Goal: Task Accomplishment & Management: Manage account settings

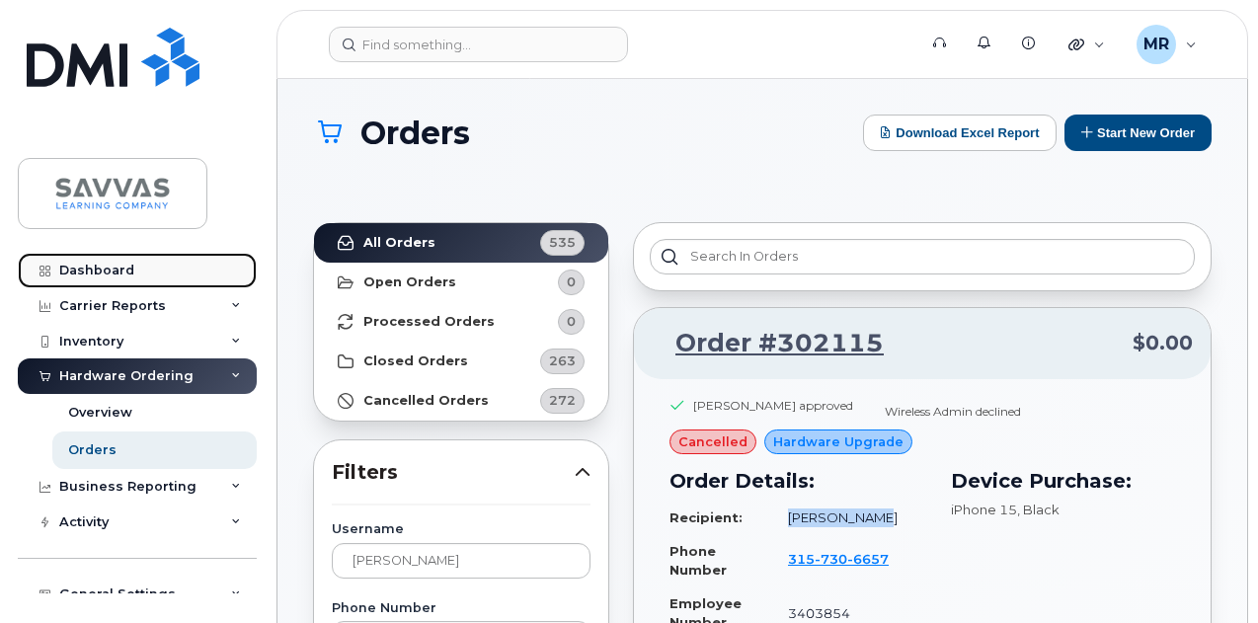
click at [103, 265] on div "Dashboard" at bounding box center [96, 271] width 75 height 16
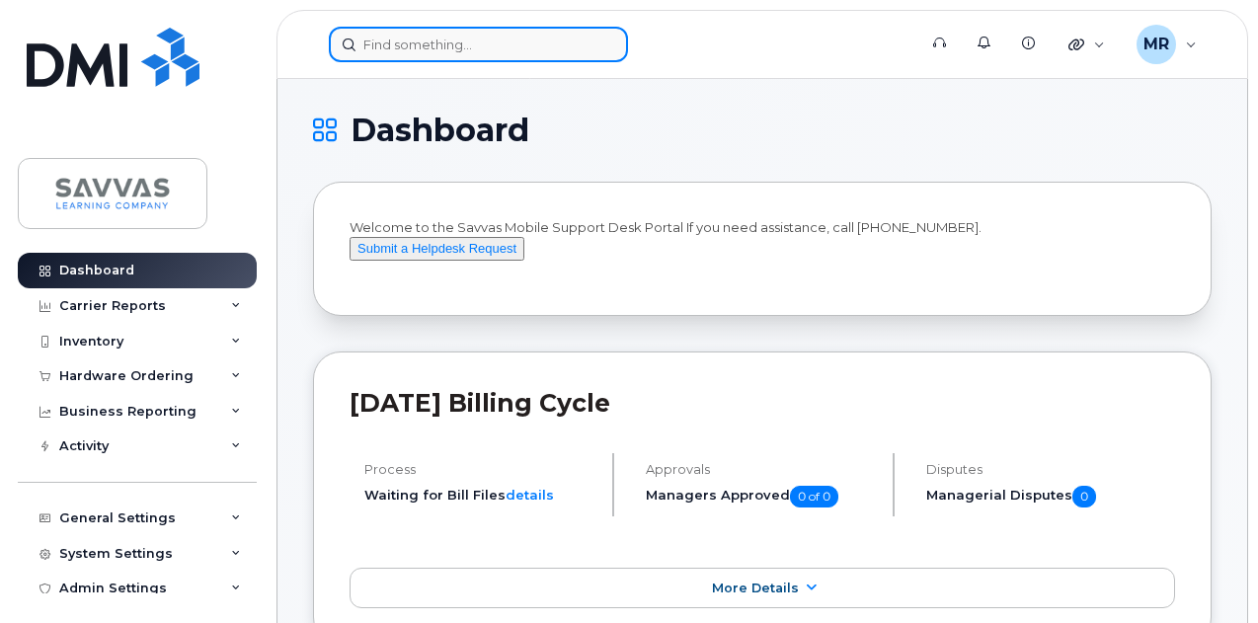
click at [393, 32] on input at bounding box center [478, 45] width 299 height 36
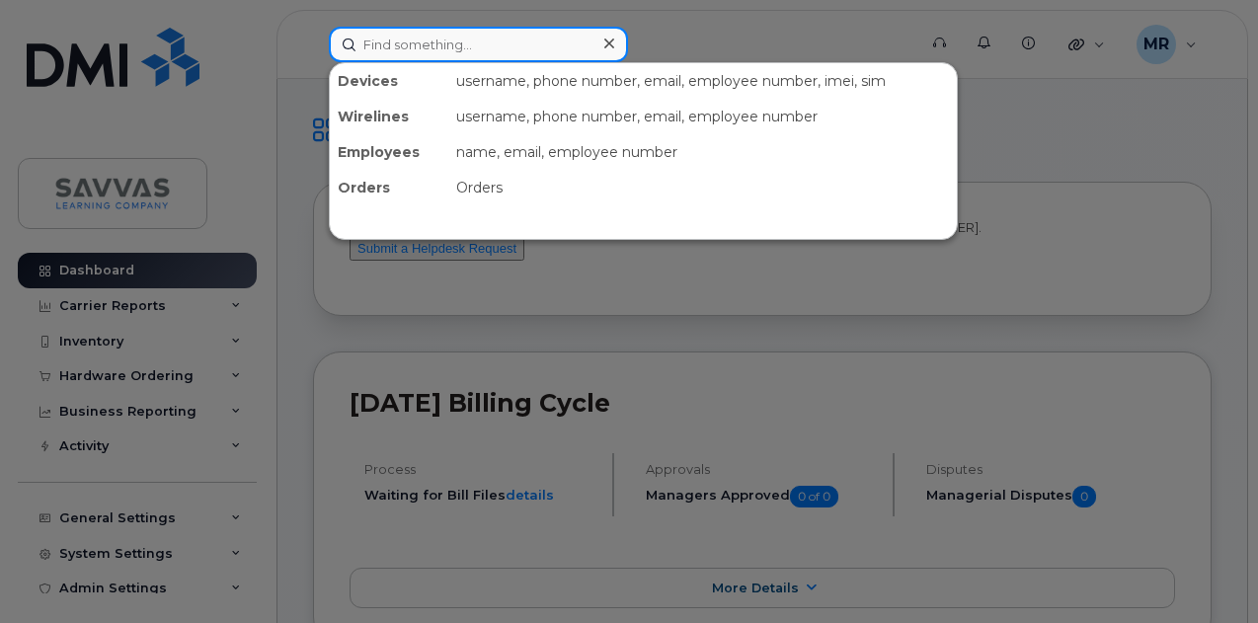
paste input "Rosher"
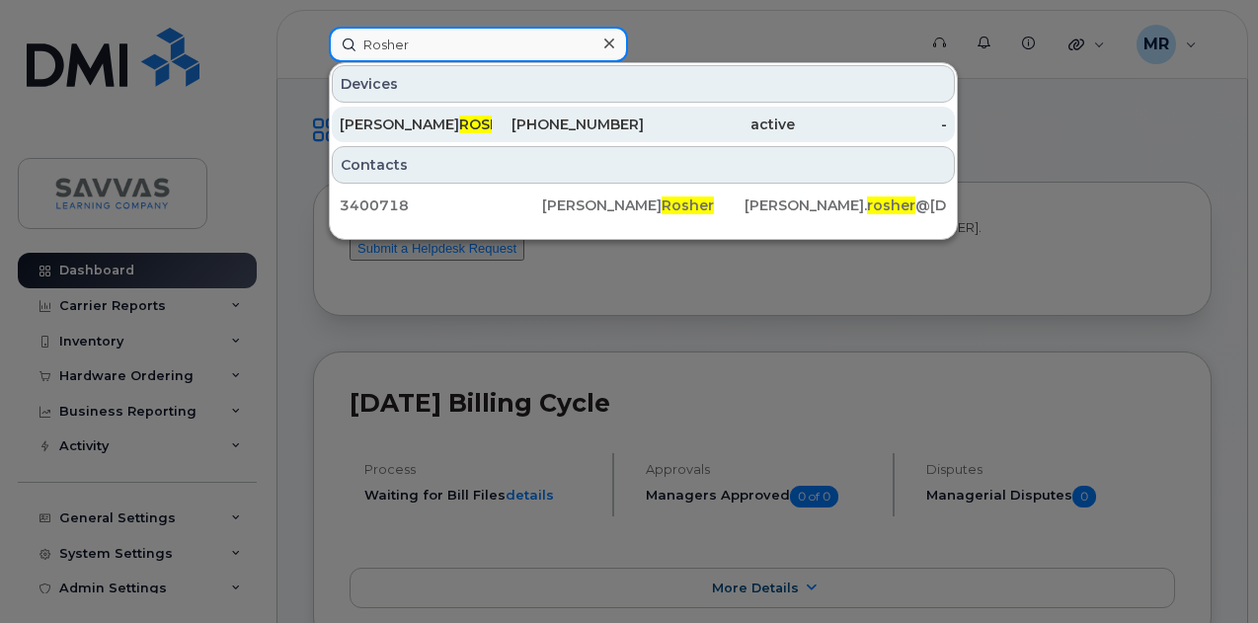
type input "Rosher"
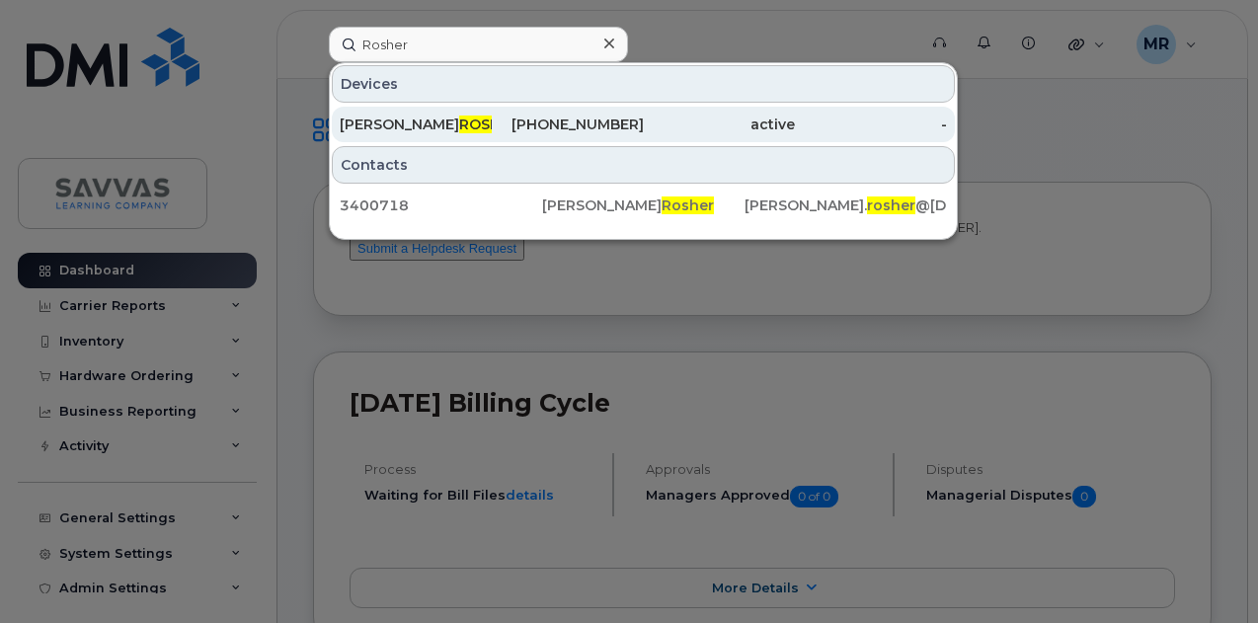
click at [554, 122] on div "214-784-4825" at bounding box center [568, 125] width 152 height 20
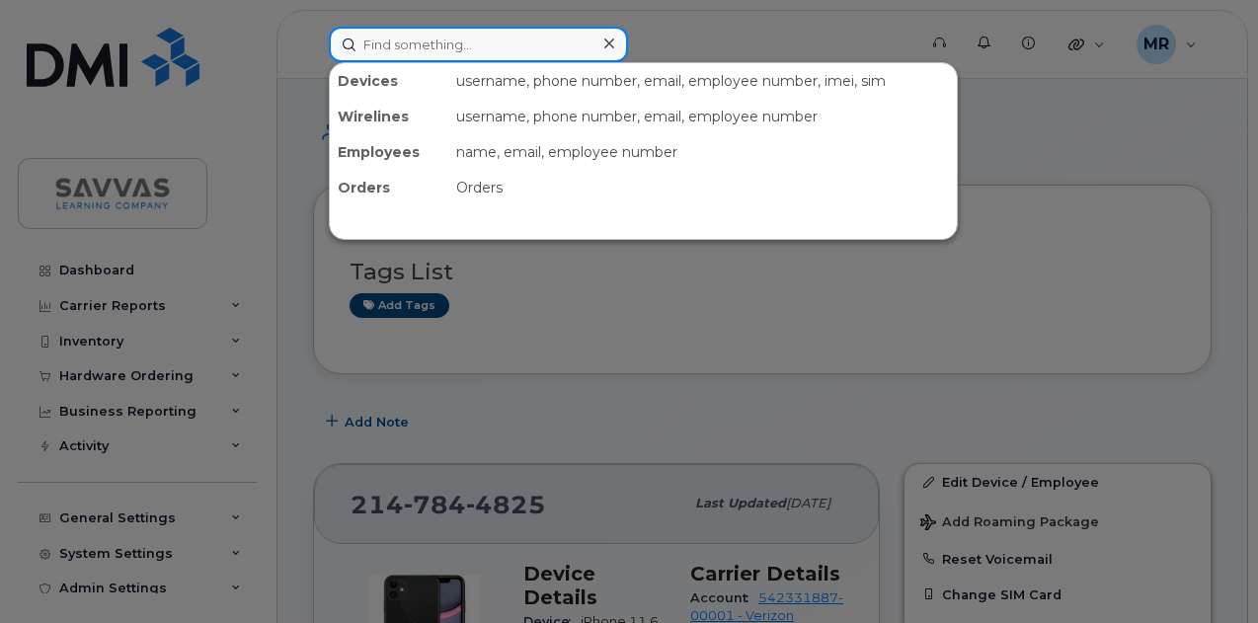
click at [438, 39] on input at bounding box center [478, 45] width 299 height 36
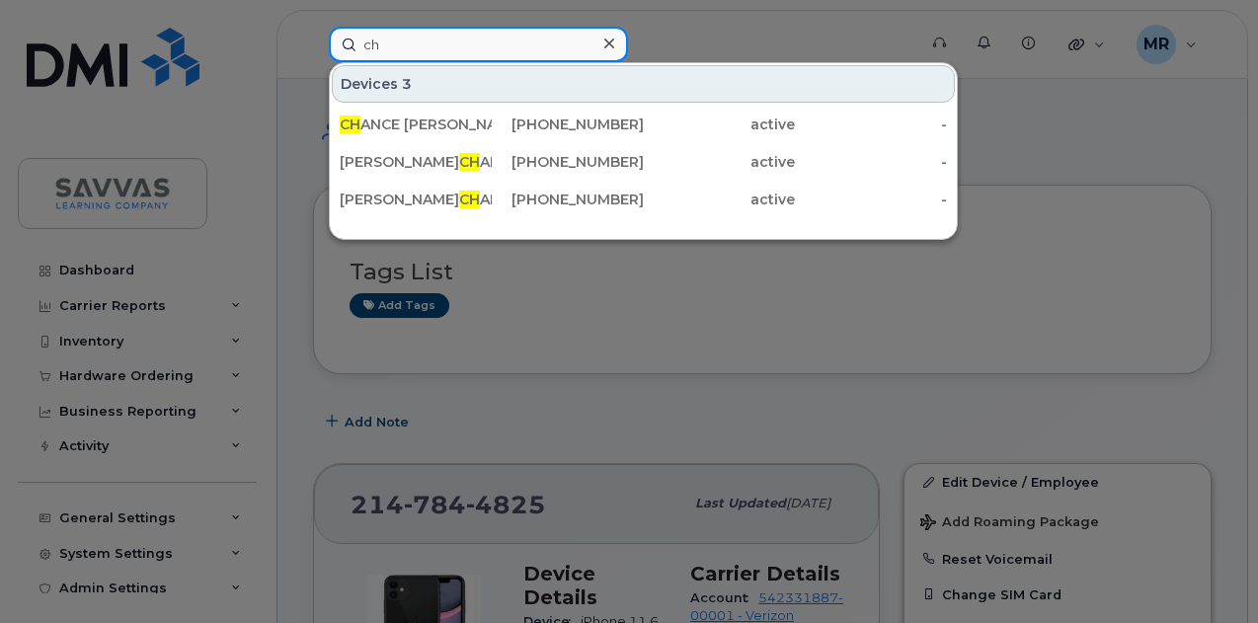
type input "c"
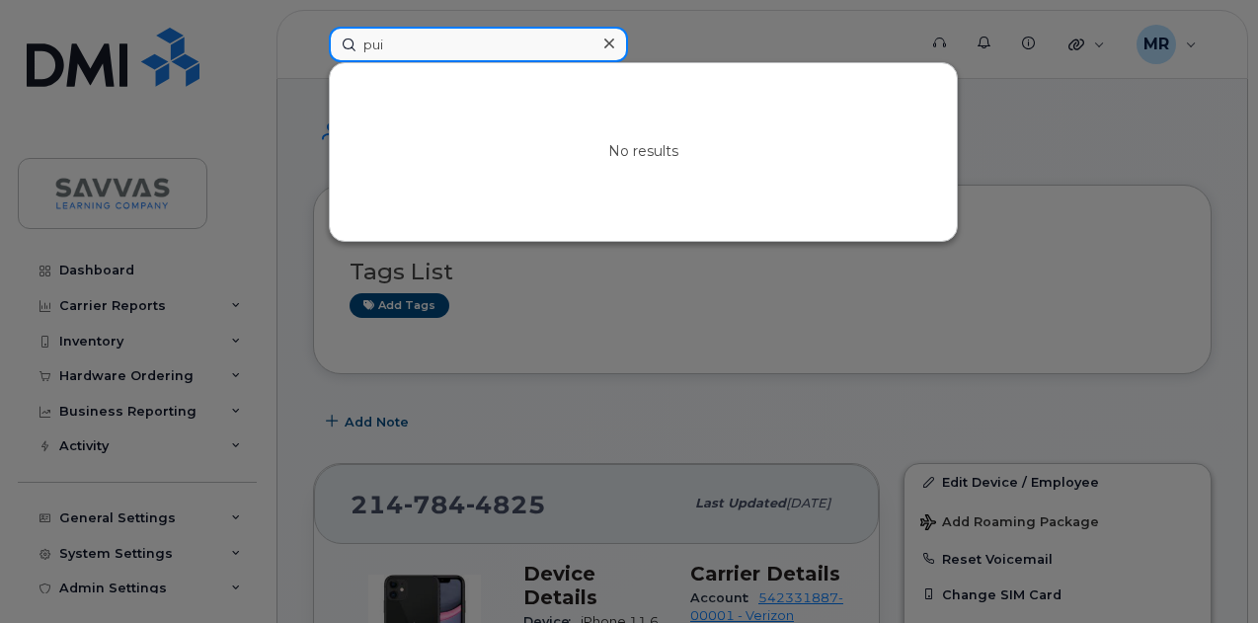
click at [427, 45] on input "pui" at bounding box center [478, 45] width 299 height 36
paste input "Carranza"
drag, startPoint x: 428, startPoint y: 44, endPoint x: 444, endPoint y: 47, distance: 16.1
click at [428, 44] on input "Carranza" at bounding box center [478, 45] width 299 height 36
paste input "Kuzm"
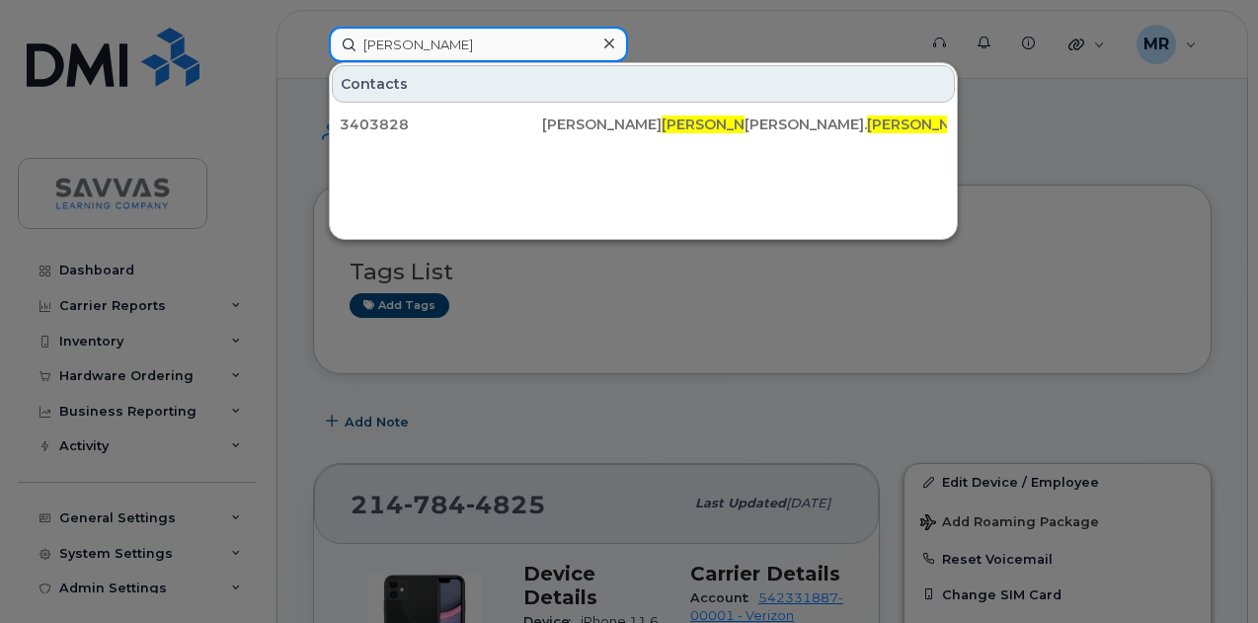
click at [463, 43] on input "Kuzma" at bounding box center [478, 45] width 299 height 36
paste input "McKey"
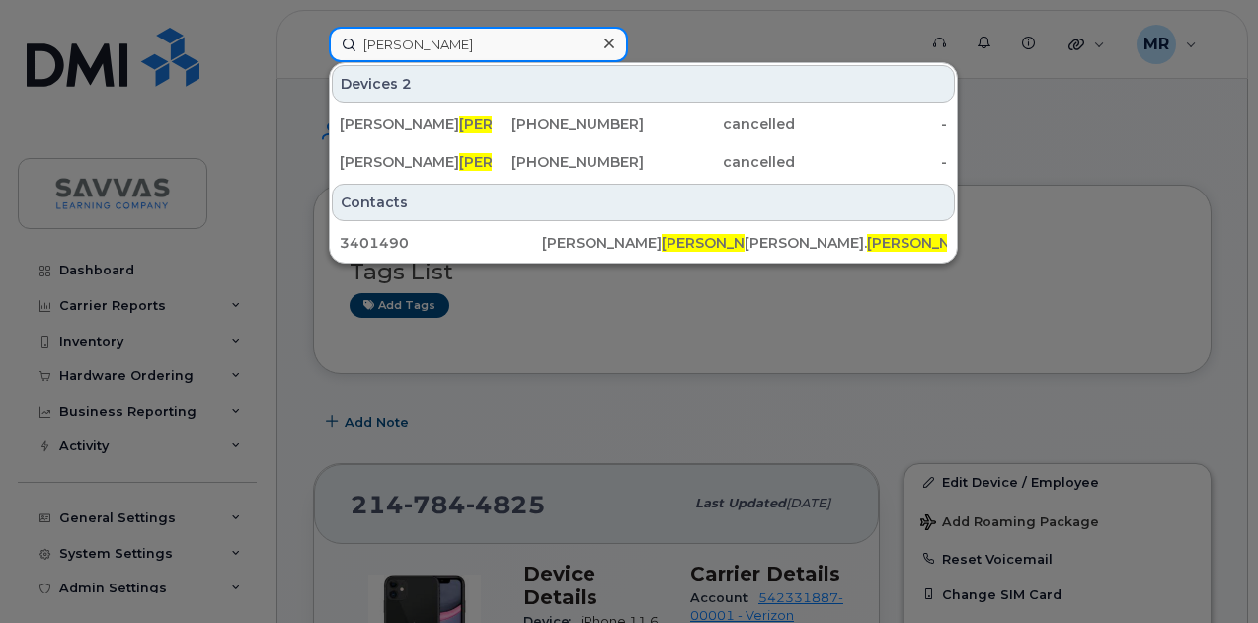
click at [432, 45] on input "McKey" at bounding box center [478, 45] width 299 height 36
paste input "Joseph"
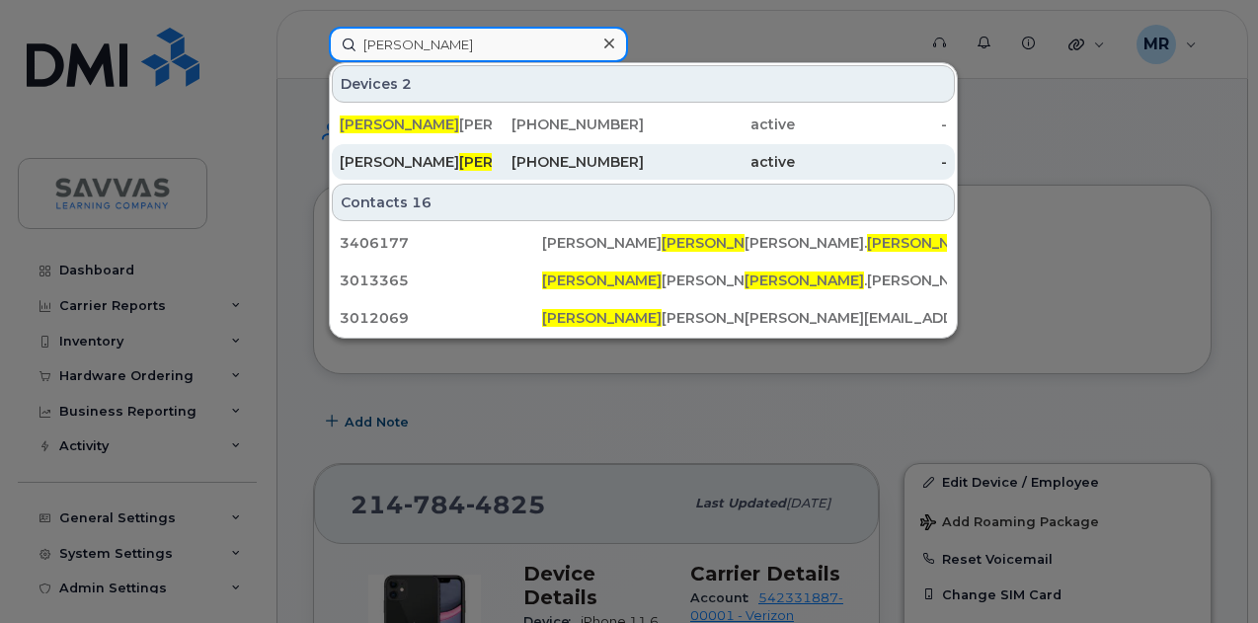
type input "Joseph"
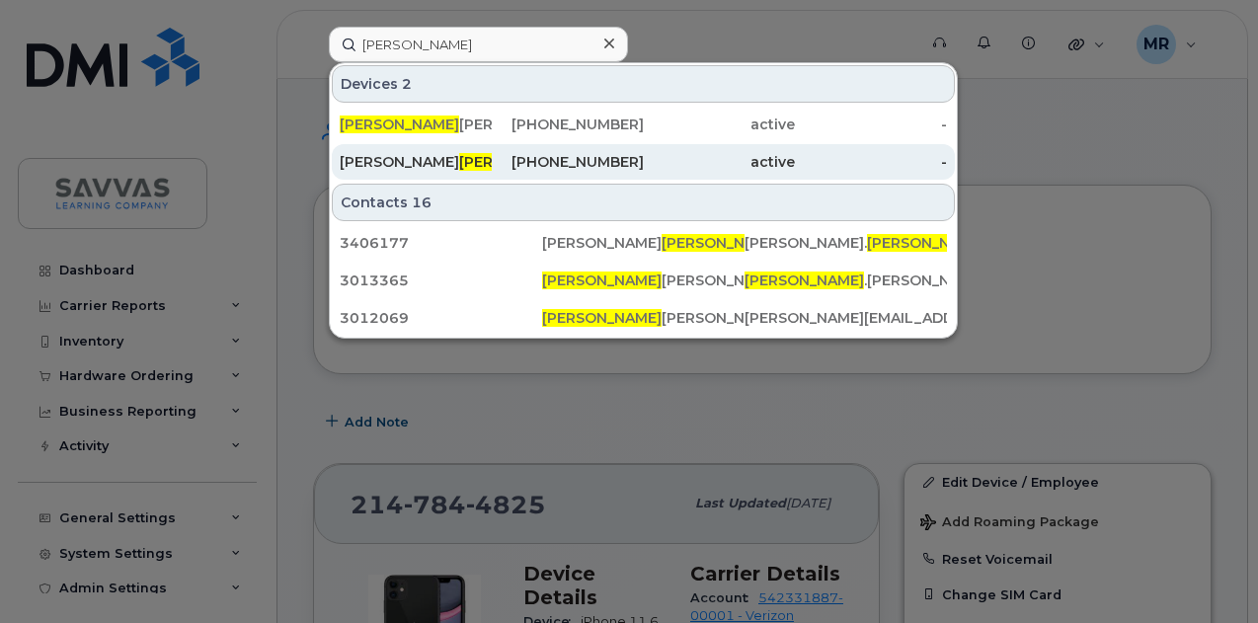
click at [462, 170] on div "ANTWAN JOSEPH" at bounding box center [416, 162] width 152 height 20
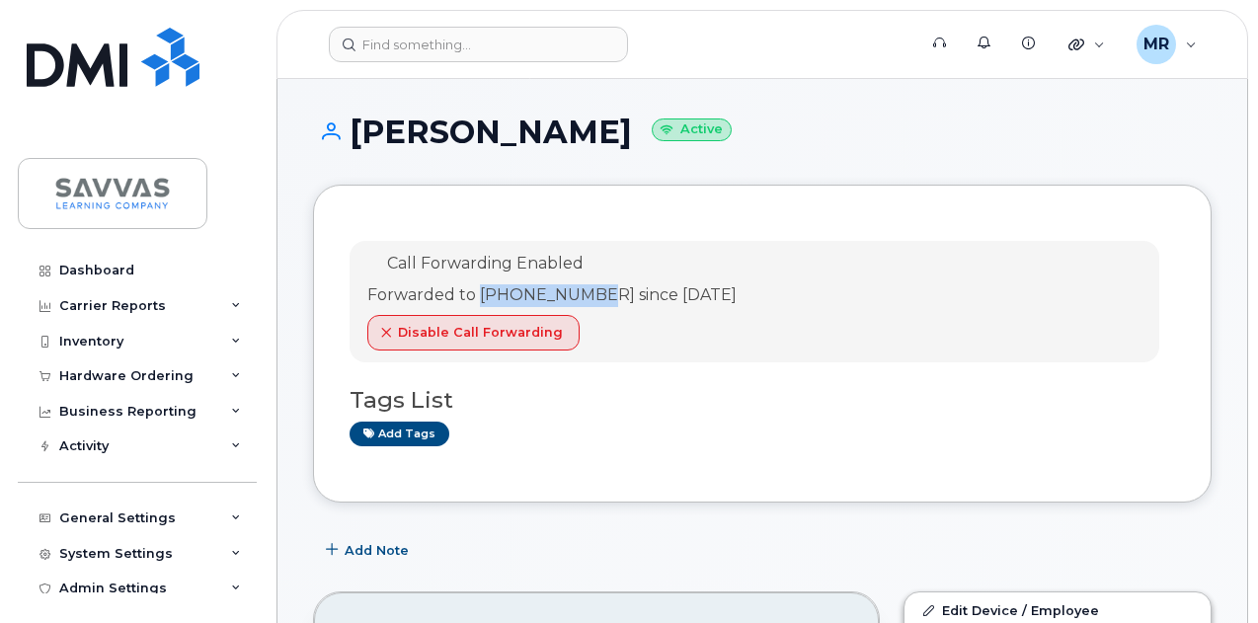
drag, startPoint x: 482, startPoint y: 289, endPoint x: 600, endPoint y: 294, distance: 118.6
click at [600, 294] on div "Forwarded to 470-774-4756 since Sep 18, 2025" at bounding box center [551, 295] width 369 height 23
copy div "470-774-4756"
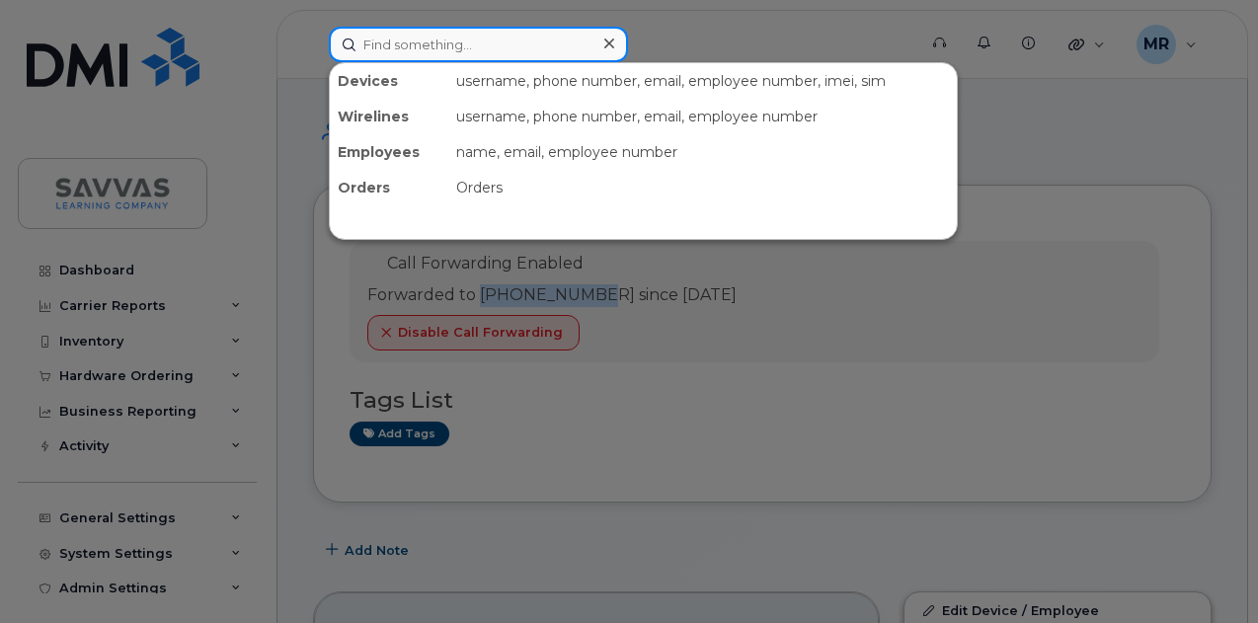
click at [512, 27] on input at bounding box center [478, 45] width 299 height 36
paste input "Everett"
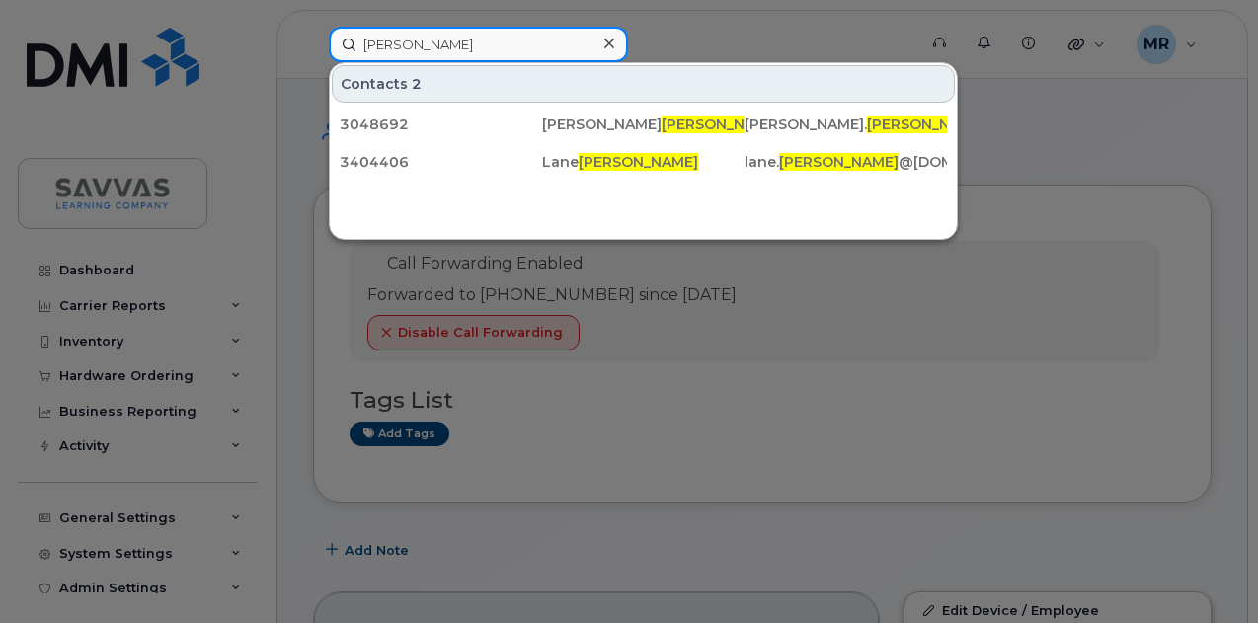
click at [430, 50] on input "Everett" at bounding box center [478, 45] width 299 height 36
paste input "Dunlap"
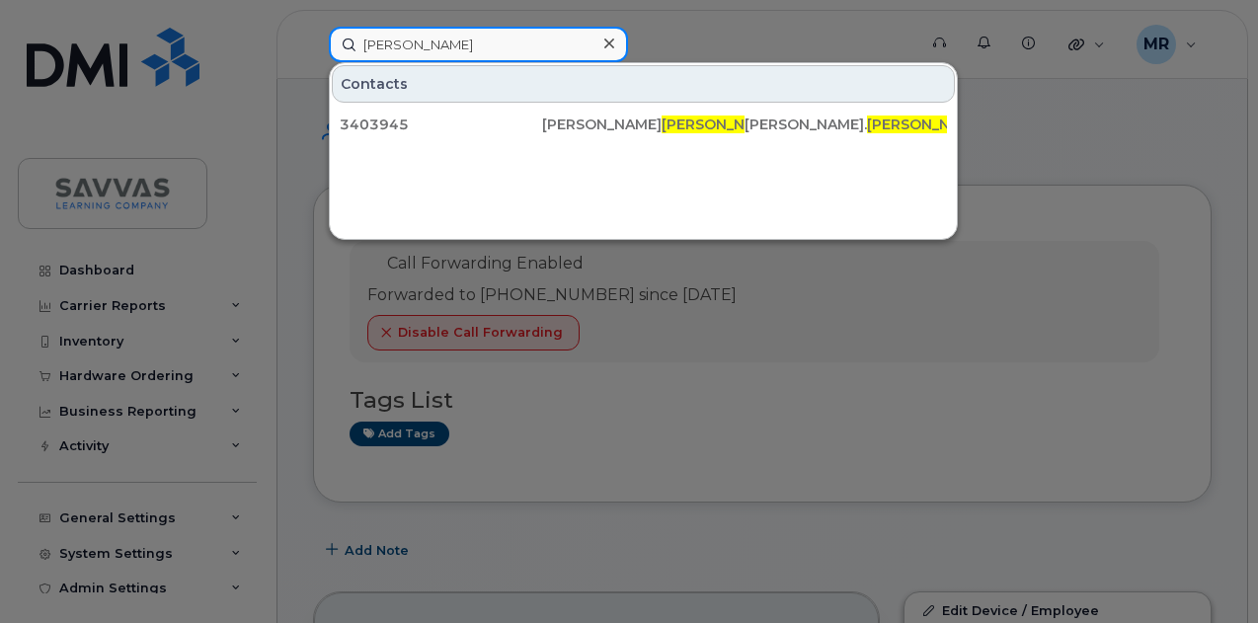
click at [491, 46] on input "Dunlap" at bounding box center [478, 45] width 299 height 36
paste input "Anderson"
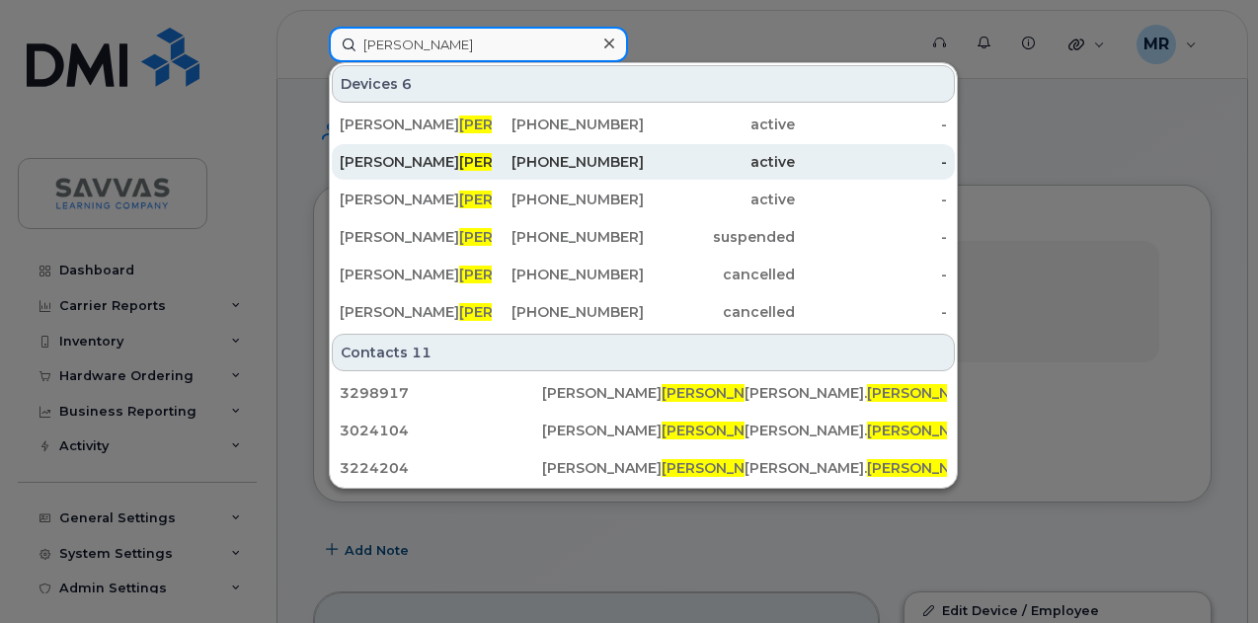
type input "Anderson"
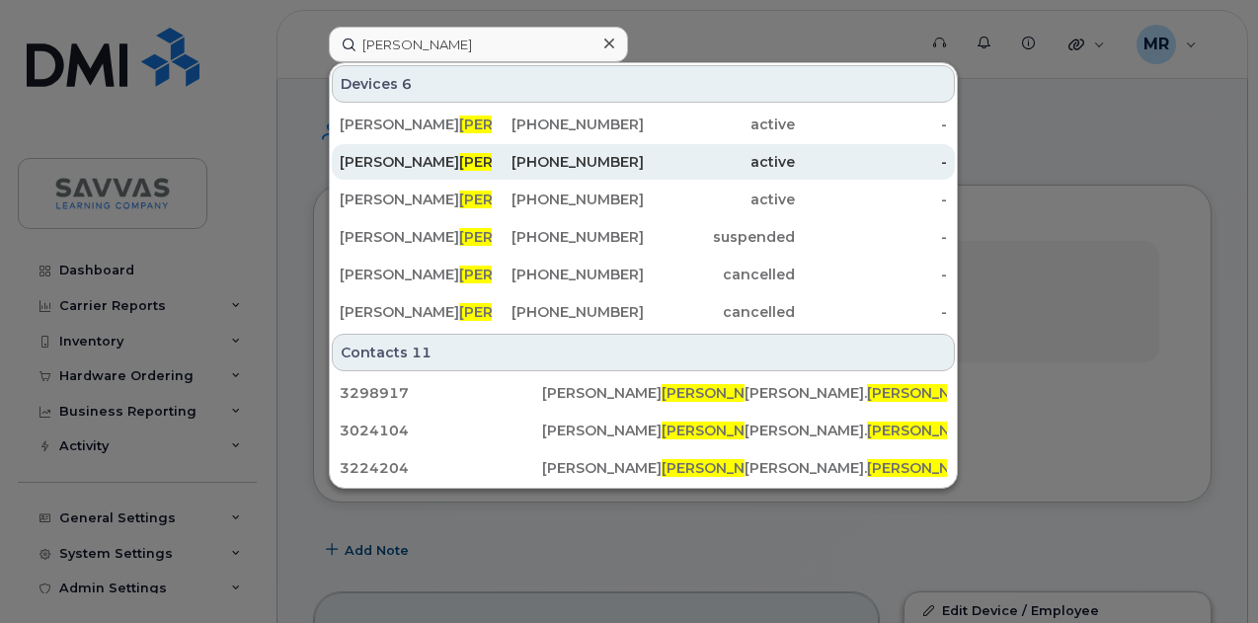
click at [520, 153] on div "512-827-1057" at bounding box center [568, 162] width 152 height 20
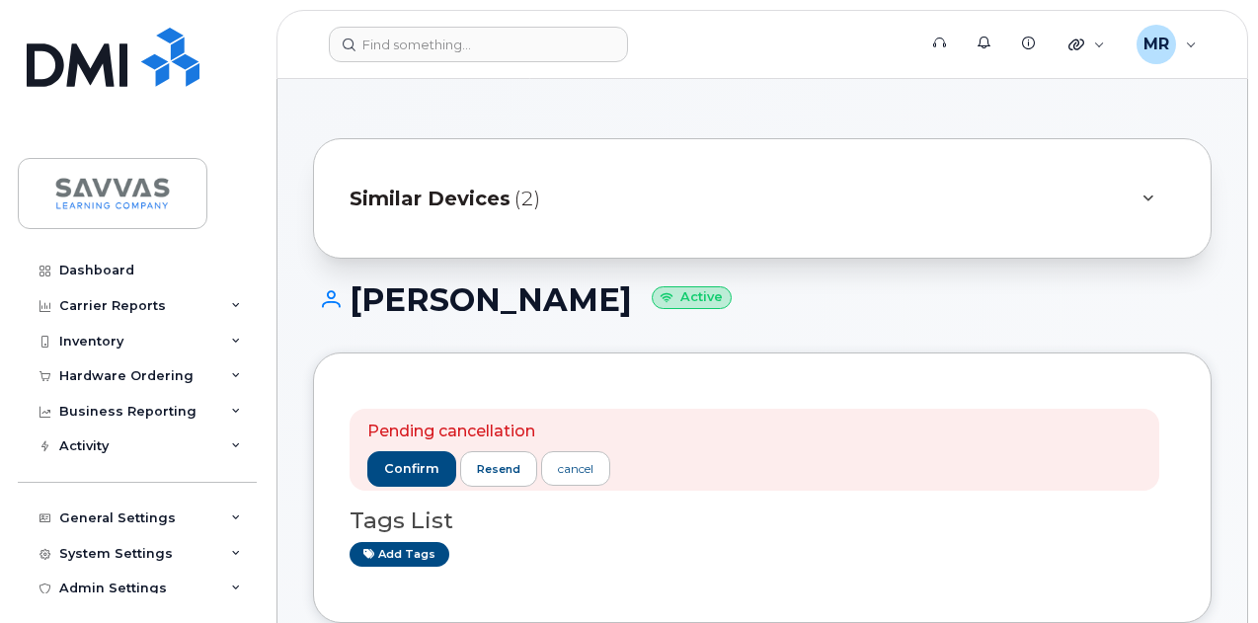
click at [613, 209] on div "Similar Devices (2)" at bounding box center [735, 198] width 770 height 47
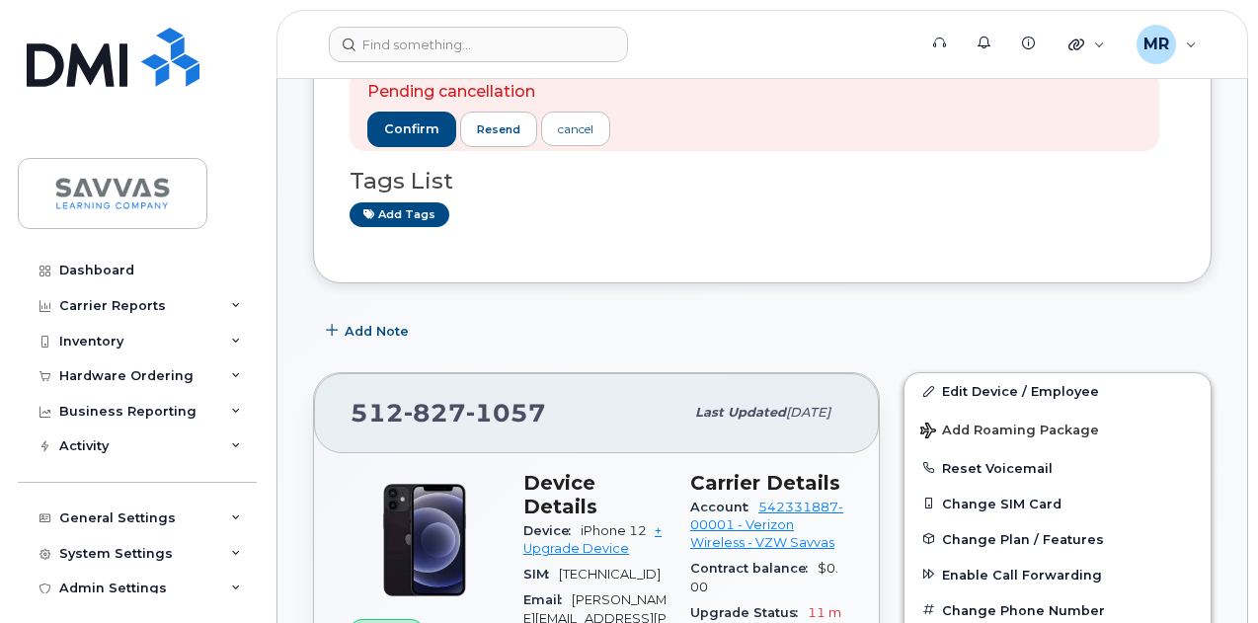
scroll to position [592, 0]
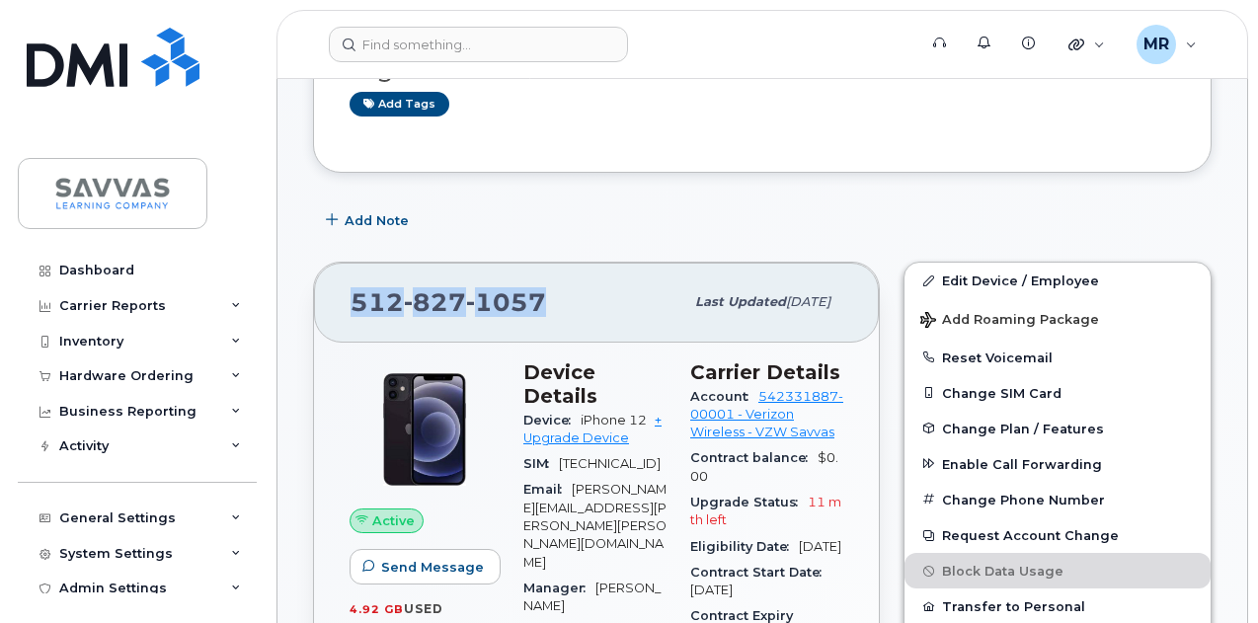
drag, startPoint x: 506, startPoint y: 298, endPoint x: 351, endPoint y: 301, distance: 155.0
click at [351, 301] on div "[PHONE_NUMBER]" at bounding box center [516, 301] width 333 height 41
copy span "[PHONE_NUMBER]"
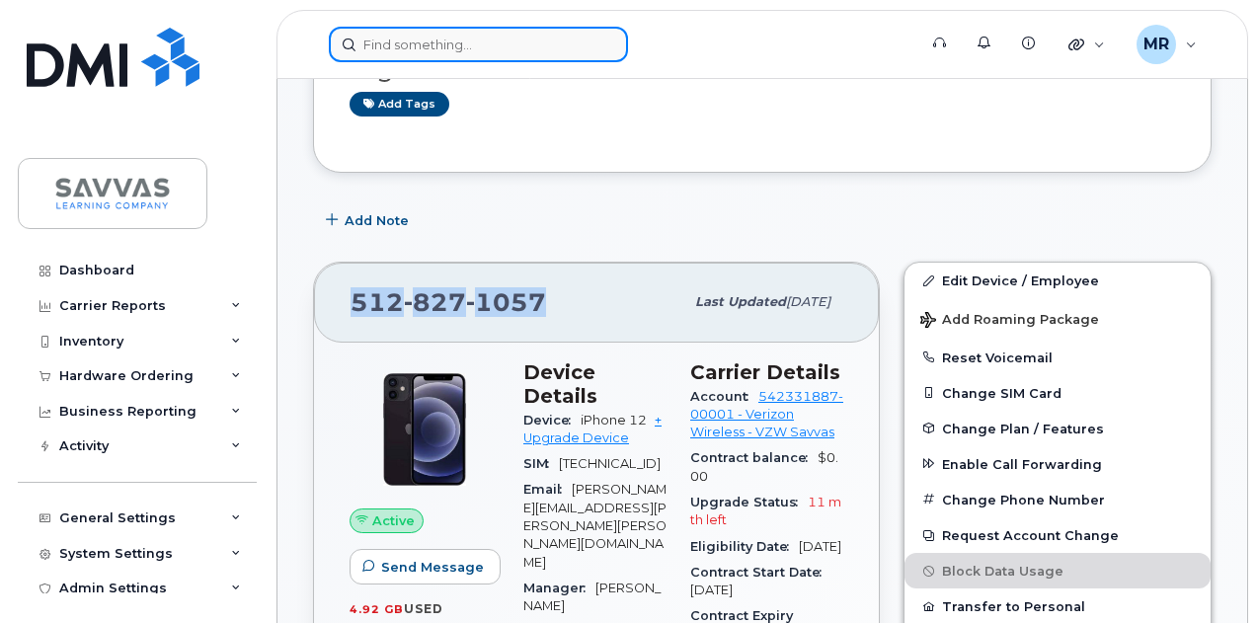
click at [467, 40] on input at bounding box center [478, 45] width 299 height 36
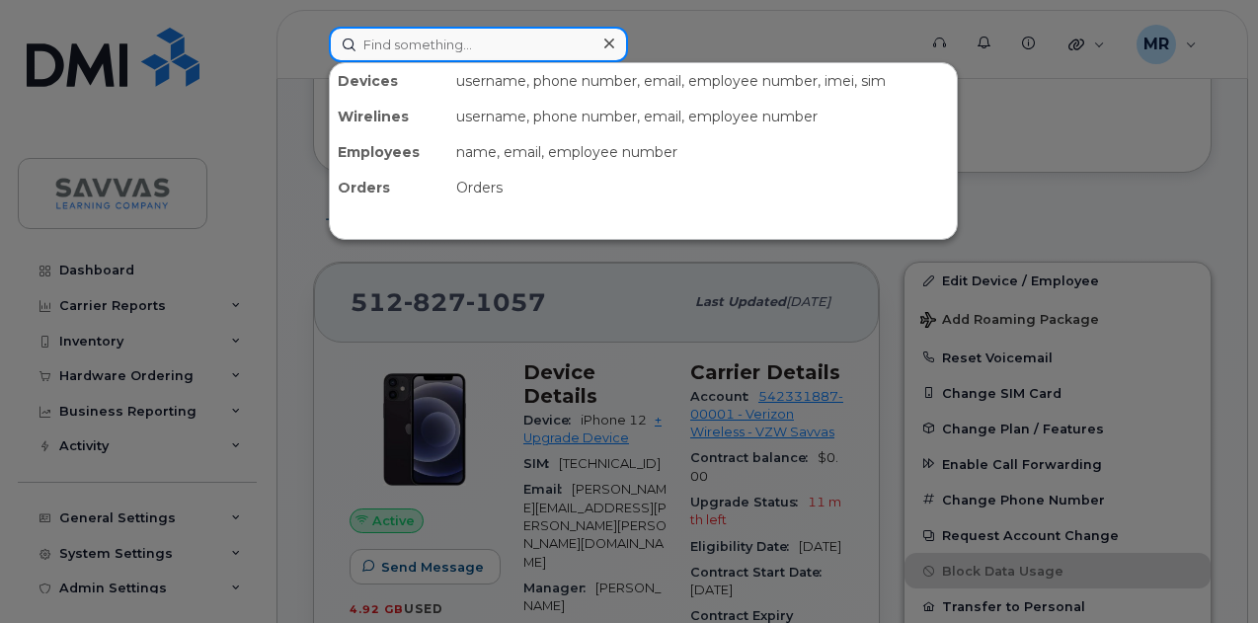
paste input "[PERSON_NAME]"
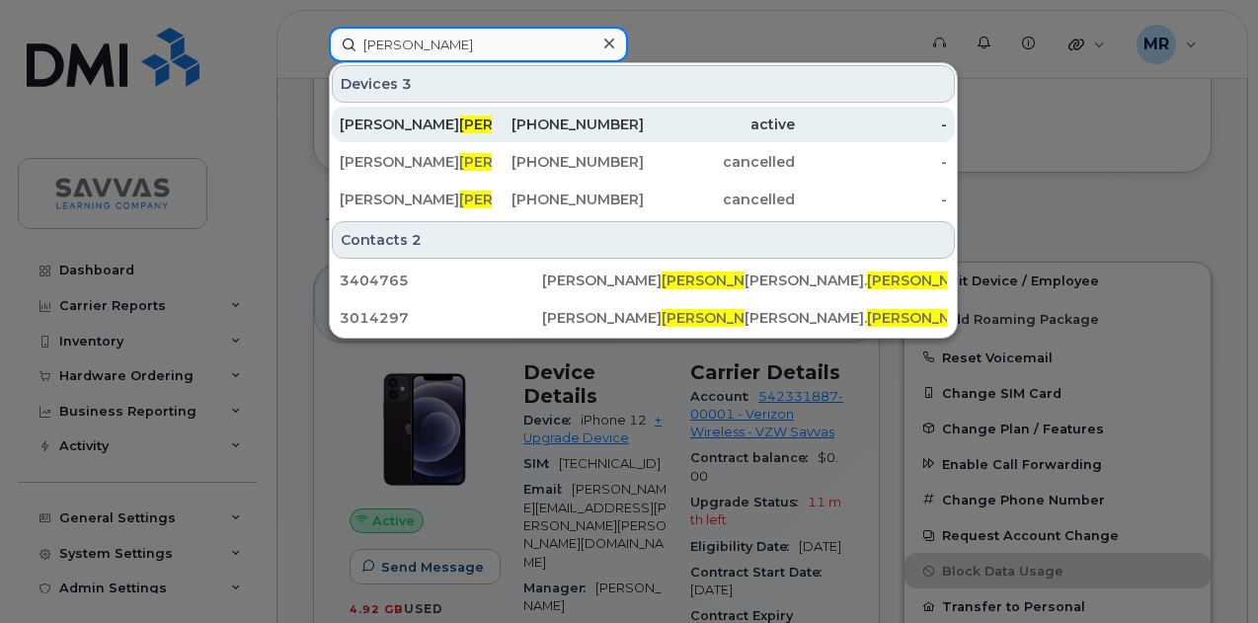
type input "[PERSON_NAME]"
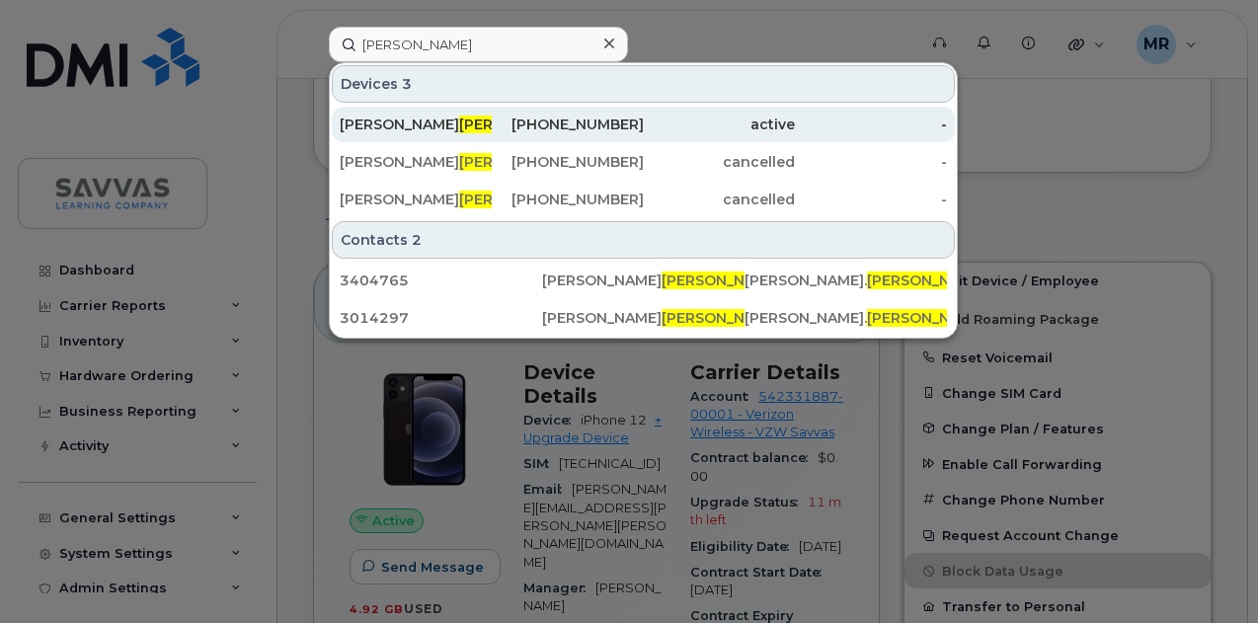
click at [513, 124] on div "702-305-7863" at bounding box center [568, 125] width 152 height 20
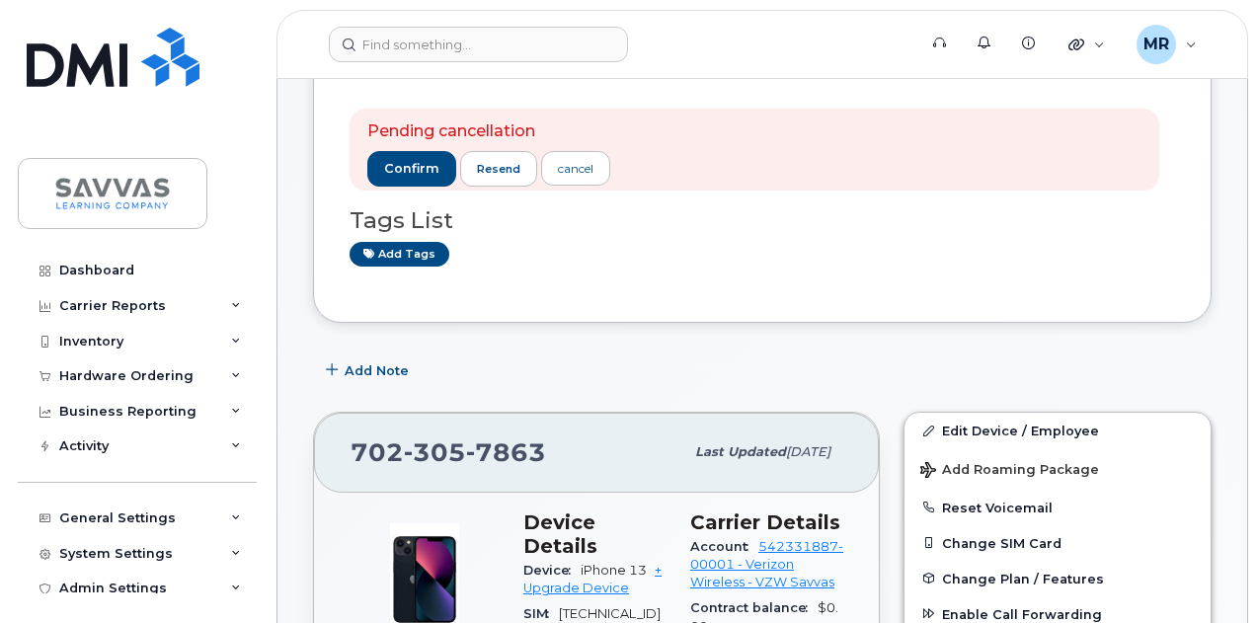
scroll to position [296, 0]
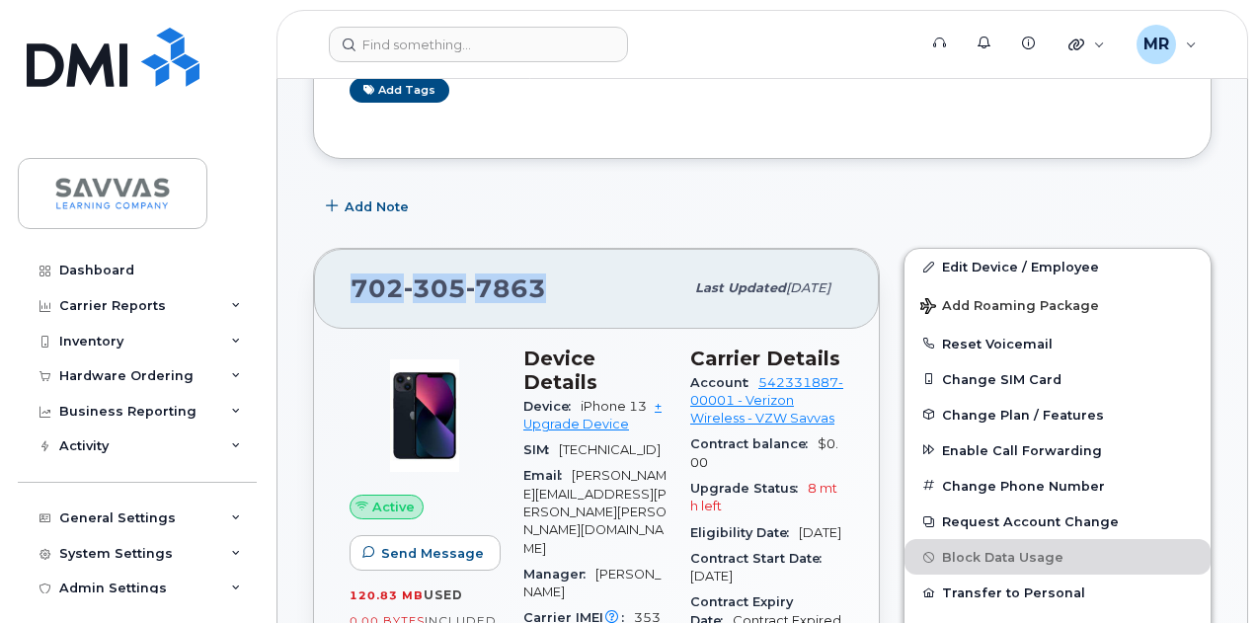
drag, startPoint x: 549, startPoint y: 273, endPoint x: 348, endPoint y: 279, distance: 201.5
click at [348, 279] on div "702 305 7863 Last updated May 07, 2025" at bounding box center [596, 288] width 565 height 79
copy span "702 305 7863"
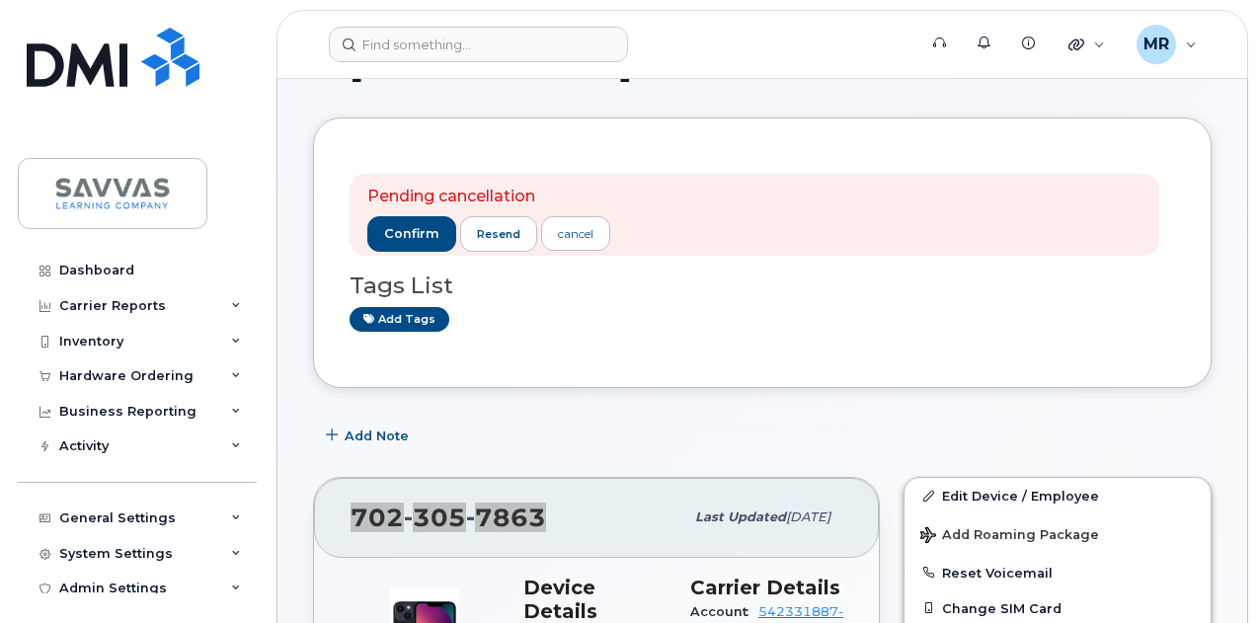
scroll to position [0, 0]
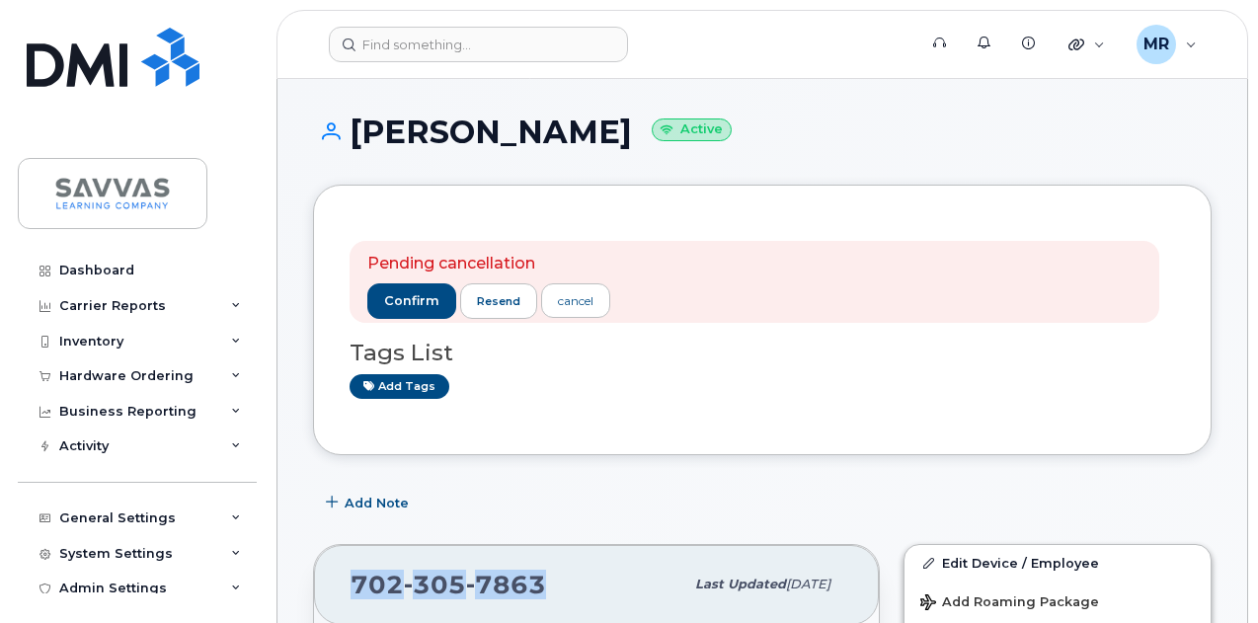
drag, startPoint x: 350, startPoint y: 129, endPoint x: 651, endPoint y: 133, distance: 300.2
click at [651, 133] on h1 "ALLISON FOWLER Active" at bounding box center [762, 132] width 898 height 35
copy h1 "ALLISON FOWLER"
drag, startPoint x: 351, startPoint y: 131, endPoint x: 722, endPoint y: 178, distance: 373.1
click at [695, 131] on h1 "[PERSON_NAME] Active" at bounding box center [762, 132] width 898 height 35
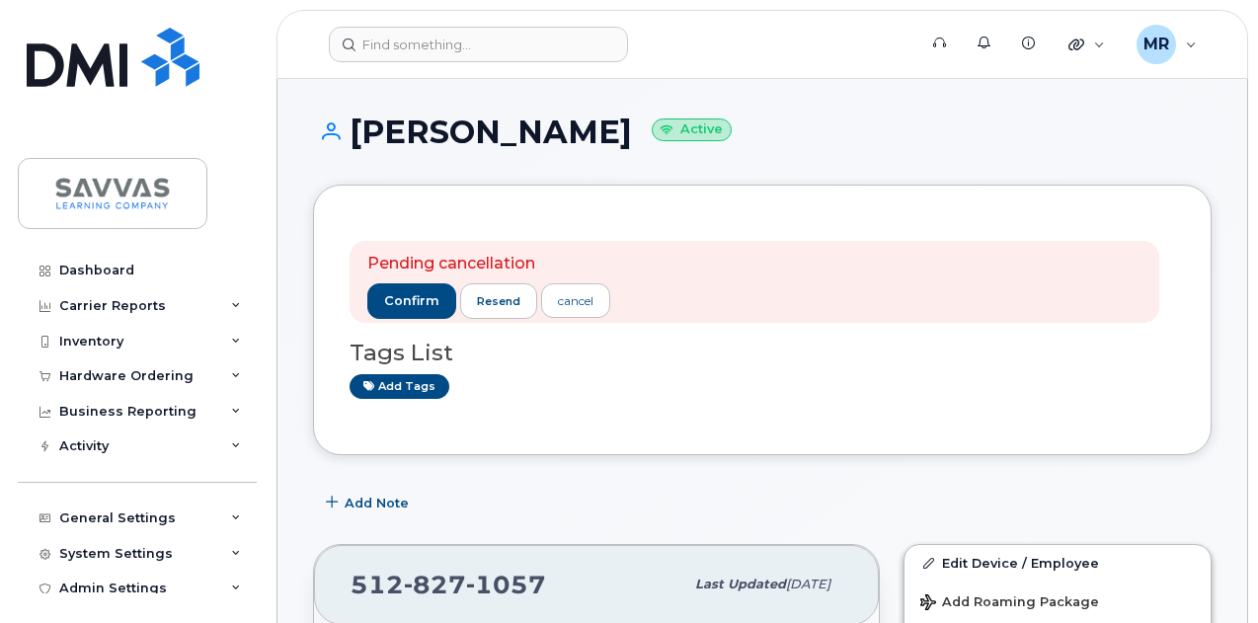
copy h1 "[PERSON_NAME]"
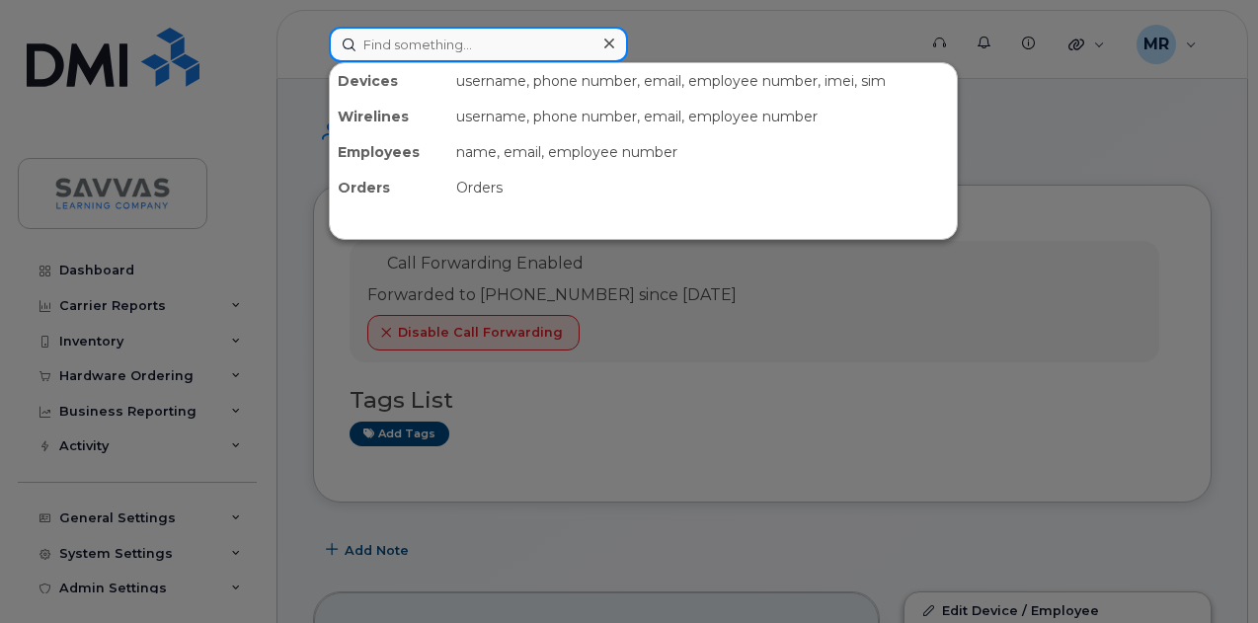
click at [506, 47] on input at bounding box center [478, 45] width 299 height 36
paste input "Hart"
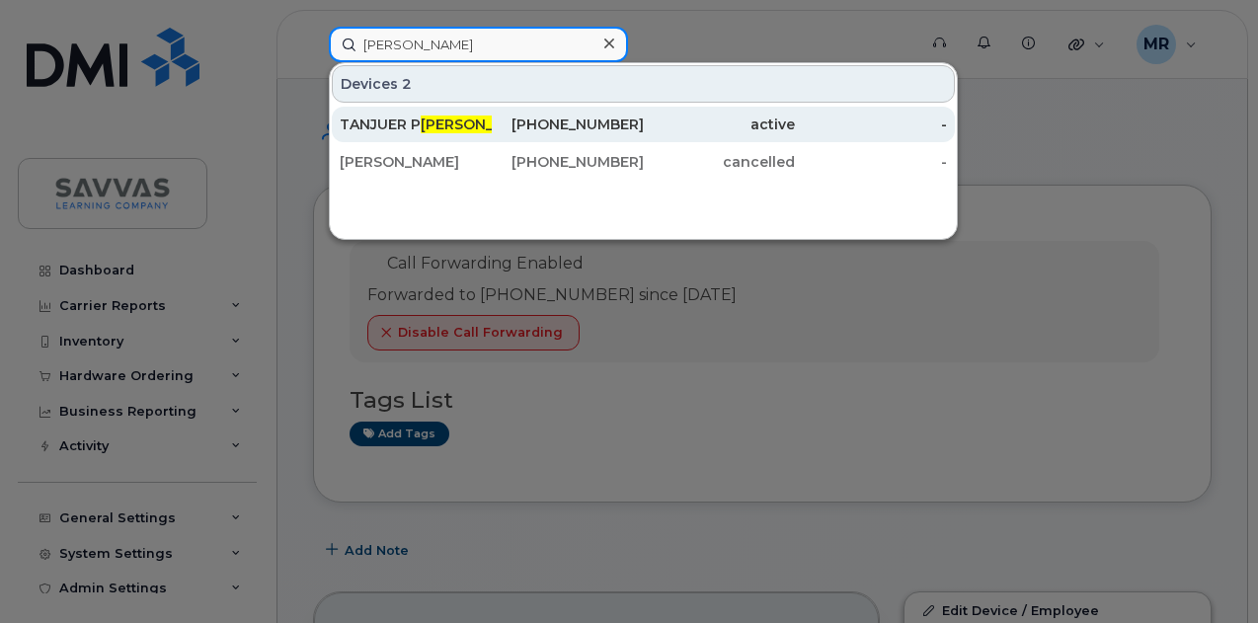
type input "Hart"
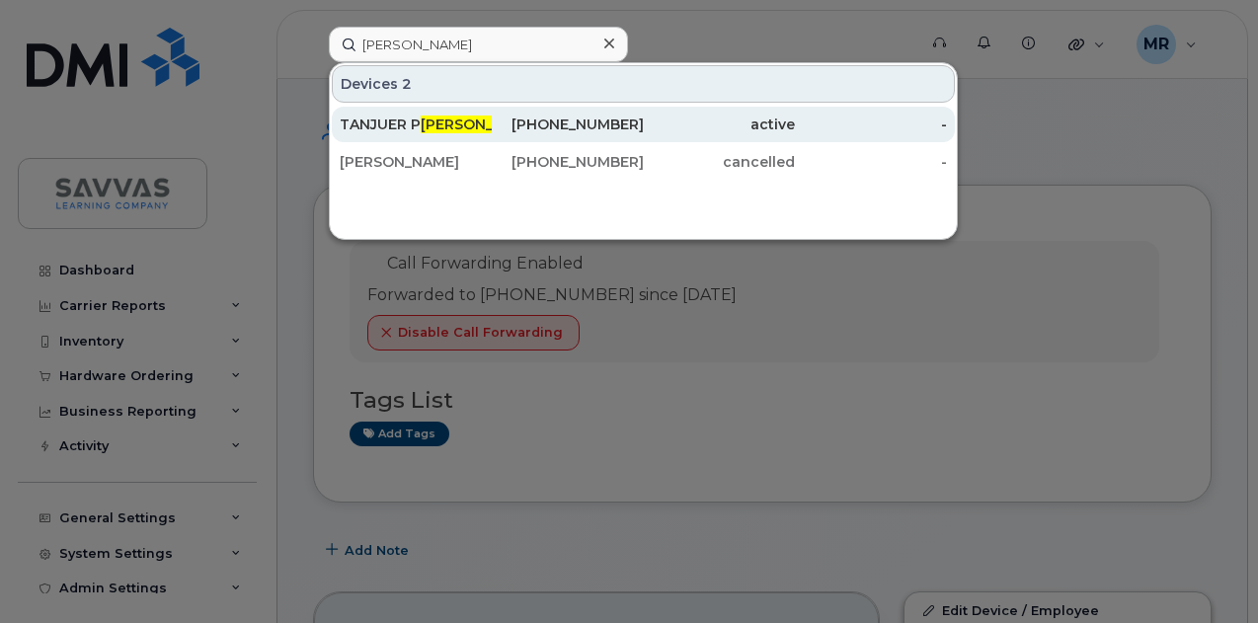
click at [532, 127] on div "440-391-4701" at bounding box center [568, 125] width 152 height 20
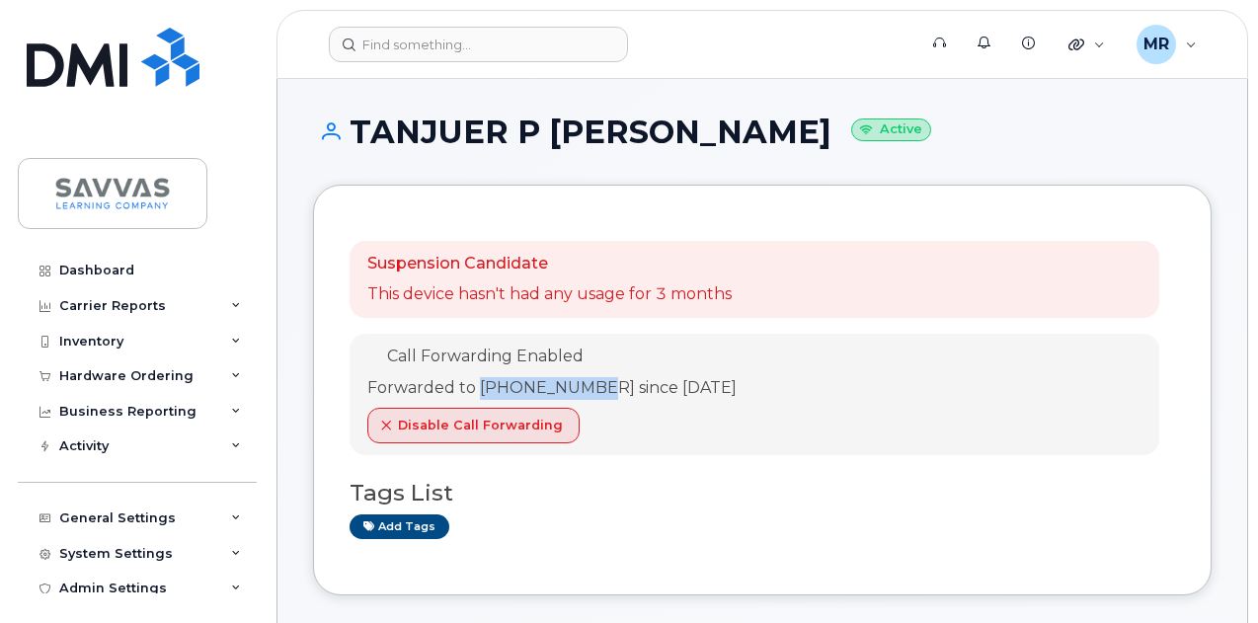
drag, startPoint x: 477, startPoint y: 382, endPoint x: 600, endPoint y: 379, distance: 123.4
click at [600, 379] on div "Forwarded to 440-264-0490 since Aug 26, 2025" at bounding box center [551, 388] width 369 height 23
copy div "440-264-0490"
click at [428, 25] on header "Support Alerts Knowledge Base Quicklinks Suspend / Cancel Device Change SIM Car…" at bounding box center [762, 44] width 972 height 69
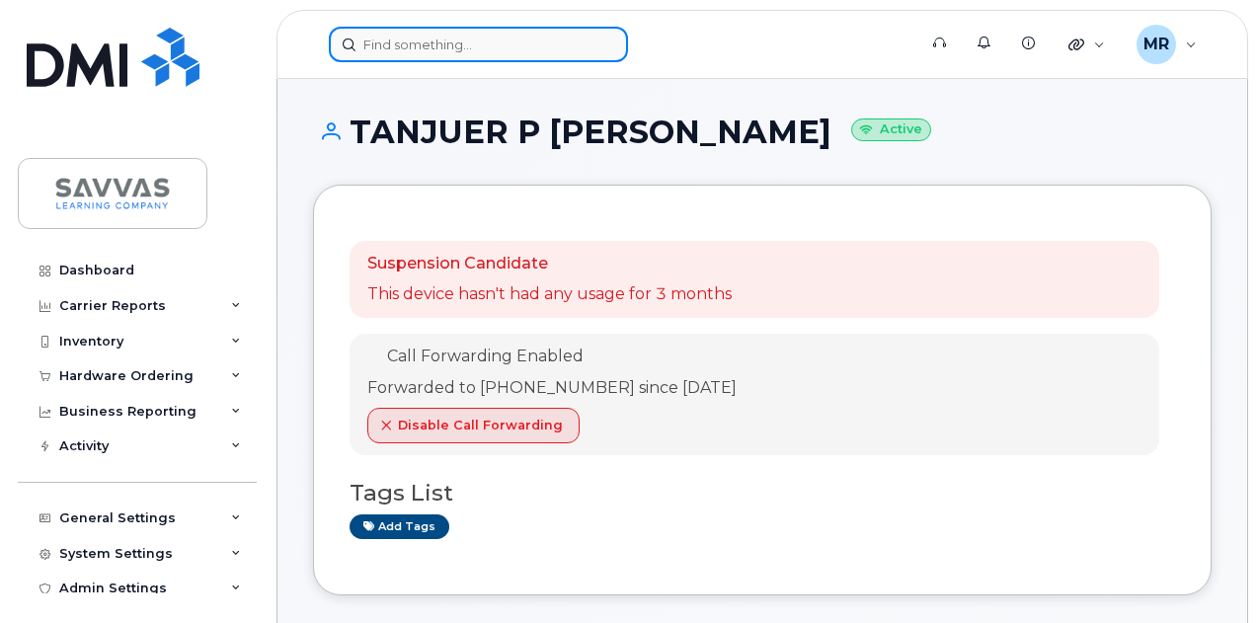
click at [430, 37] on input at bounding box center [478, 45] width 299 height 36
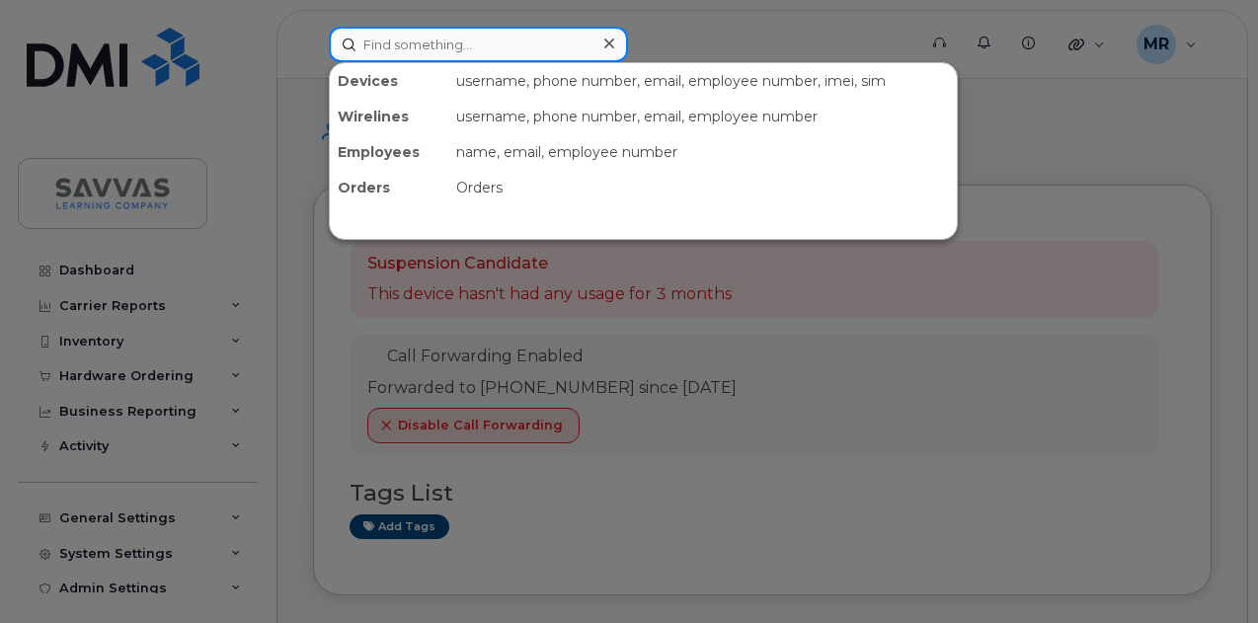
paste input "440-264-0490"
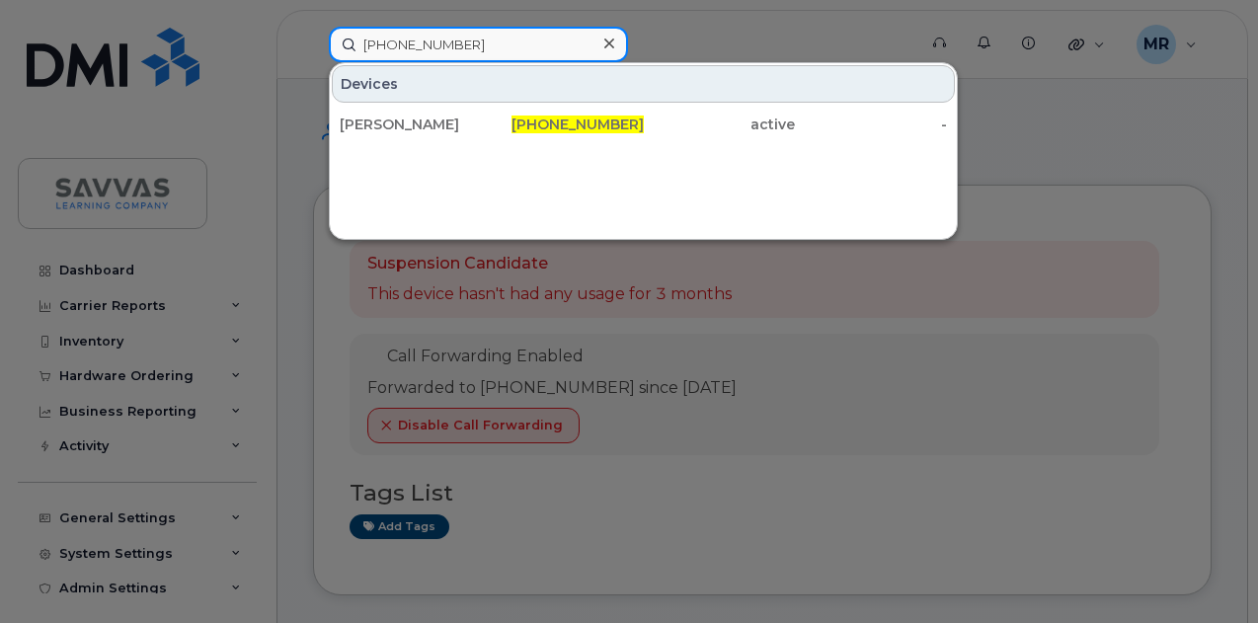
click at [472, 39] on input "440-264-0490" at bounding box center [478, 45] width 299 height 36
paste input "Lavorata"
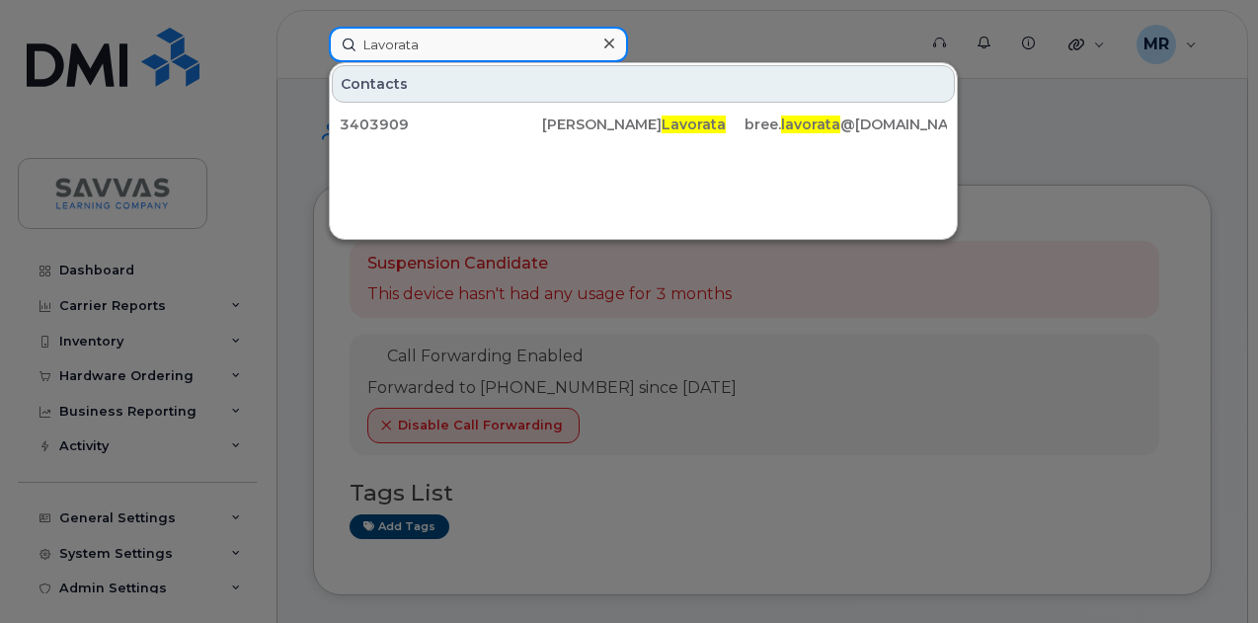
click at [441, 39] on input "Lavorata" at bounding box center [478, 45] width 299 height 36
paste input "Forbes"
click at [440, 39] on input "Forbes" at bounding box center [478, 45] width 299 height 36
paste input "DeBoer"
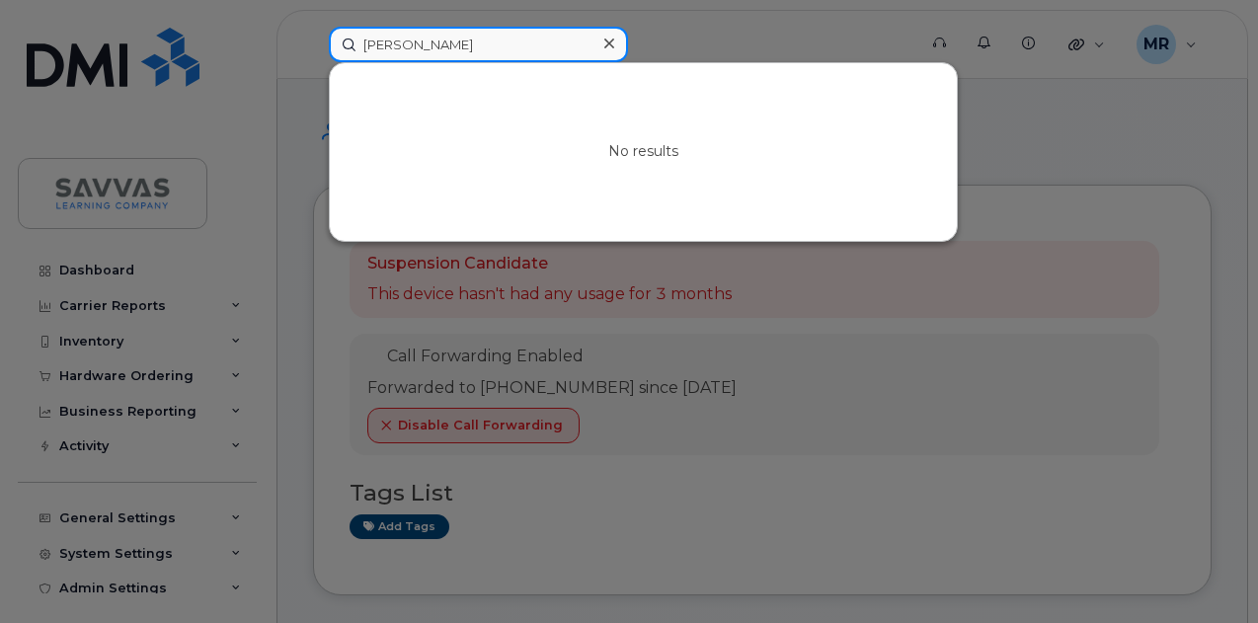
click at [454, 47] on input "DeBoer" at bounding box center [478, 45] width 299 height 36
paste input "Otto"
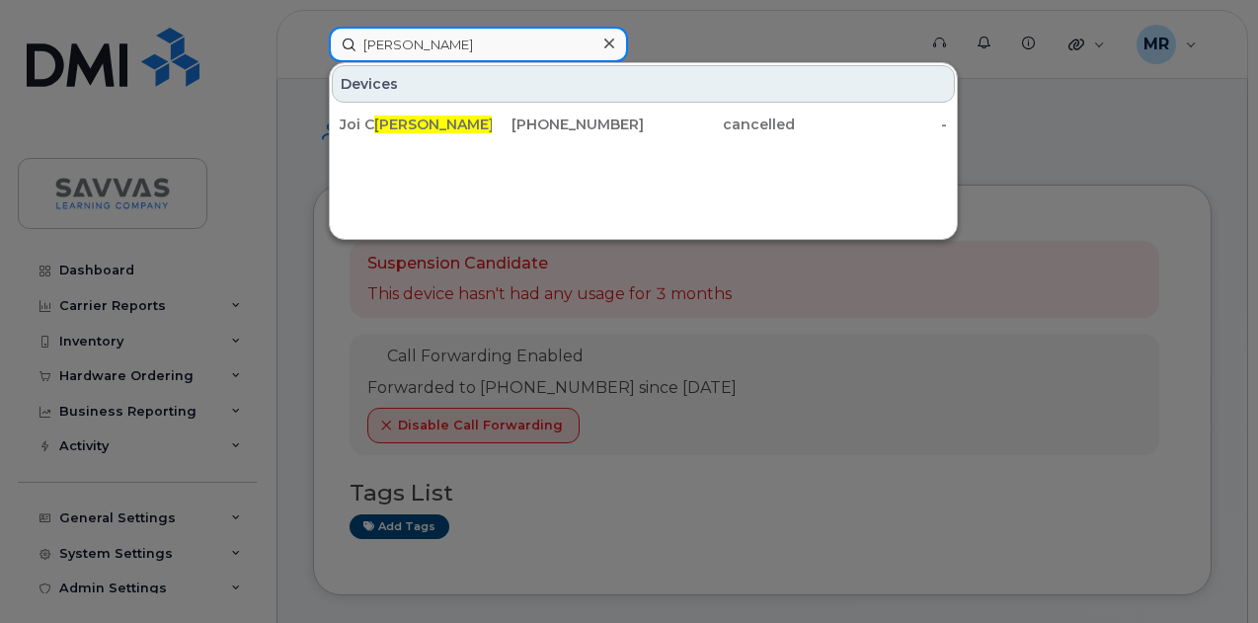
click at [403, 34] on input "Otto" at bounding box center [478, 45] width 299 height 36
paste input "Harvey"
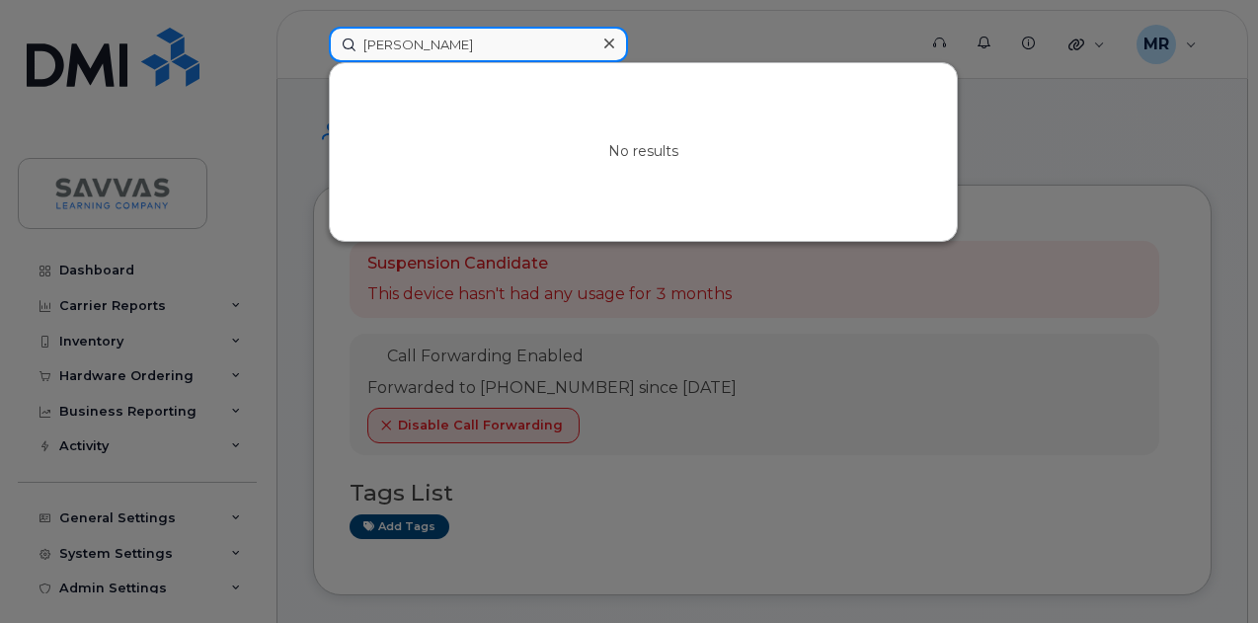
click at [457, 54] on input "Harvey" at bounding box center [478, 45] width 299 height 36
paste input "Singh"
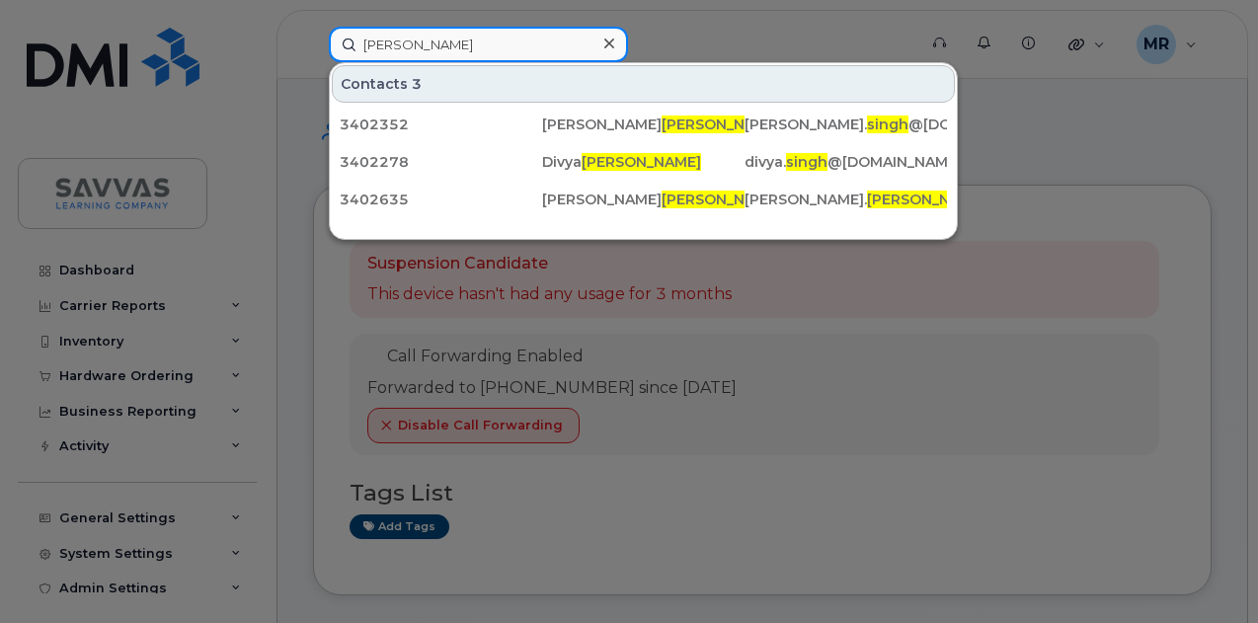
click at [480, 40] on input "Singh" at bounding box center [478, 45] width 299 height 36
paste input "undby"
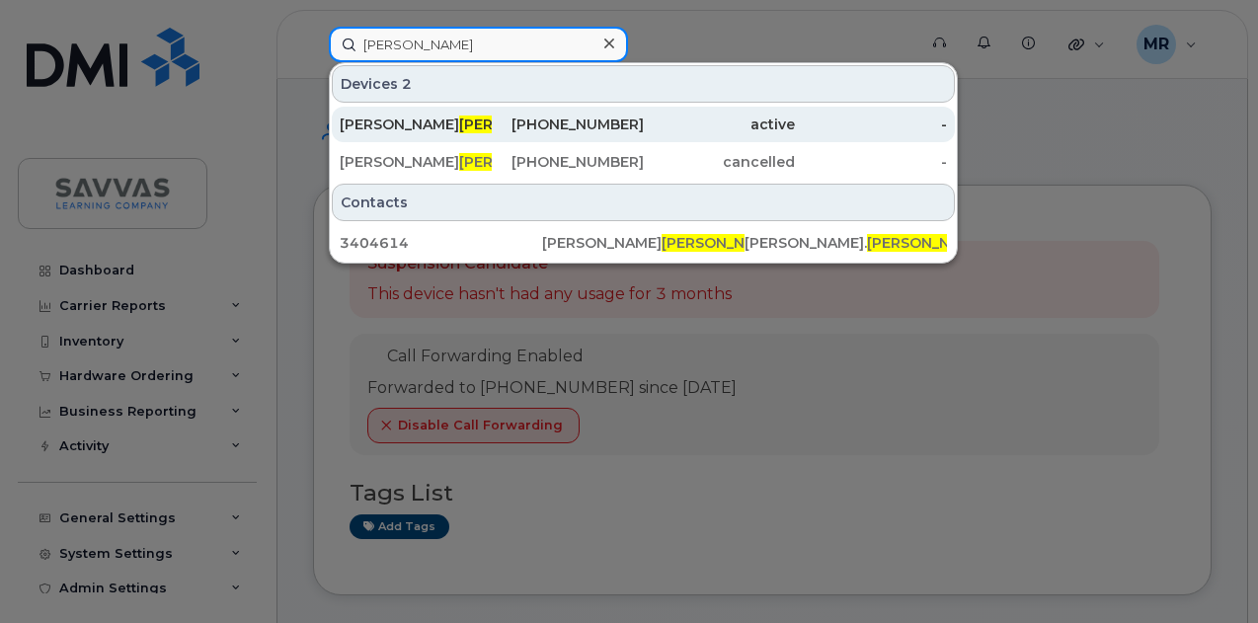
type input "Sundby"
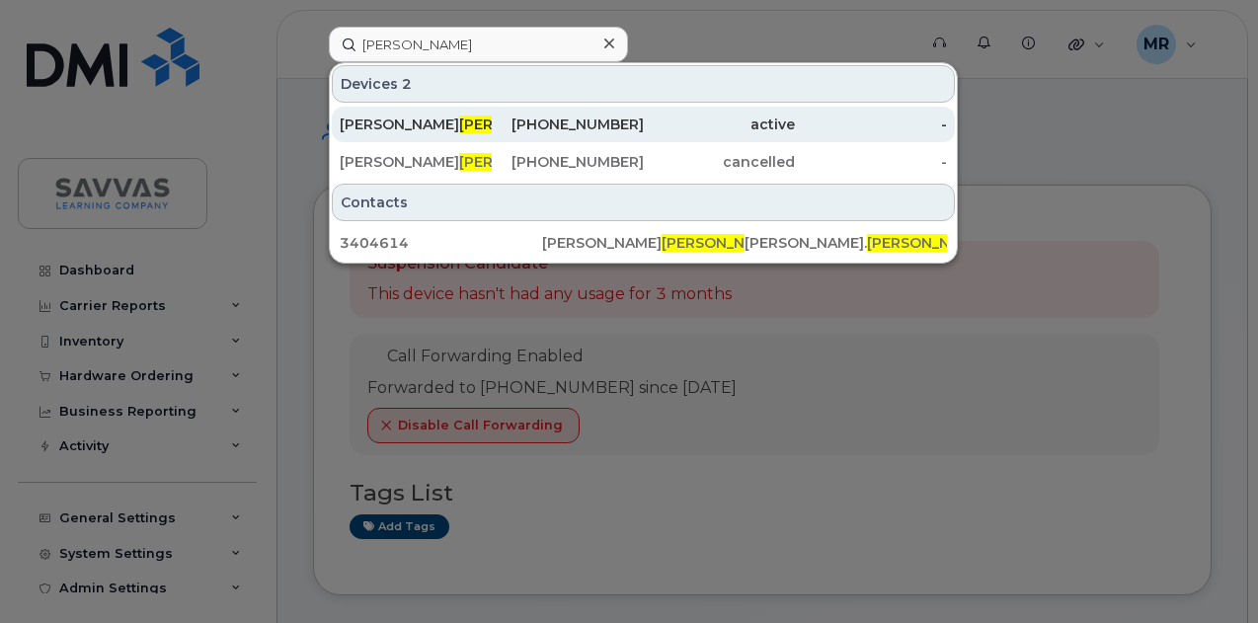
click at [459, 124] on span "SUNDBY" at bounding box center [518, 125] width 119 height 18
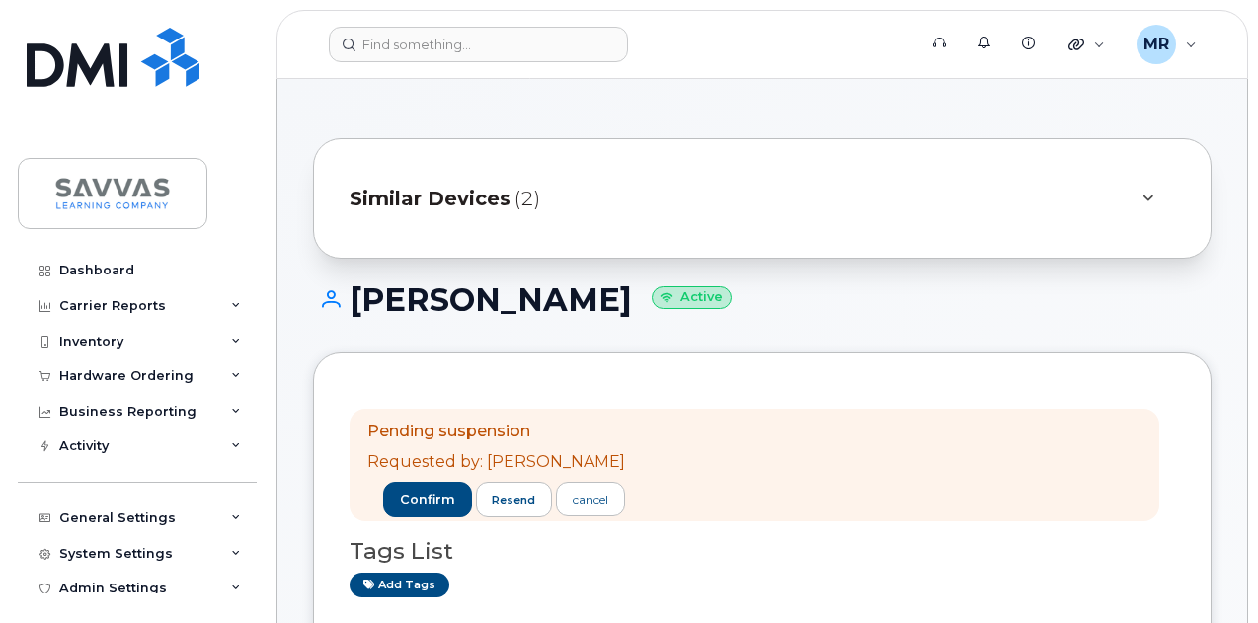
drag, startPoint x: 644, startPoint y: 296, endPoint x: 355, endPoint y: 289, distance: 288.4
click at [355, 289] on h1 "ALLISON SUNDBY Active" at bounding box center [762, 299] width 898 height 35
copy h1 "ALLISON SUNDBY"
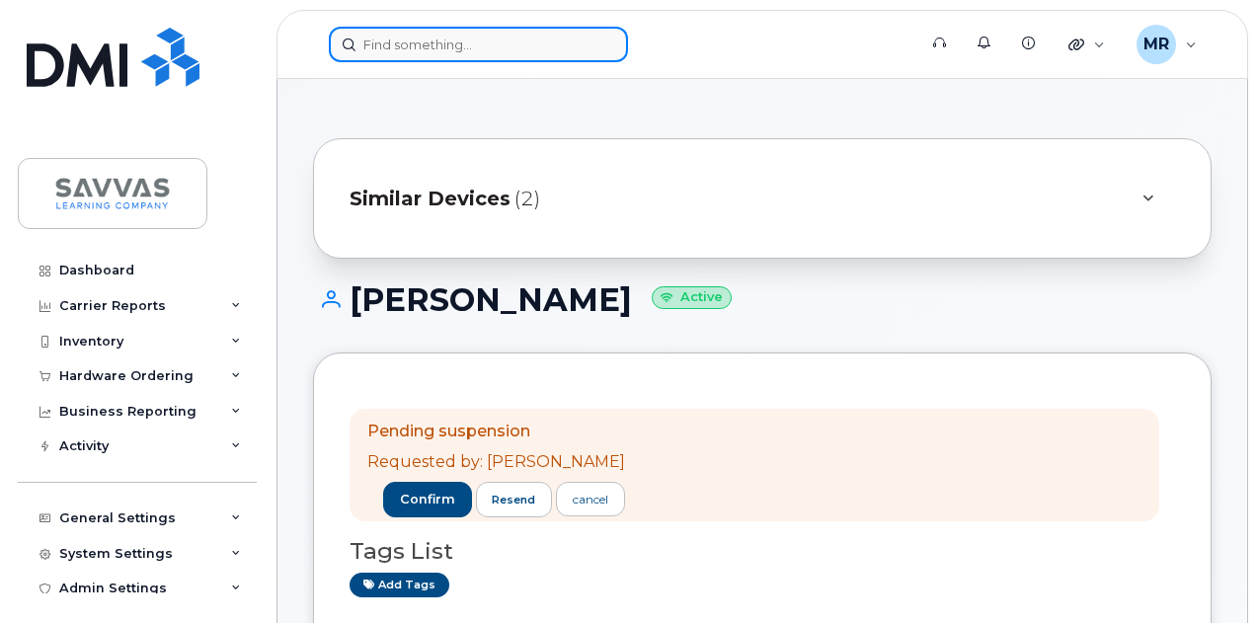
click at [407, 45] on input at bounding box center [478, 45] width 299 height 36
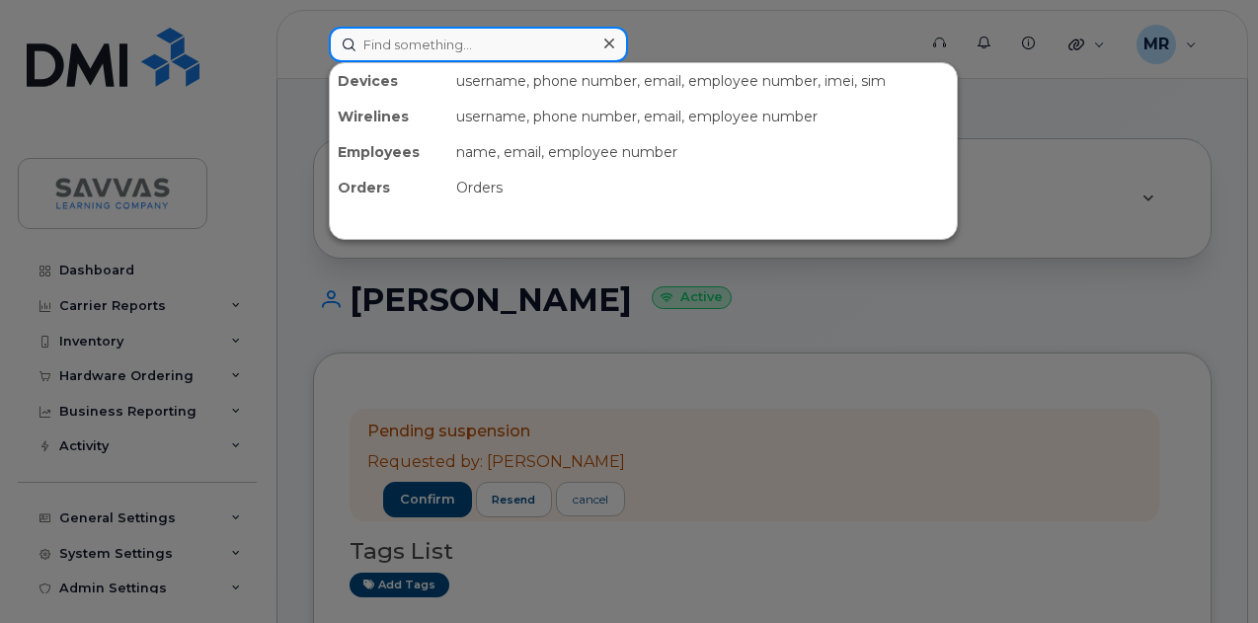
paste input "Nelson"
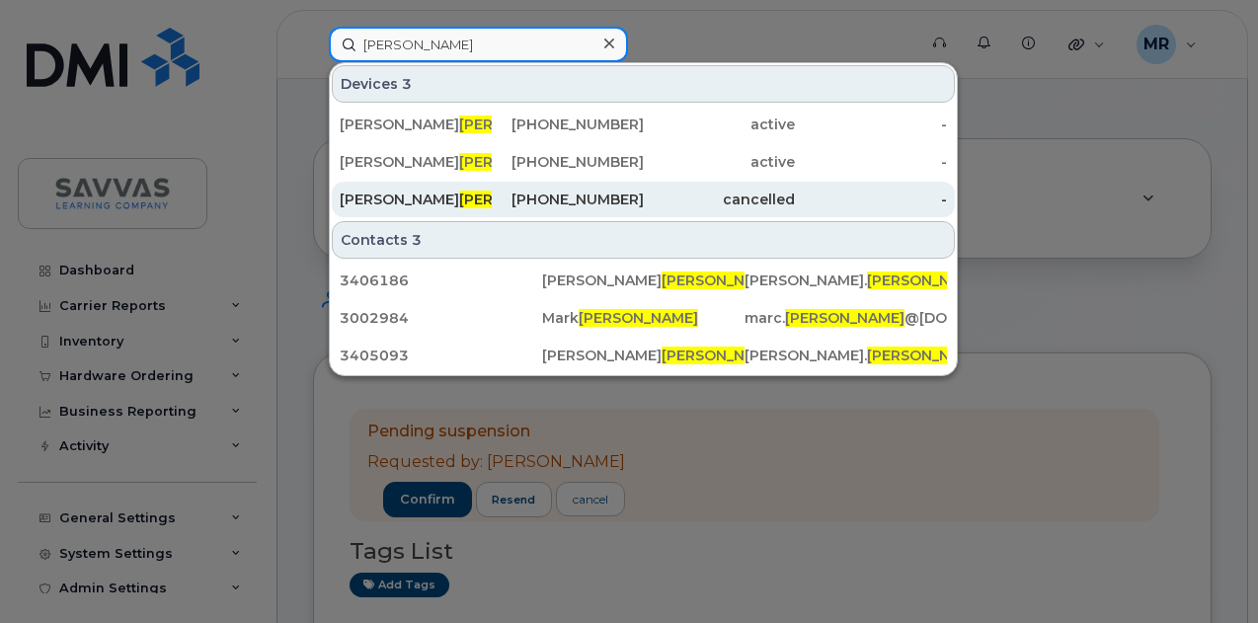
type input "Nelson"
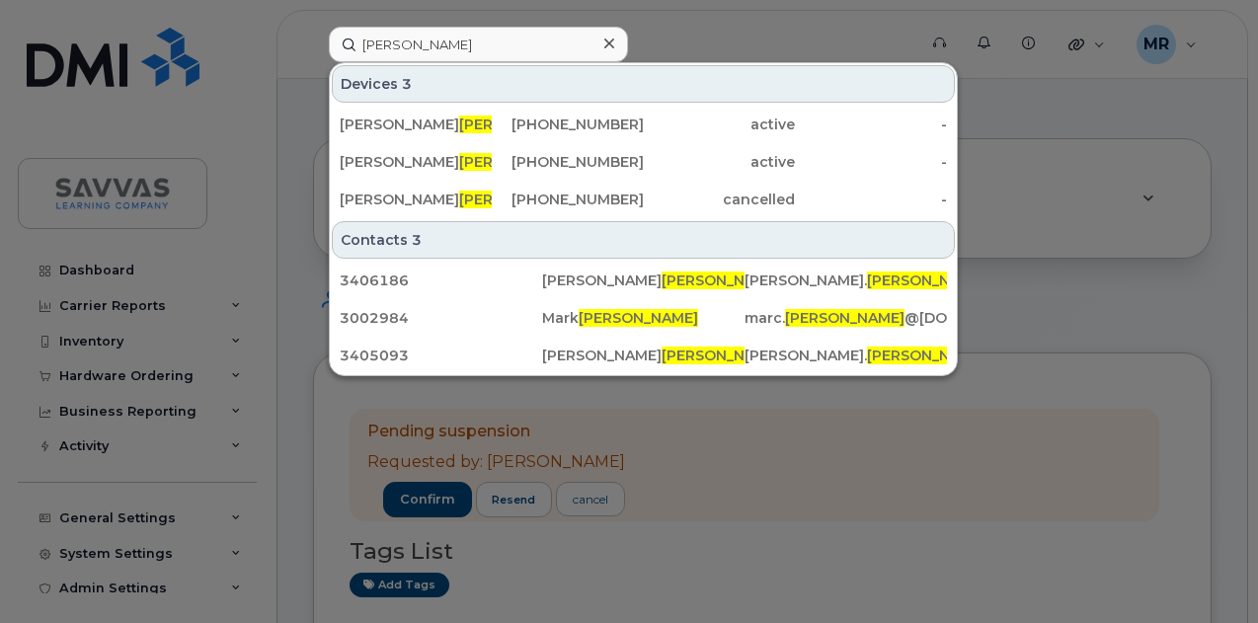
drag, startPoint x: 524, startPoint y: 198, endPoint x: 535, endPoint y: 216, distance: 20.8
click at [524, 198] on div "719-351-4310" at bounding box center [568, 200] width 152 height 20
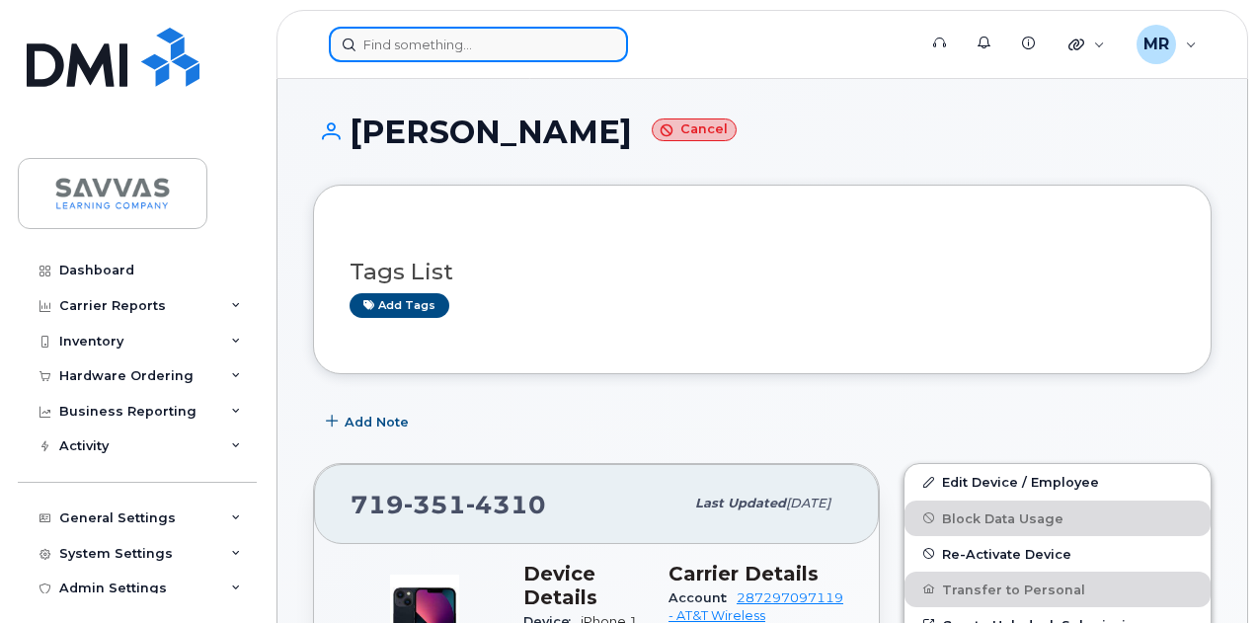
click at [450, 56] on input at bounding box center [478, 45] width 299 height 36
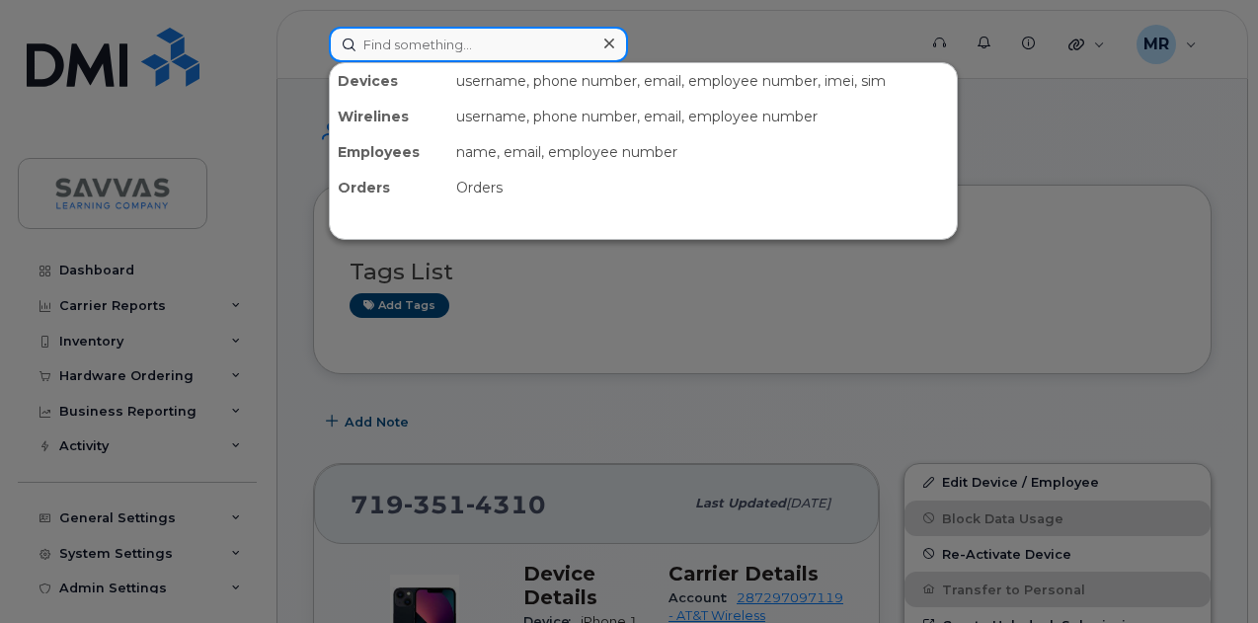
paste input "[PERSON_NAME] [PERSON_NAME]"
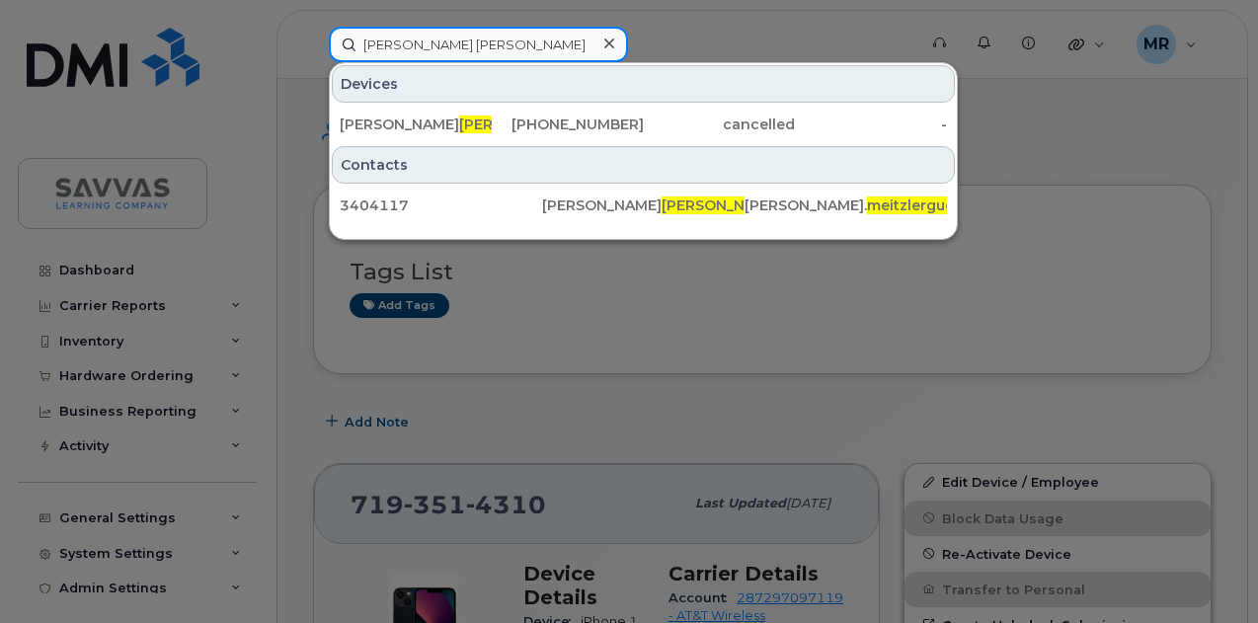
click at [445, 40] on input "[PERSON_NAME] [PERSON_NAME]" at bounding box center [478, 45] width 299 height 36
paste input "[PERSON_NAME]"
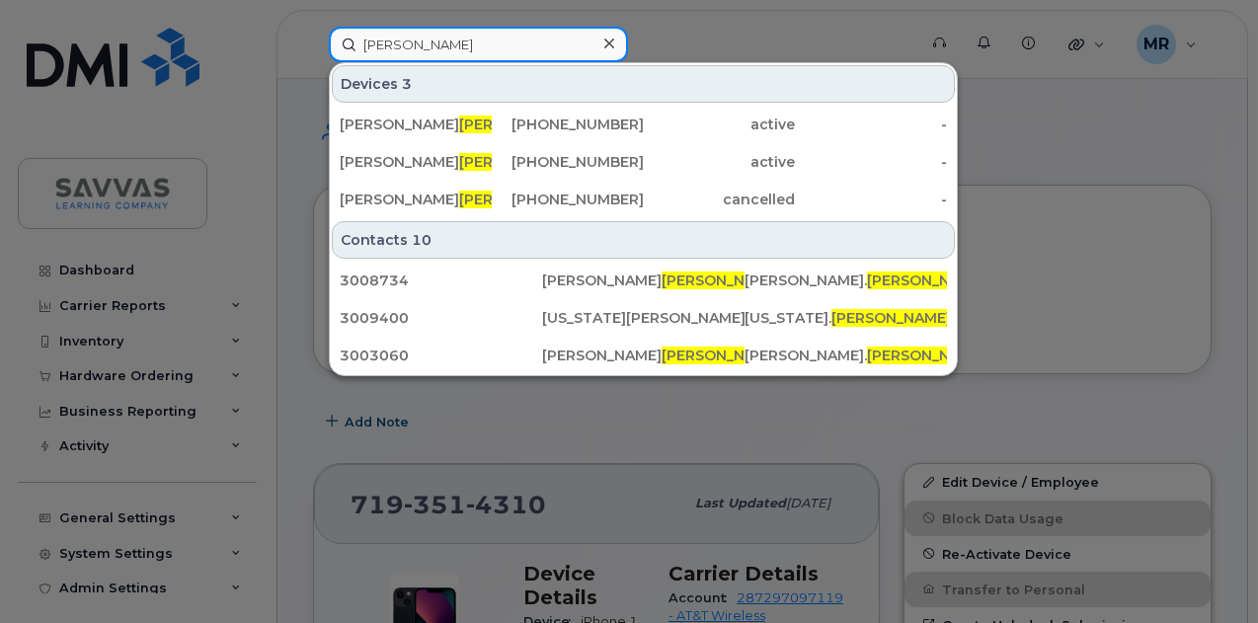
click at [483, 42] on input "[PERSON_NAME]" at bounding box center [478, 45] width 299 height 36
paste input "[PERSON_NAME]"
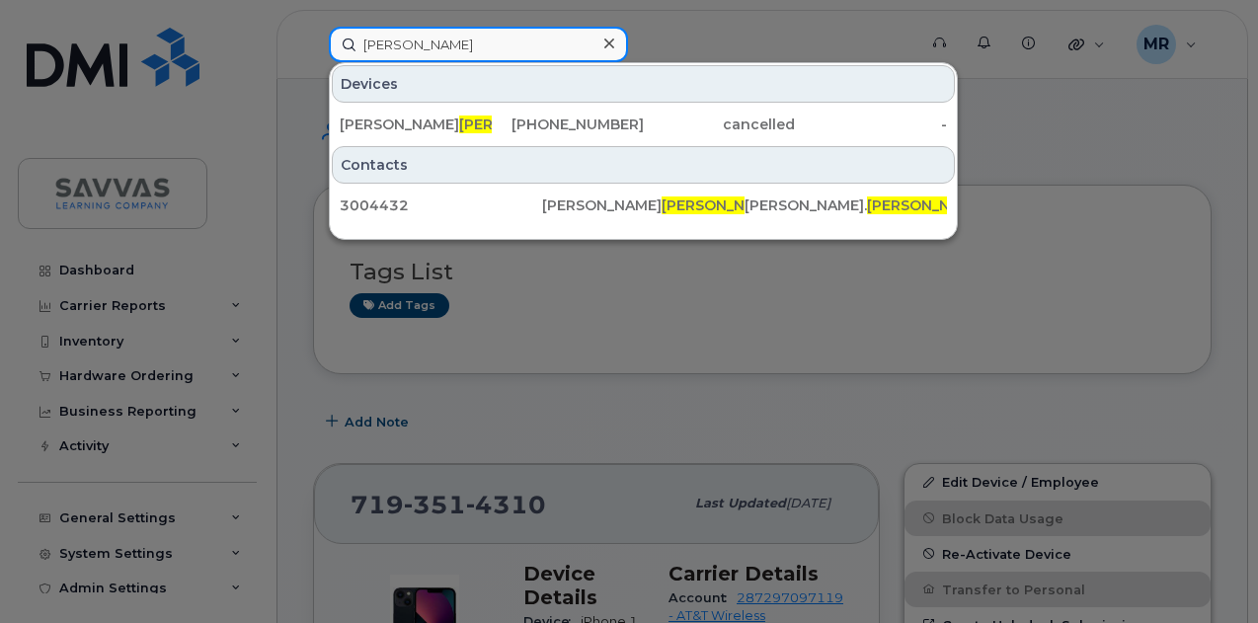
click at [450, 46] on input "[PERSON_NAME]" at bounding box center [478, 45] width 299 height 36
paste input "[PERSON_NAME]"
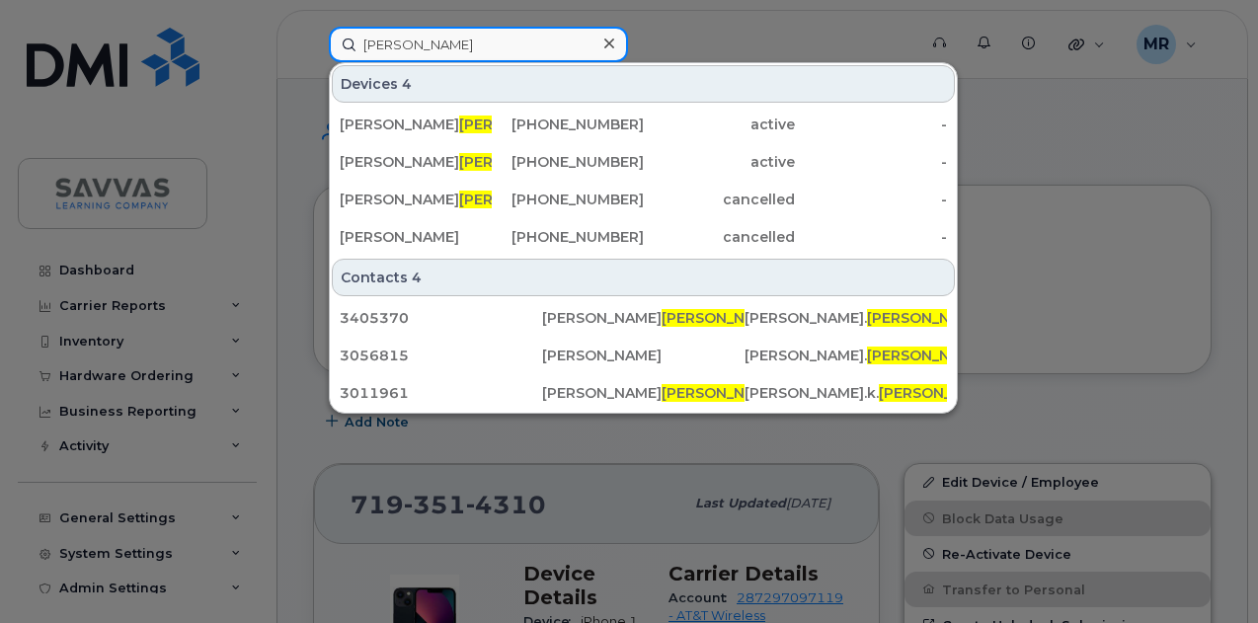
click at [423, 54] on input "[PERSON_NAME]" at bounding box center [478, 45] width 299 height 36
paste input "[PERSON_NAME]"
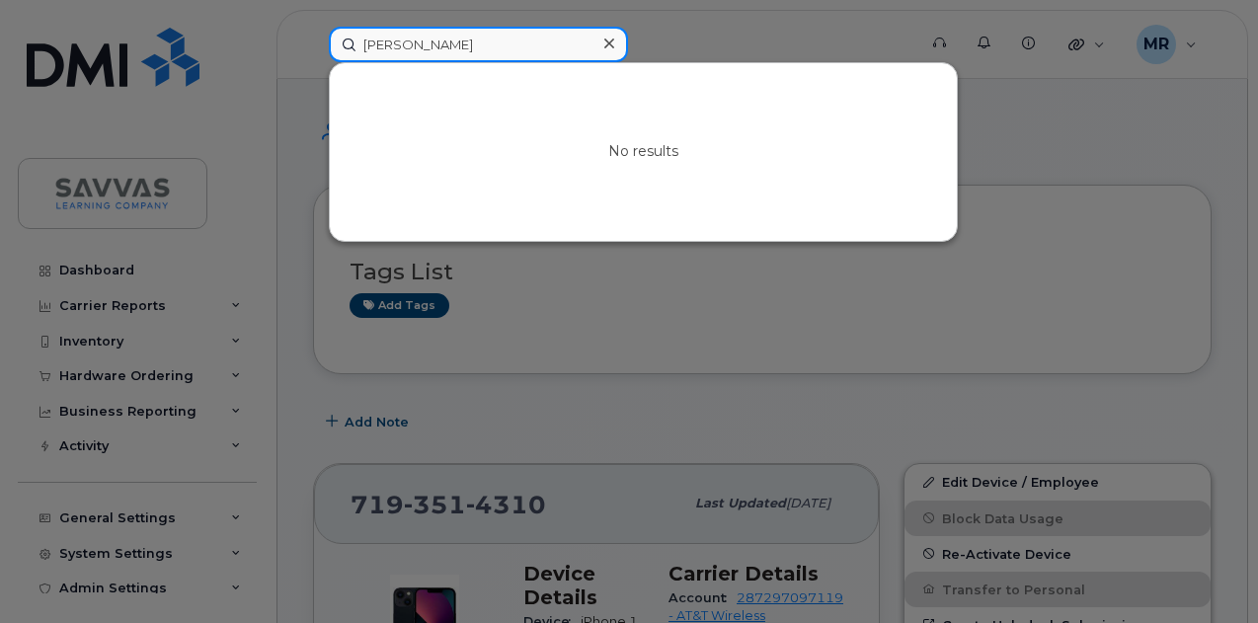
click at [499, 57] on input "[PERSON_NAME]" at bounding box center [478, 45] width 299 height 36
paste input "antelices"
click at [490, 44] on input "Santelices" at bounding box center [478, 45] width 299 height 36
paste input "Evan"
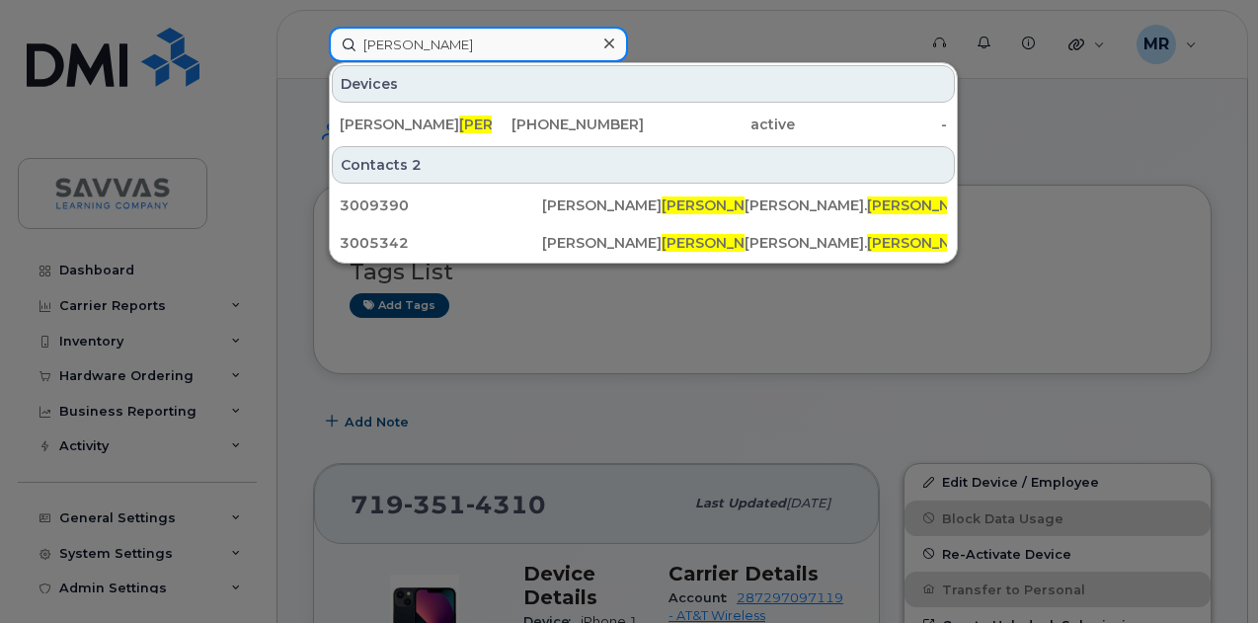
click at [460, 43] on input "Evans" at bounding box center [478, 45] width 299 height 36
paste input "lli"
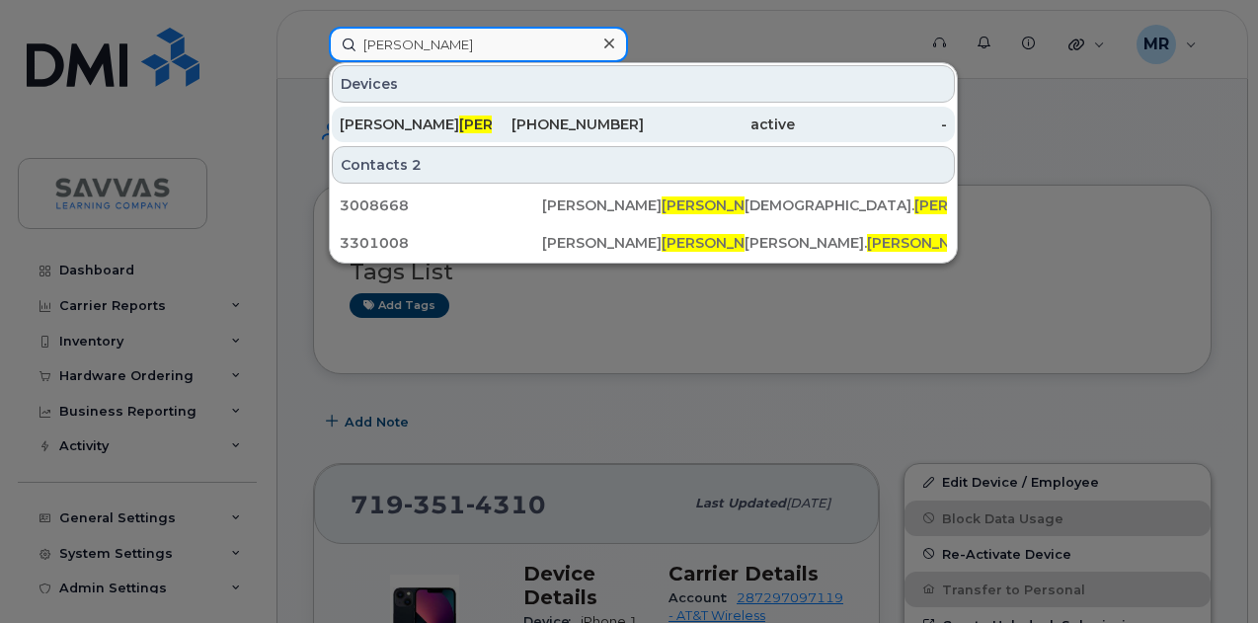
type input "Ellis"
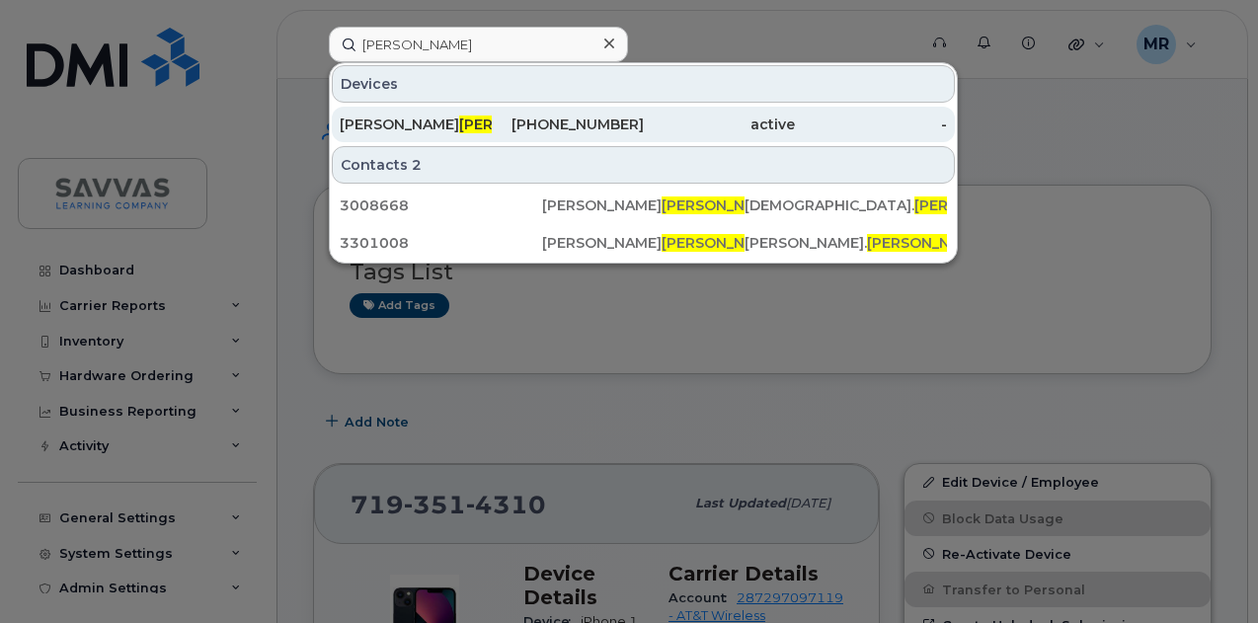
click at [457, 132] on div "SHEILA ELLIS" at bounding box center [416, 125] width 152 height 20
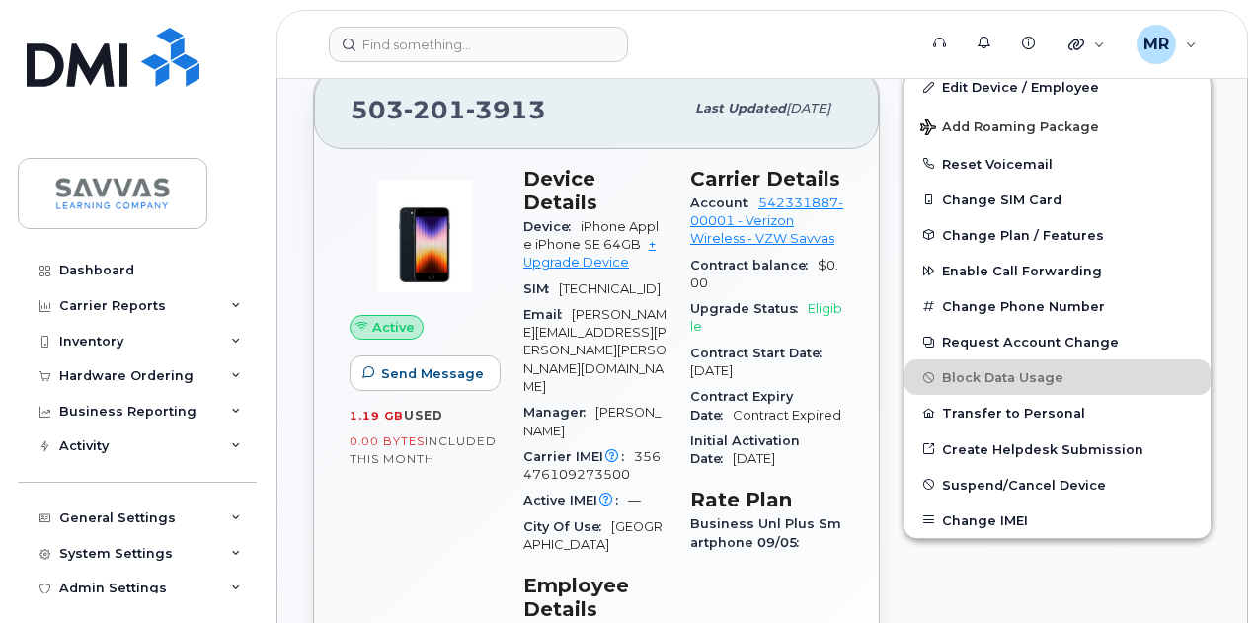
scroll to position [454, 0]
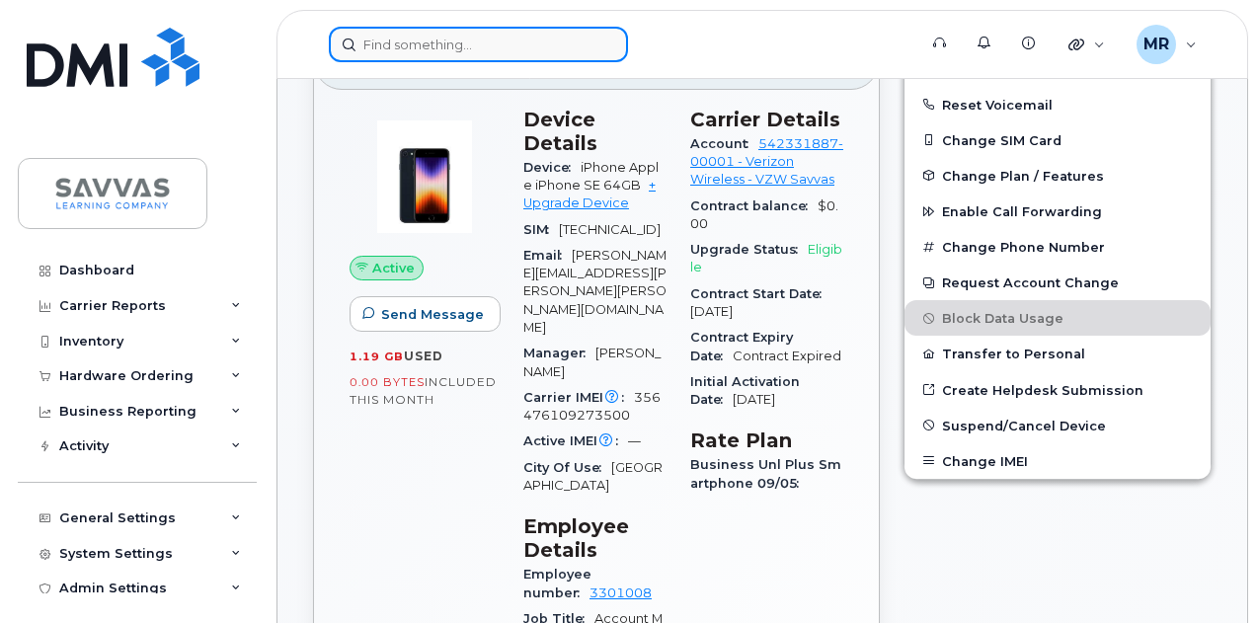
click at [432, 46] on input at bounding box center [478, 45] width 299 height 36
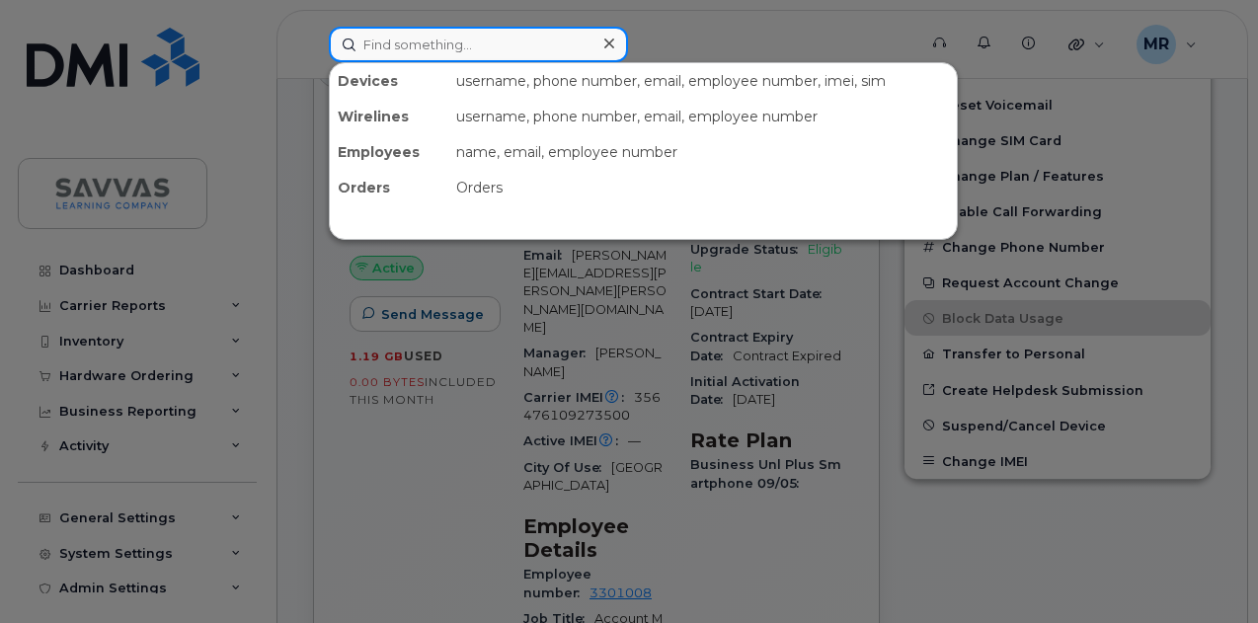
paste input "Patterson"
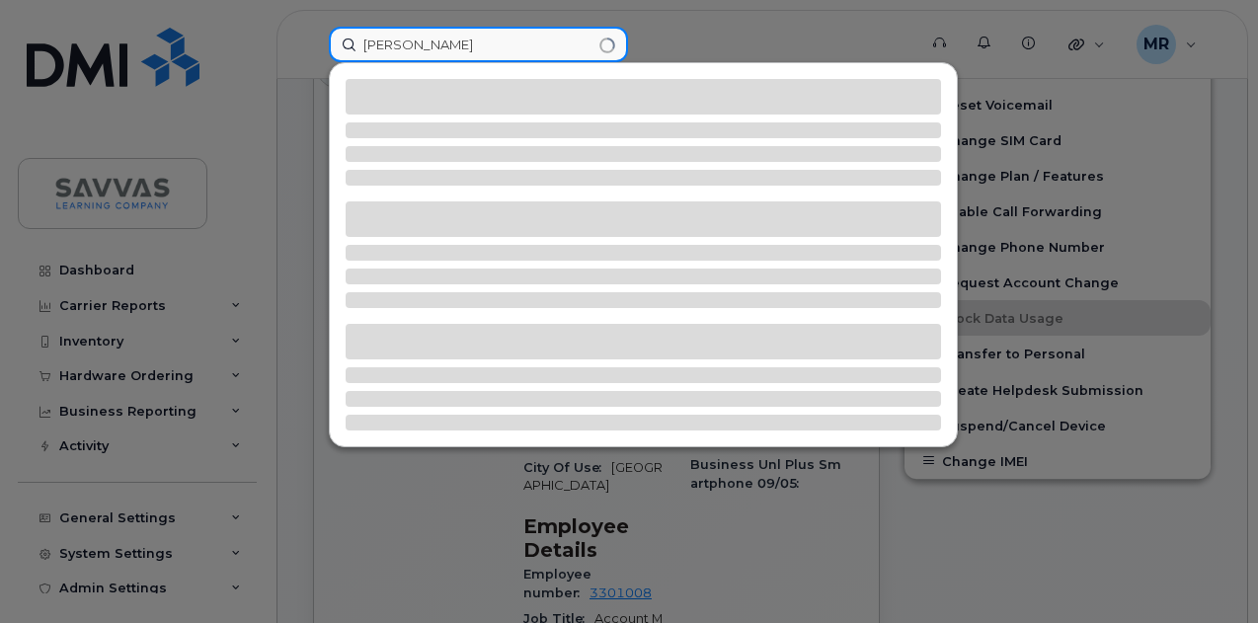
type input "Patterson"
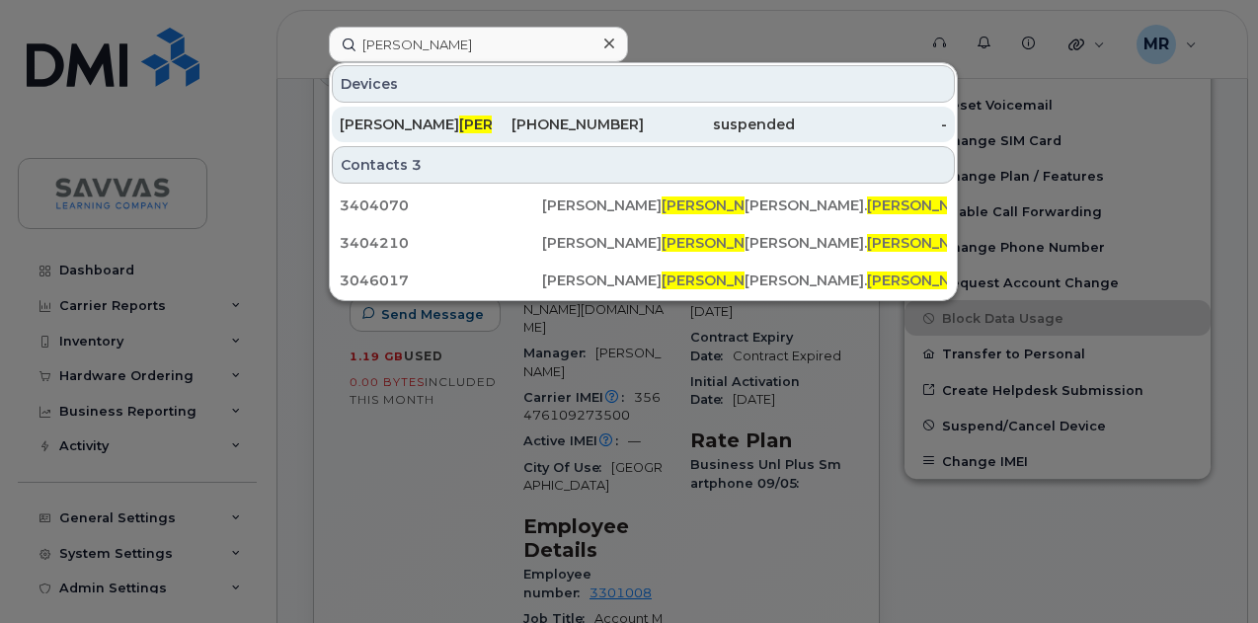
click at [490, 125] on div "JOEY PATTERSON" at bounding box center [416, 125] width 152 height 20
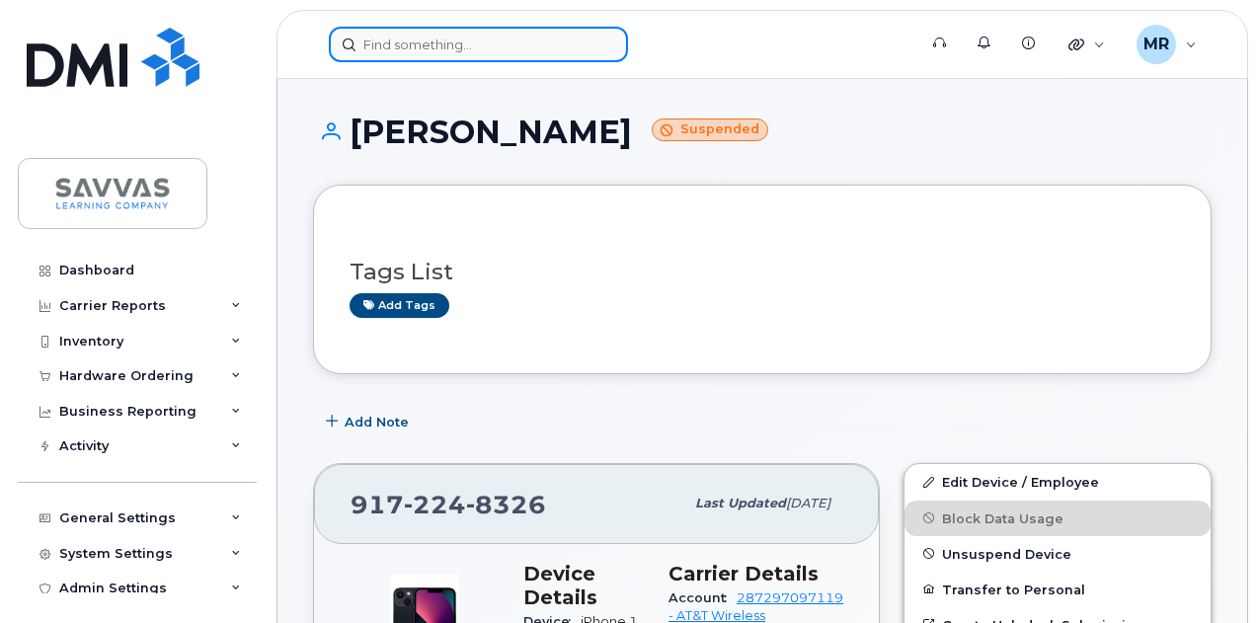
click at [456, 34] on input at bounding box center [478, 45] width 299 height 36
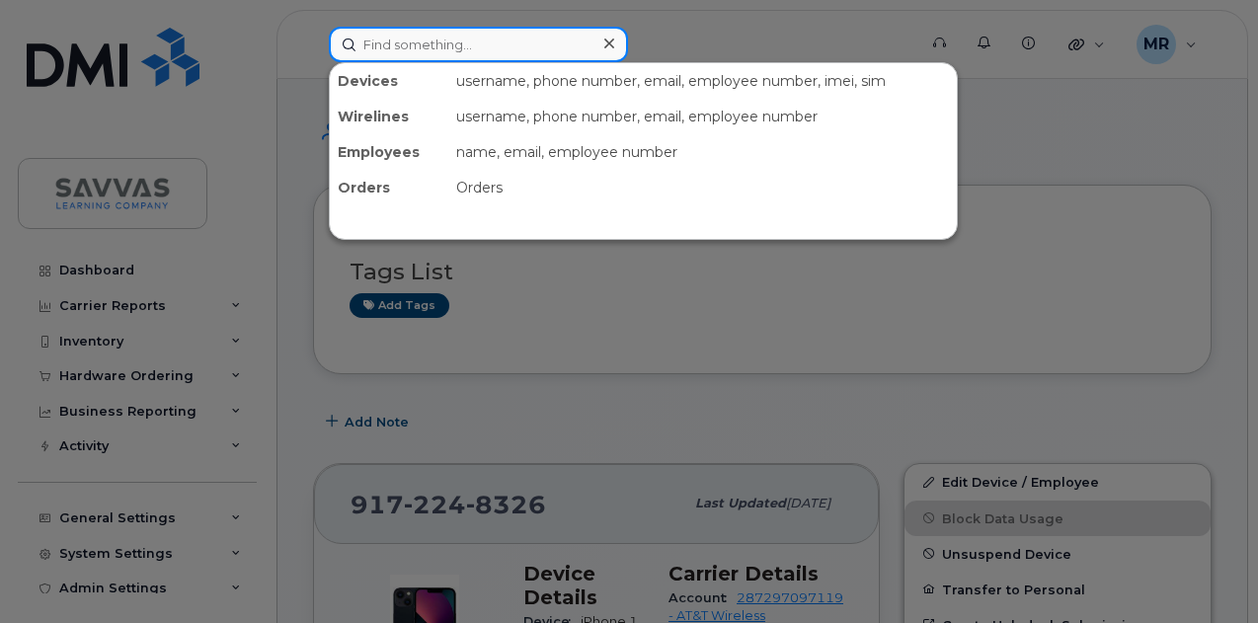
paste input "Merrick"
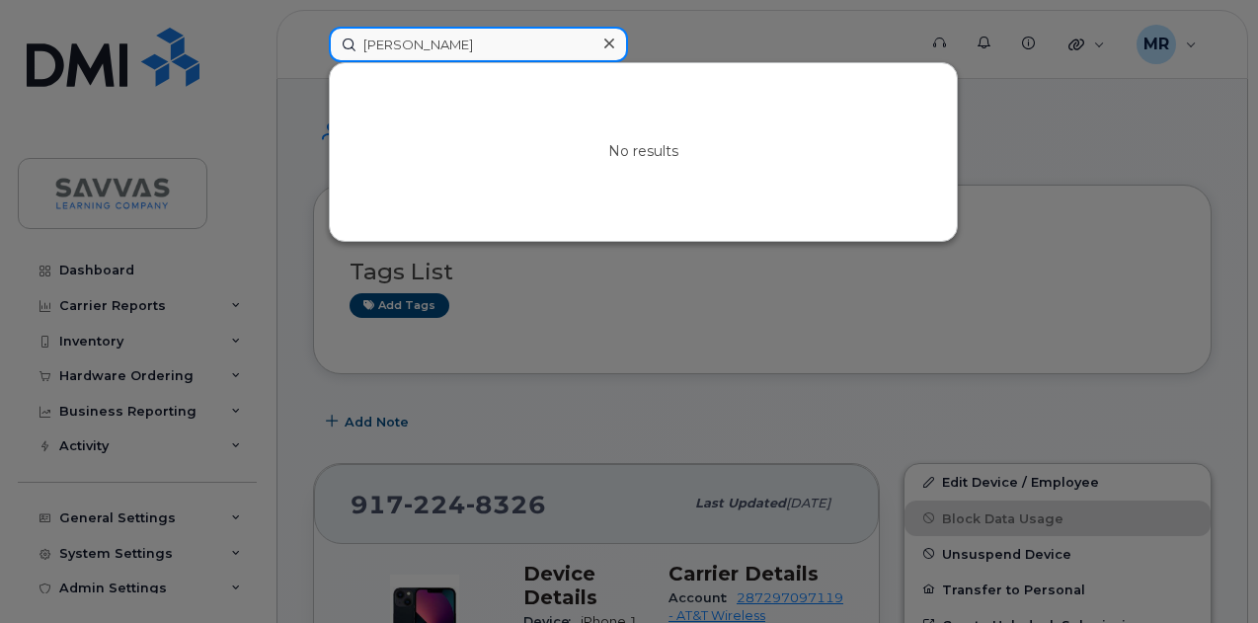
click at [468, 38] on input "Merrick" at bounding box center [478, 45] width 299 height 36
paste input "Evans"
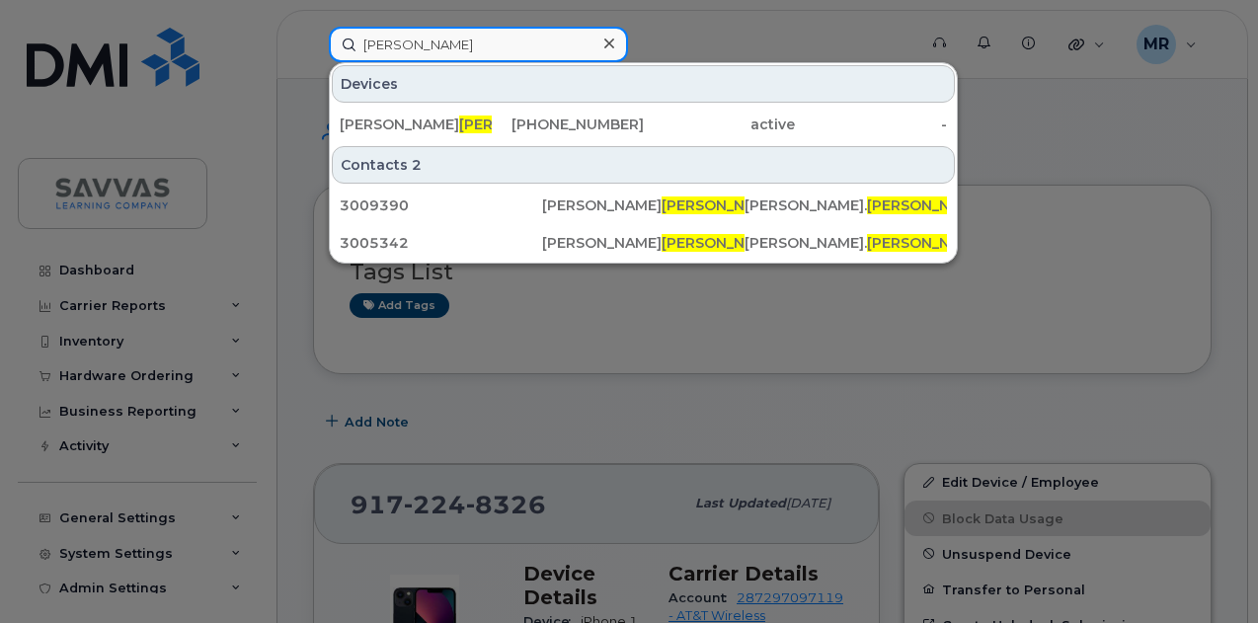
click at [460, 46] on input "Evans" at bounding box center [478, 45] width 299 height 36
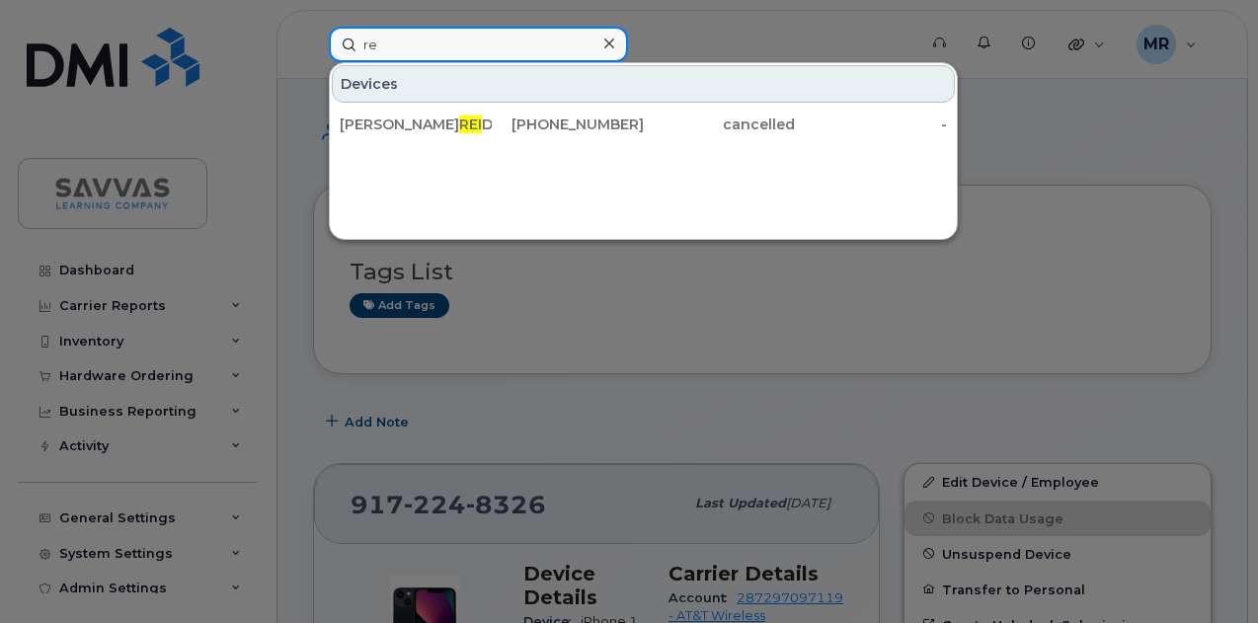
type input "r"
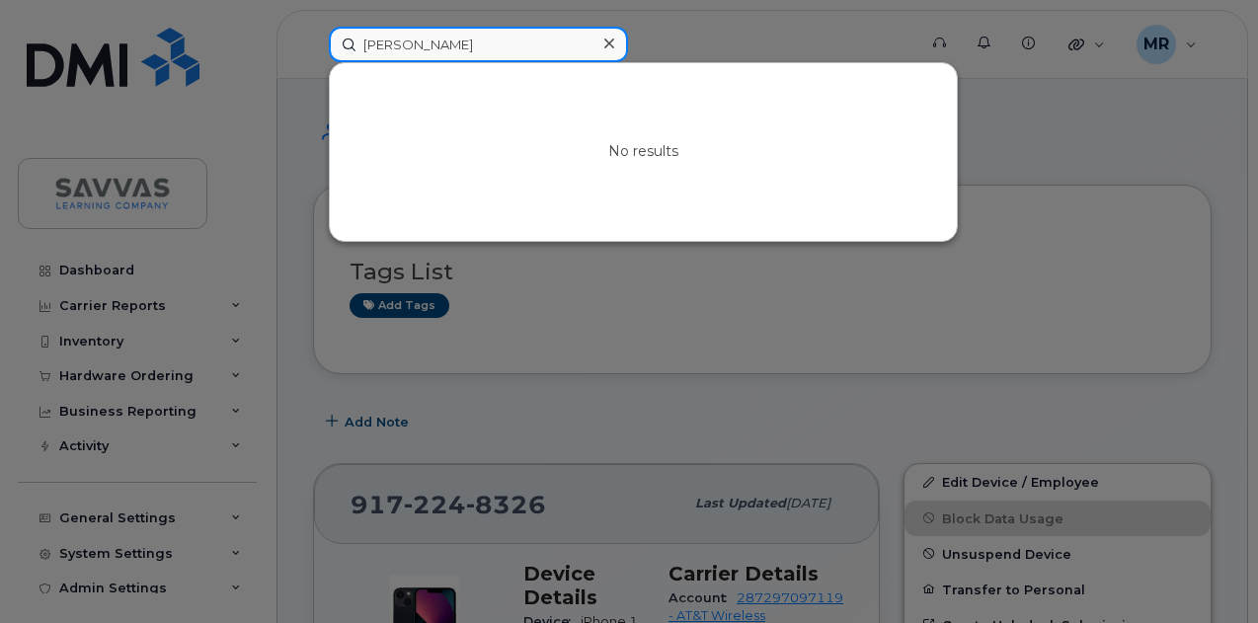
type input "motz"
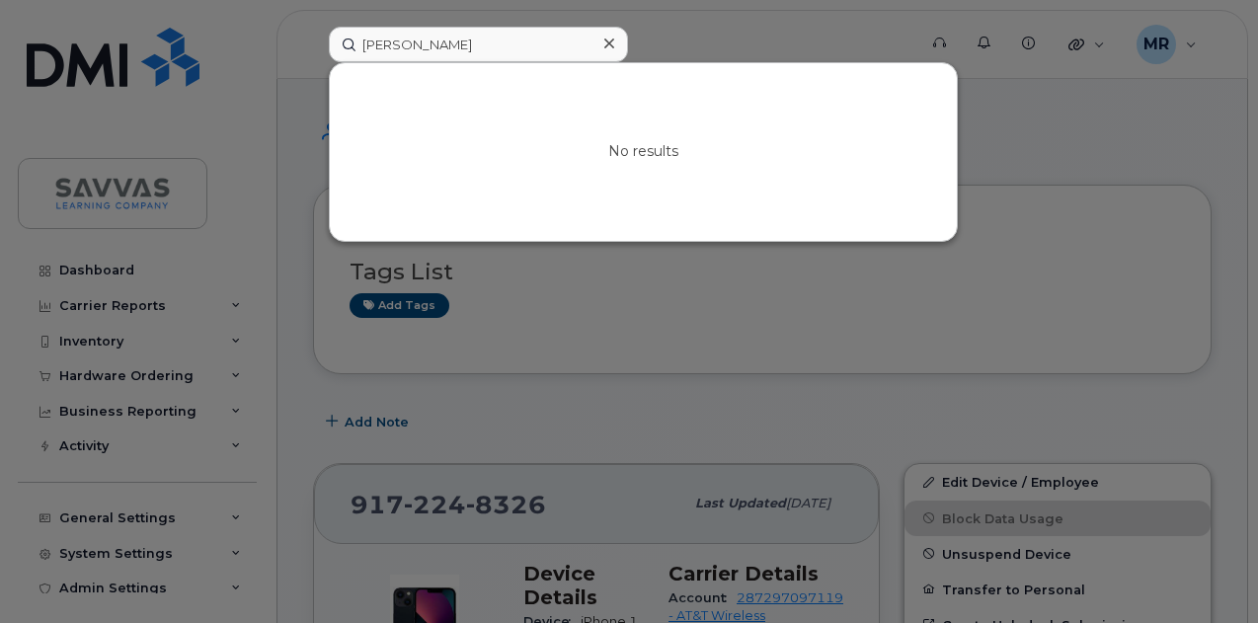
click at [254, 60] on div at bounding box center [629, 311] width 1258 height 623
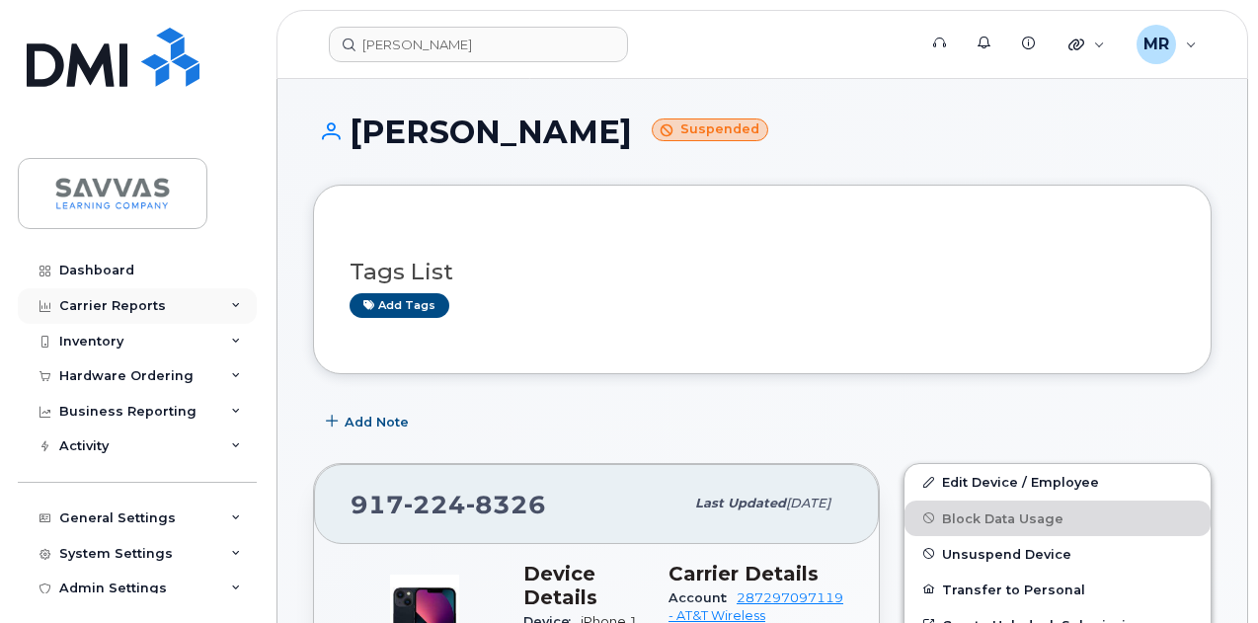
click at [192, 304] on div "Carrier Reports" at bounding box center [137, 306] width 239 height 36
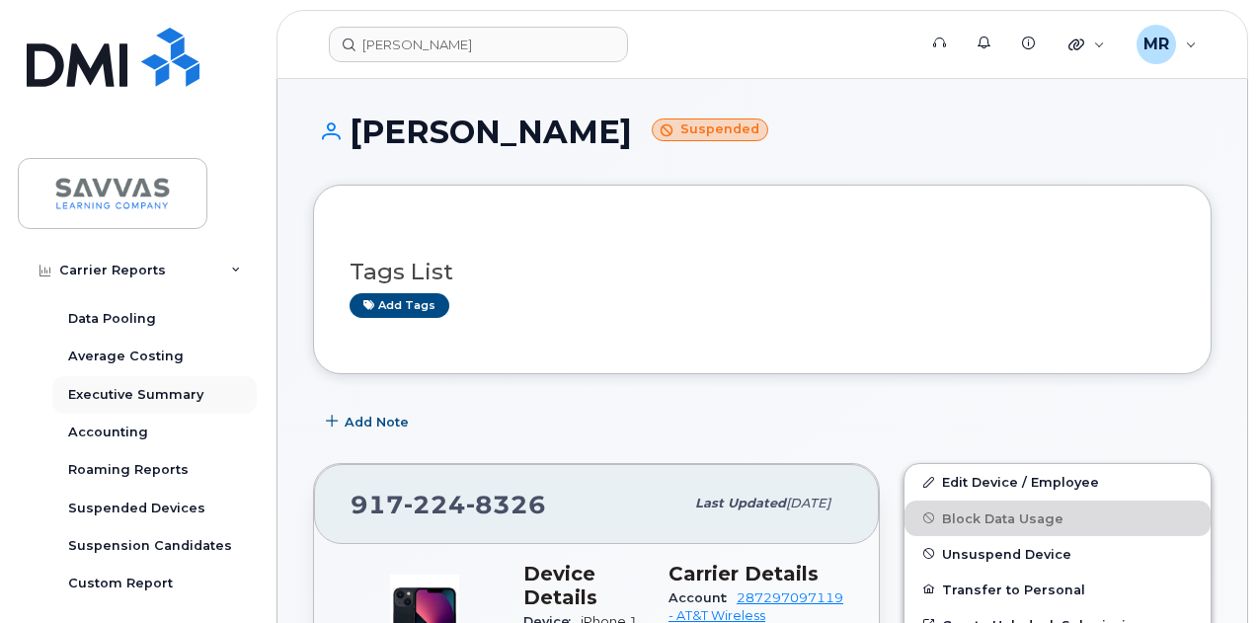
scroll to position [197, 0]
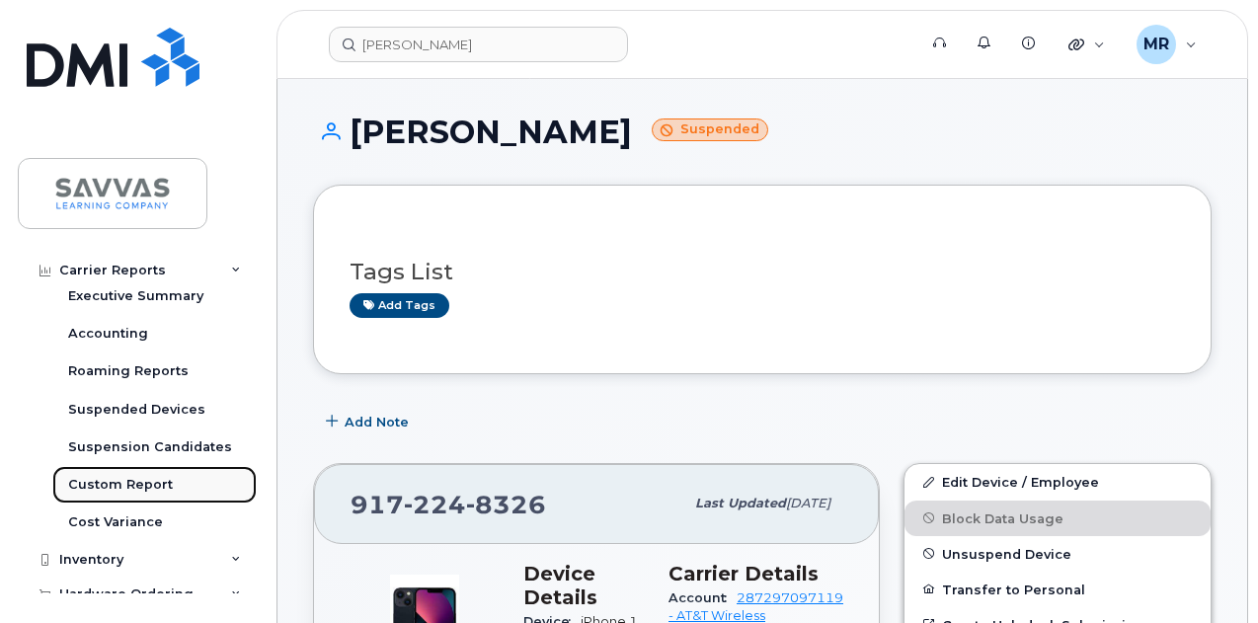
click at [170, 475] on link "Custom Report" at bounding box center [154, 485] width 204 height 38
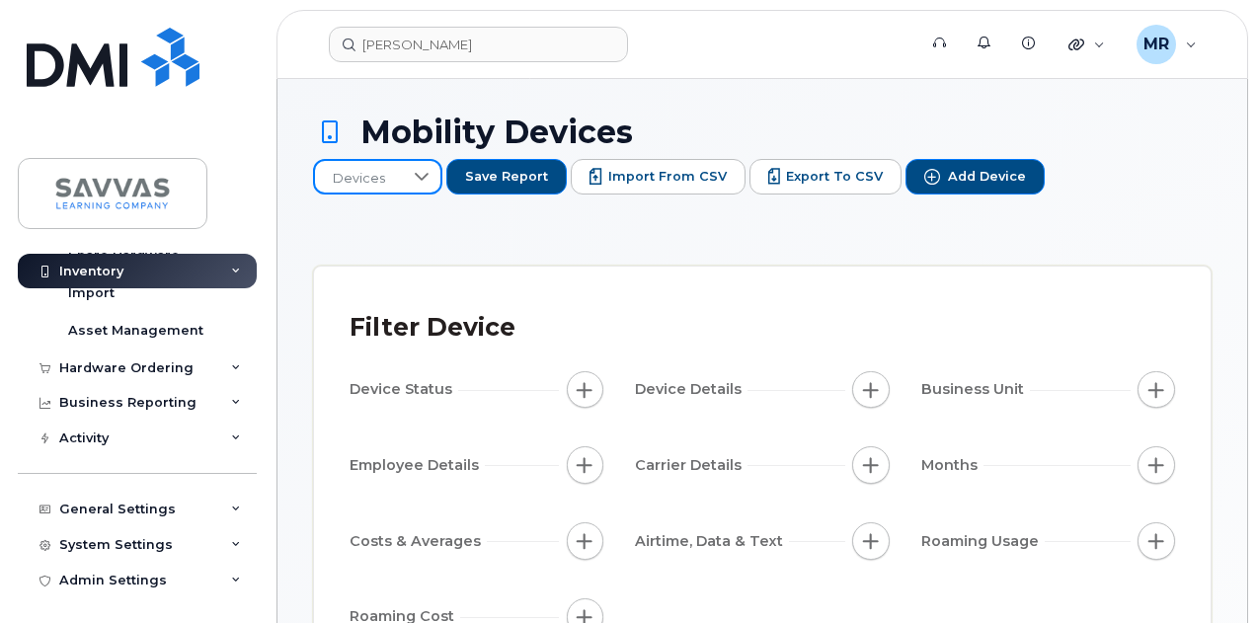
click at [403, 161] on span "Devices" at bounding box center [359, 179] width 88 height 36
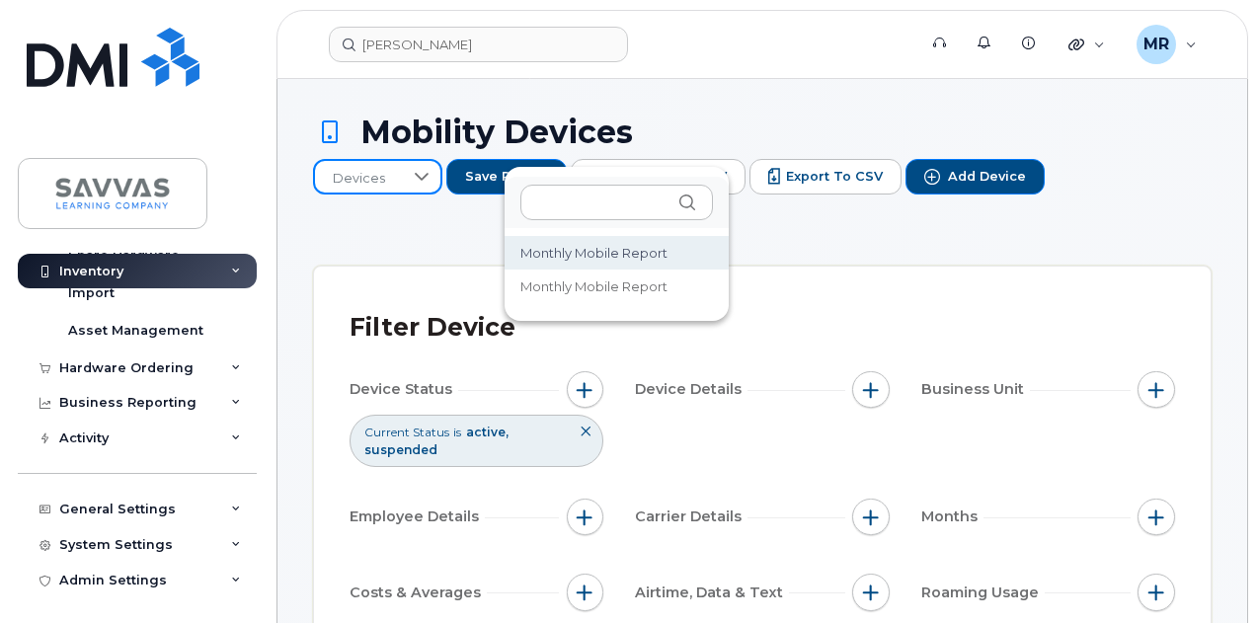
click at [618, 258] on span "Monthly Mobile Report" at bounding box center [593, 253] width 147 height 19
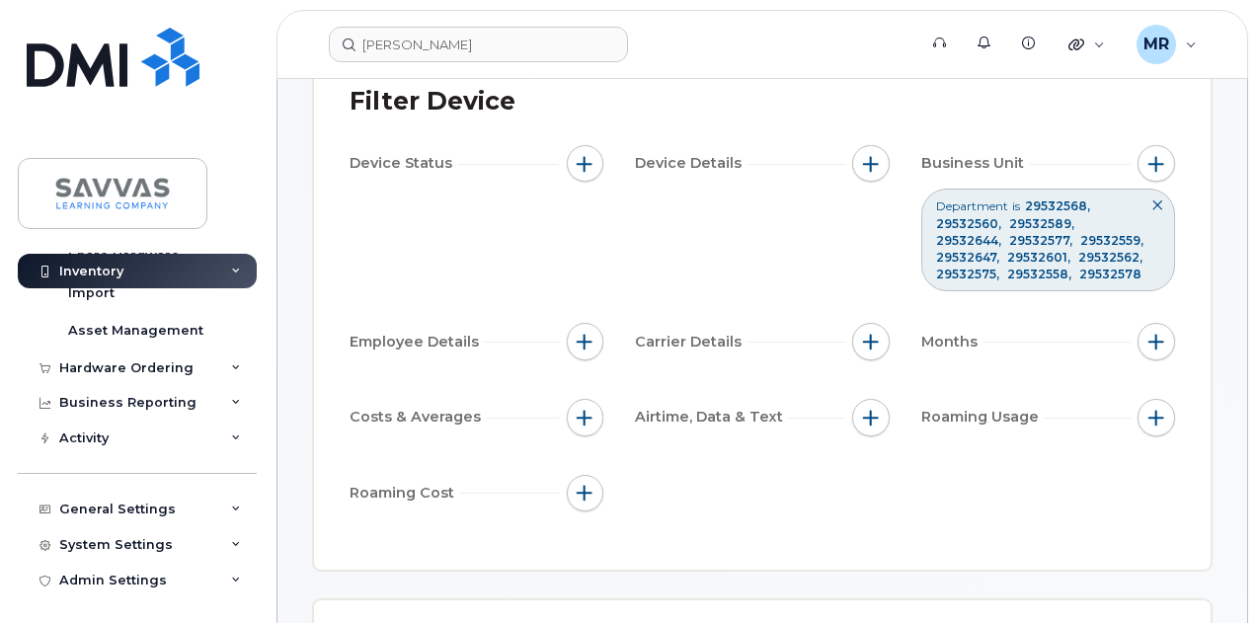
scroll to position [296, 0]
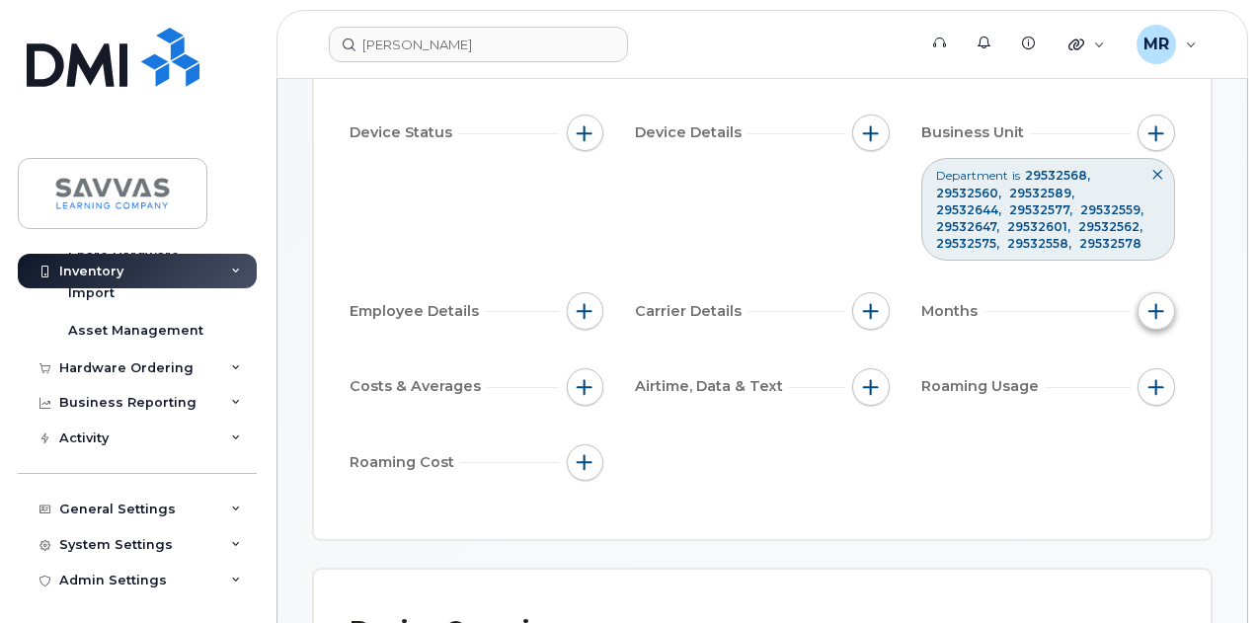
click at [1145, 303] on button "button" at bounding box center [1156, 311] width 38 height 38
click at [1166, 303] on button "button" at bounding box center [1156, 311] width 38 height 38
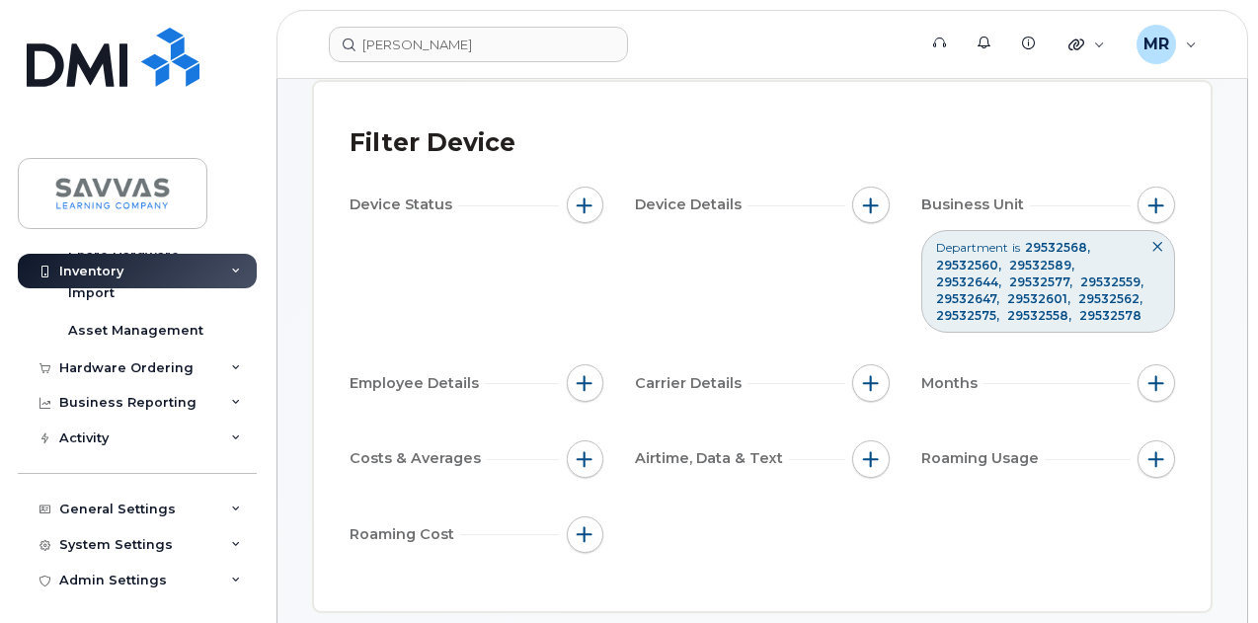
scroll to position [197, 0]
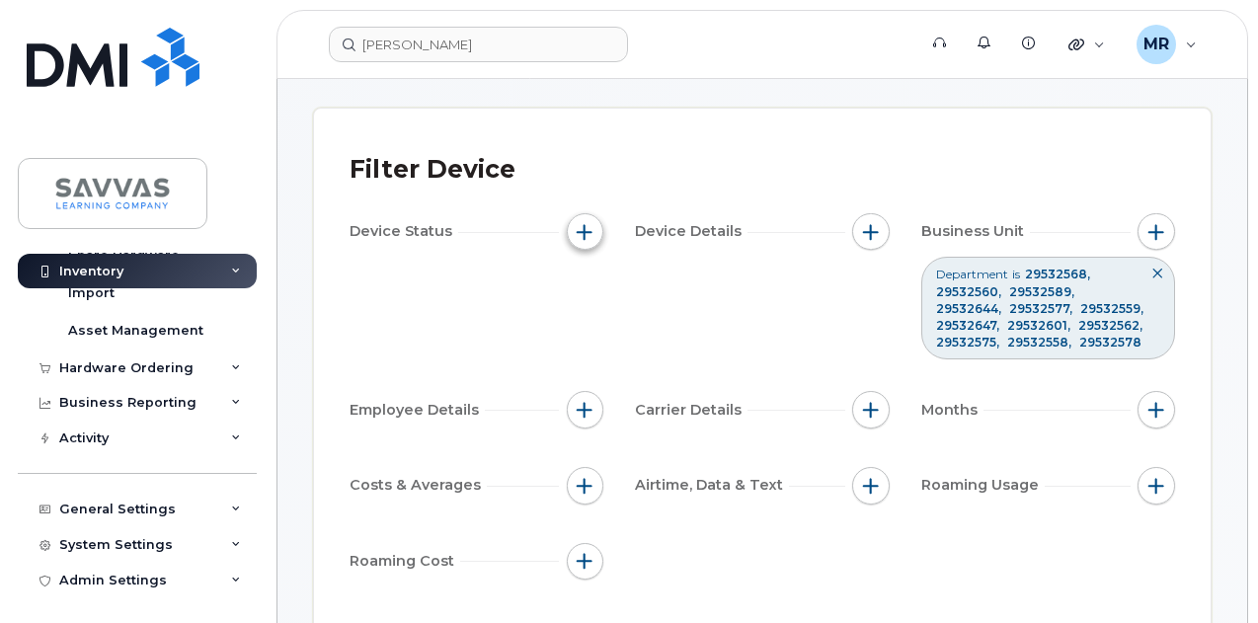
click at [571, 227] on button "button" at bounding box center [586, 232] width 38 height 38
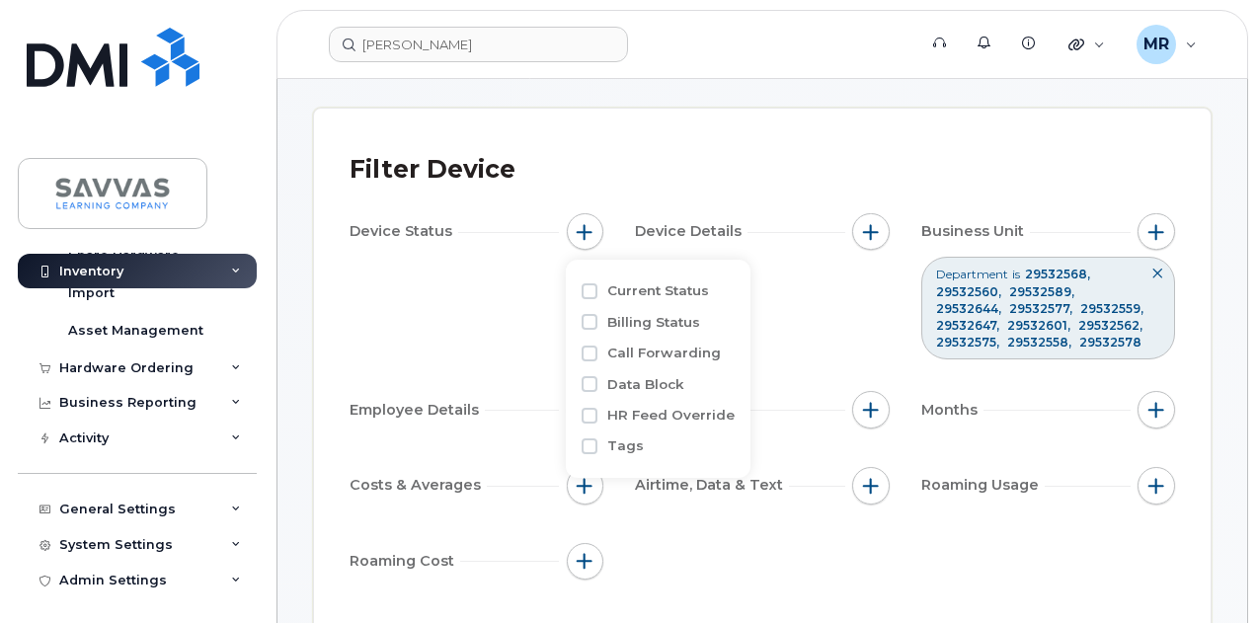
drag, startPoint x: 573, startPoint y: 227, endPoint x: 727, endPoint y: 235, distance: 154.2
click at [573, 228] on button "button" at bounding box center [586, 232] width 38 height 38
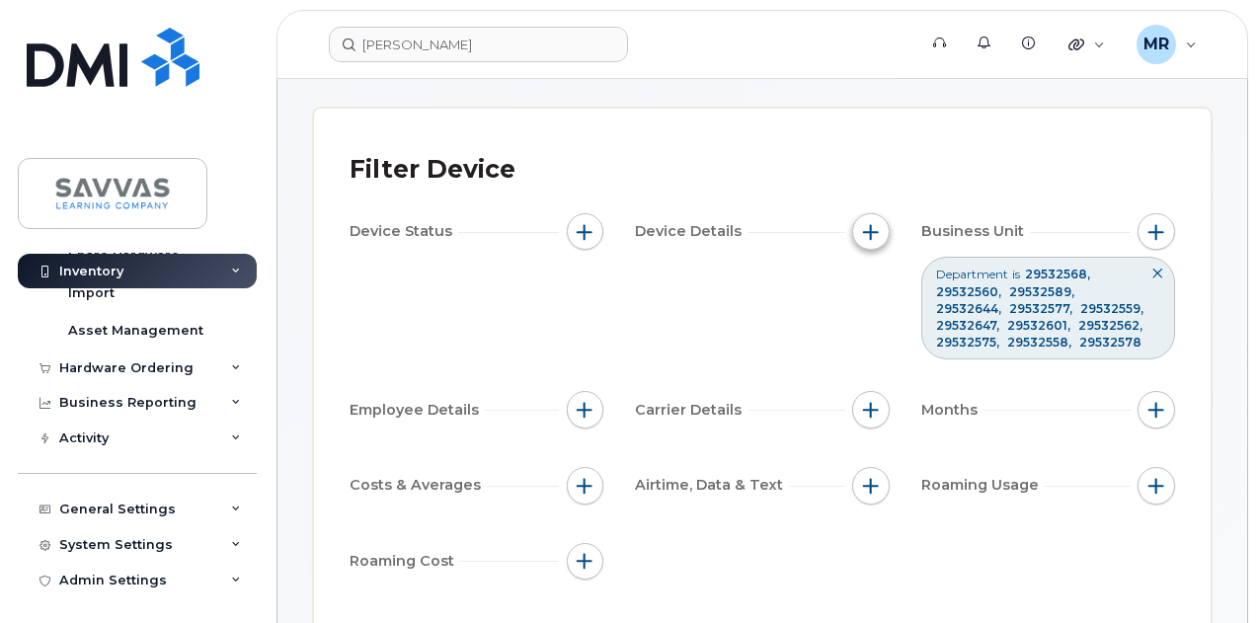
click at [861, 233] on button "button" at bounding box center [871, 232] width 38 height 38
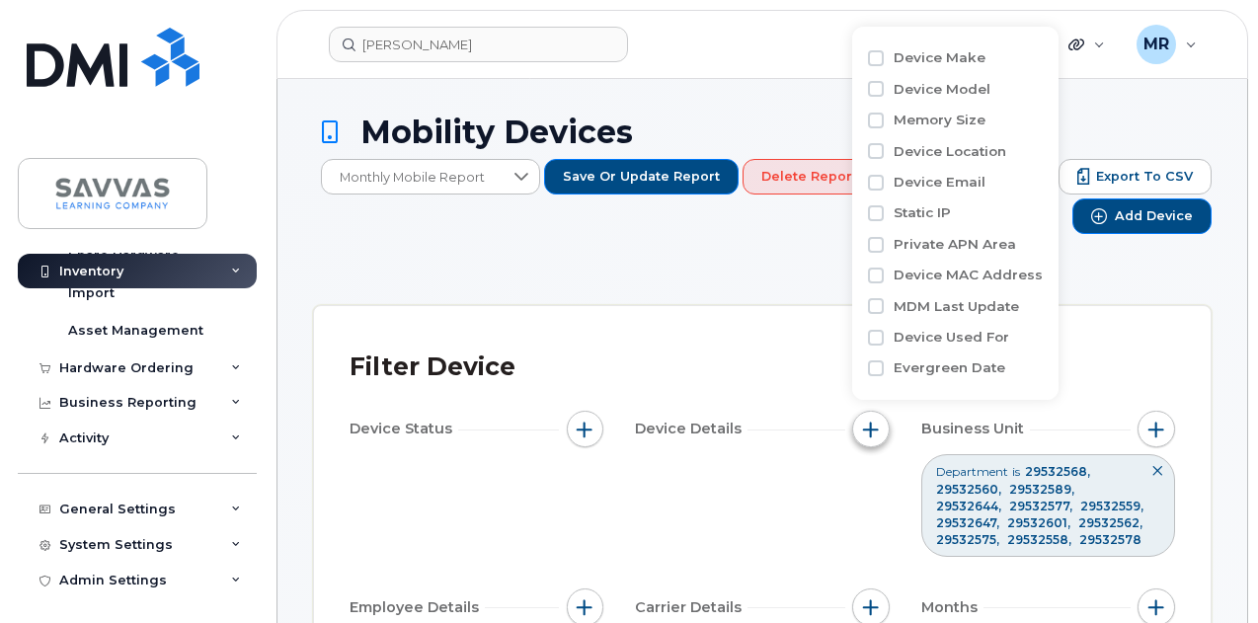
click at [867, 426] on span "button" at bounding box center [871, 430] width 16 height 16
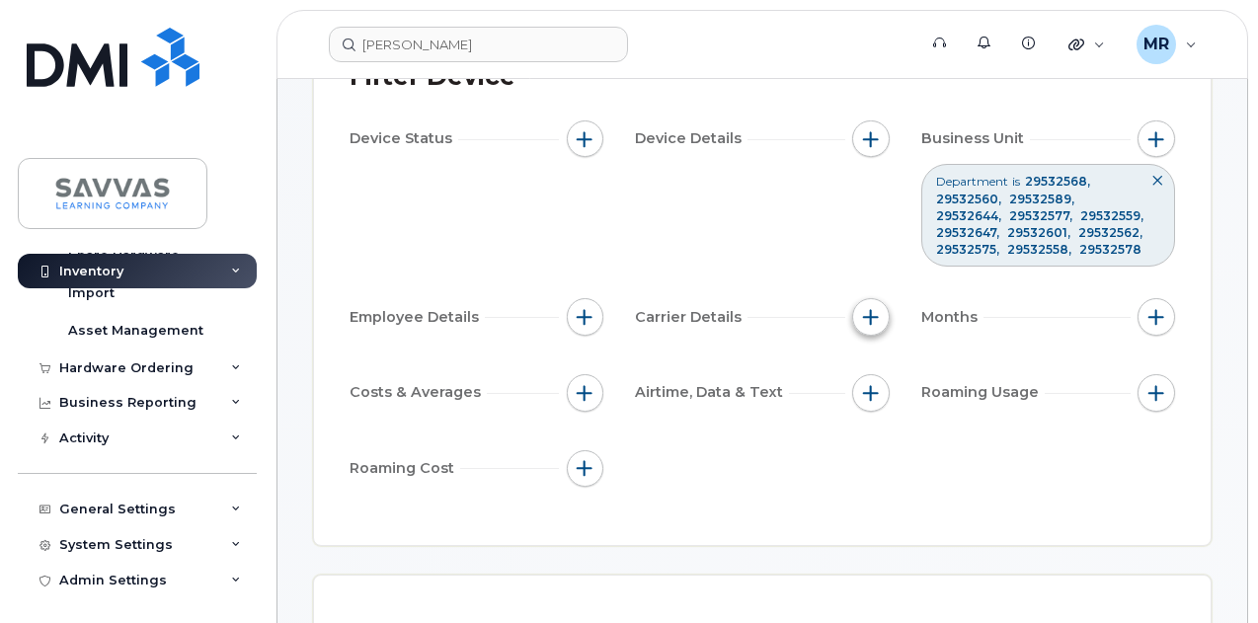
scroll to position [296, 0]
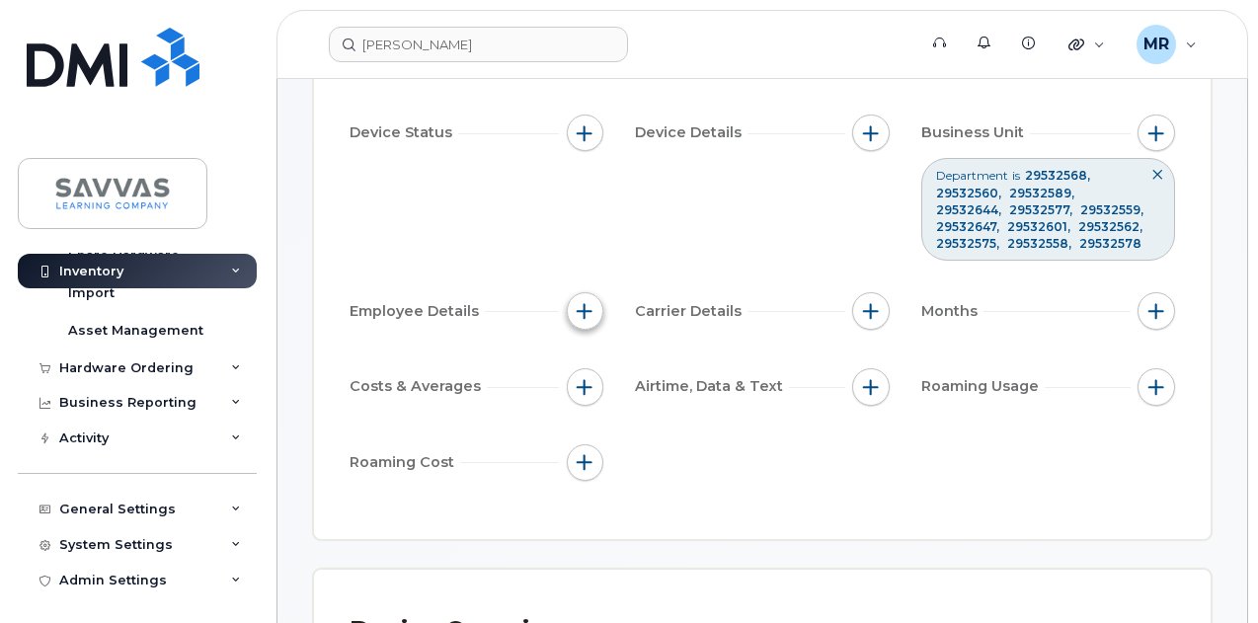
click at [579, 313] on span "button" at bounding box center [585, 311] width 16 height 16
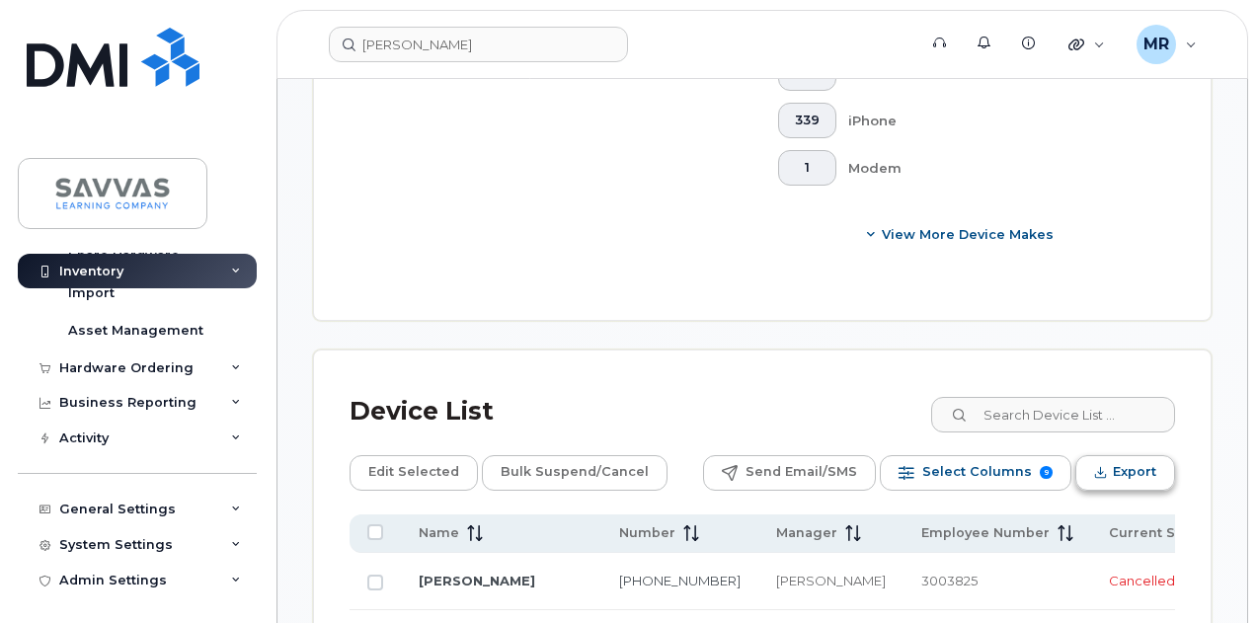
scroll to position [1185, 0]
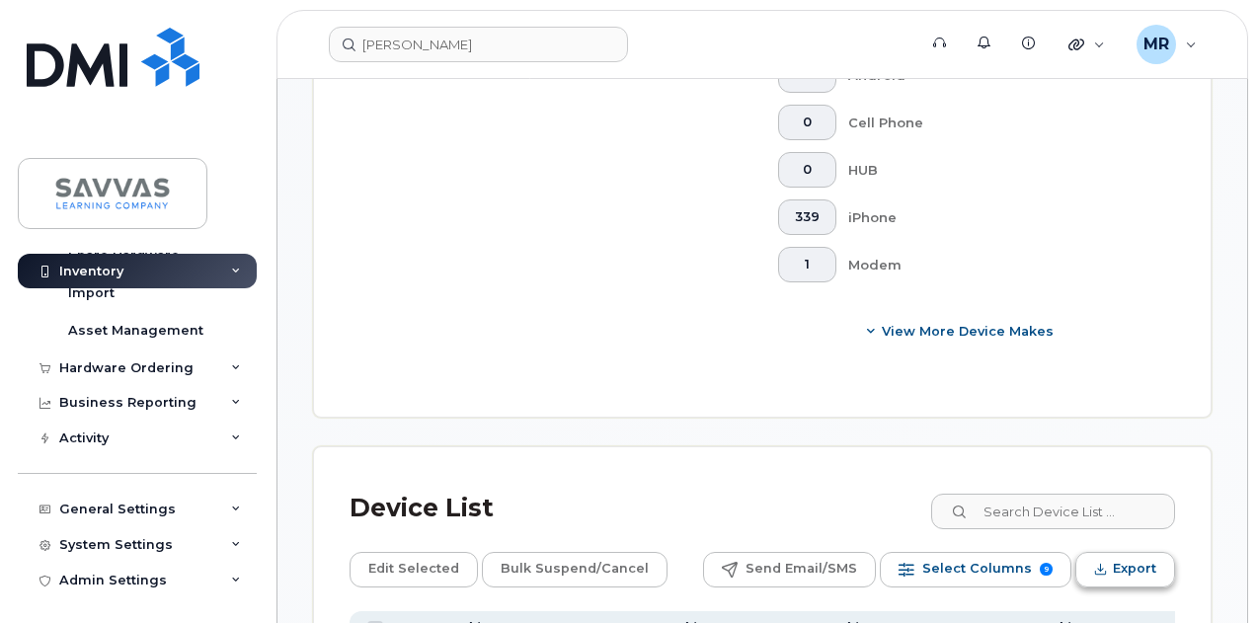
click at [1147, 554] on span "Export" at bounding box center [1134, 569] width 43 height 30
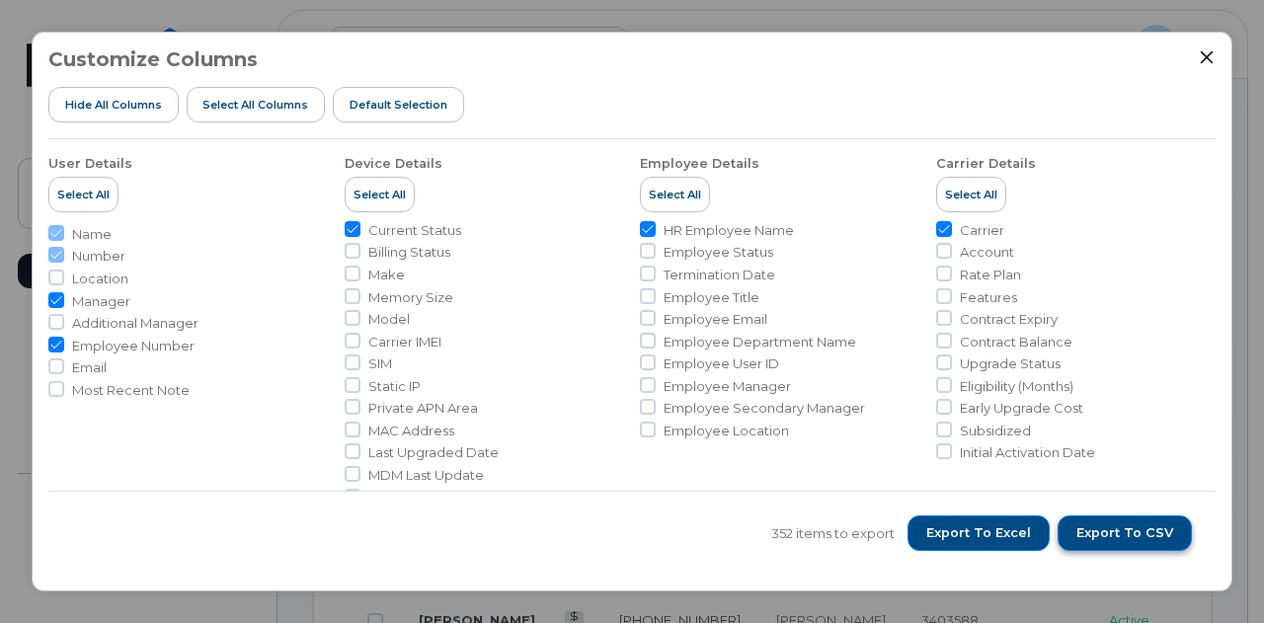
click at [1103, 540] on span "Export to CSV" at bounding box center [1124, 533] width 97 height 18
click at [979, 533] on span "Export to Excel" at bounding box center [978, 533] width 105 height 18
click at [654, 253] on li "Employee Status" at bounding box center [780, 252] width 280 height 19
click at [640, 254] on input "Employee Status" at bounding box center [648, 251] width 16 height 16
checkbox input "true"
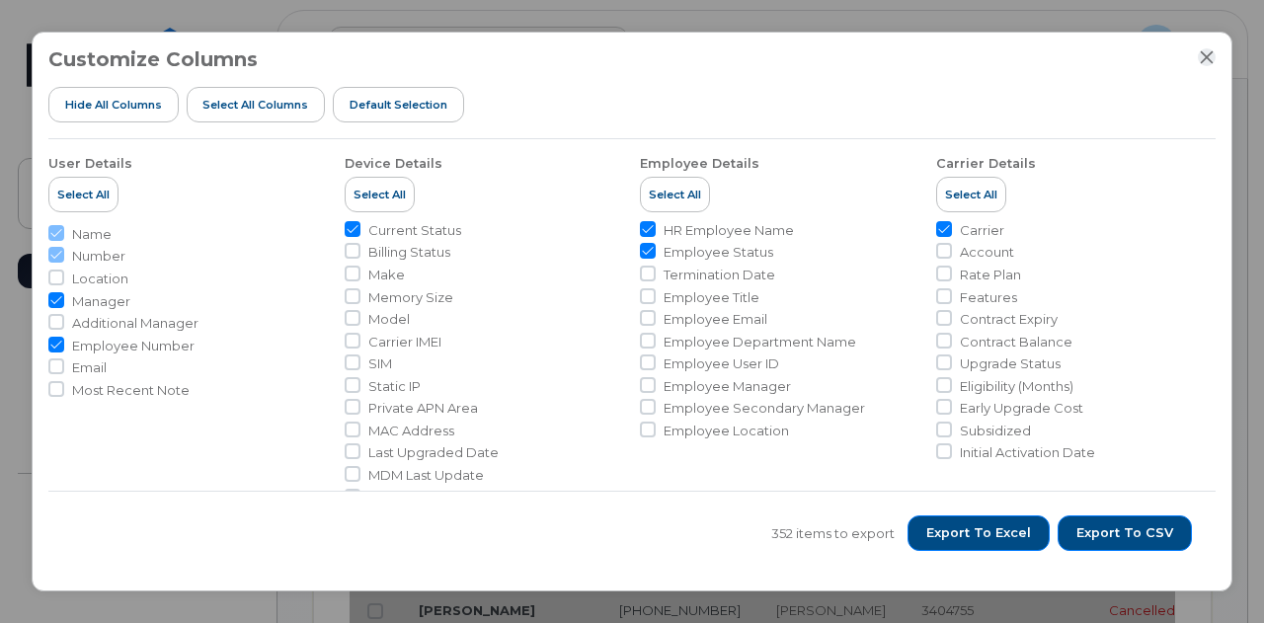
click at [1204, 59] on icon "Close" at bounding box center [1207, 56] width 13 height 13
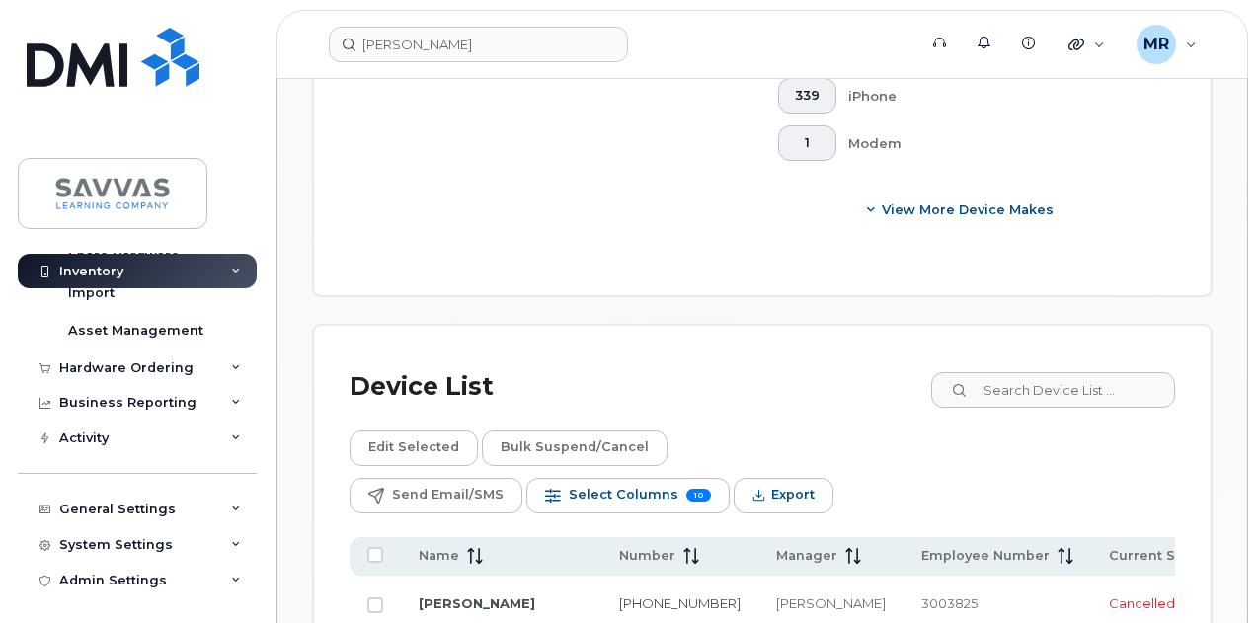
scroll to position [1283, 0]
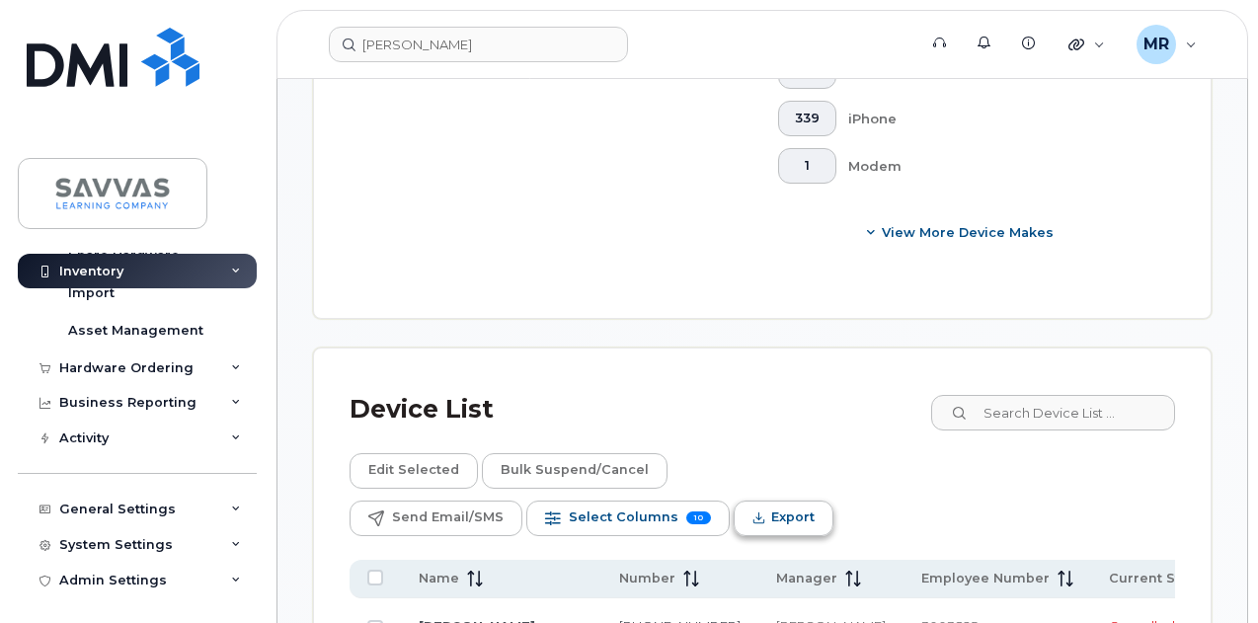
click at [815, 503] on span "Export" at bounding box center [792, 518] width 43 height 30
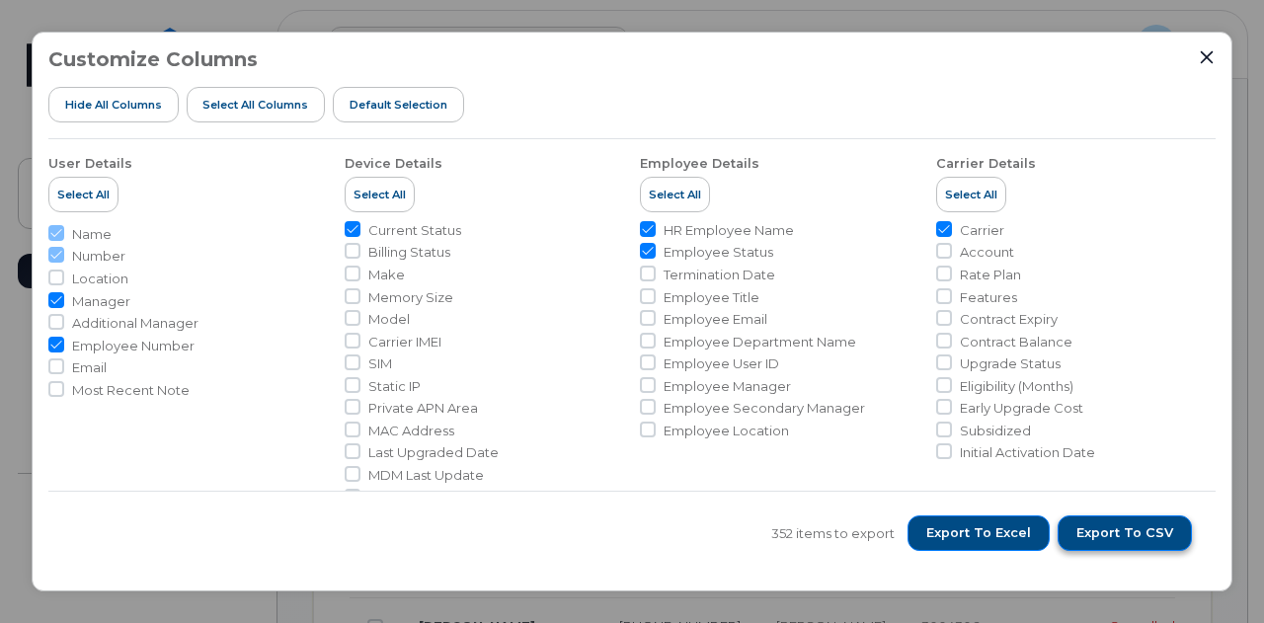
click at [1114, 539] on span "Export to CSV" at bounding box center [1124, 533] width 97 height 18
click at [1201, 56] on icon "Close" at bounding box center [1207, 57] width 16 height 16
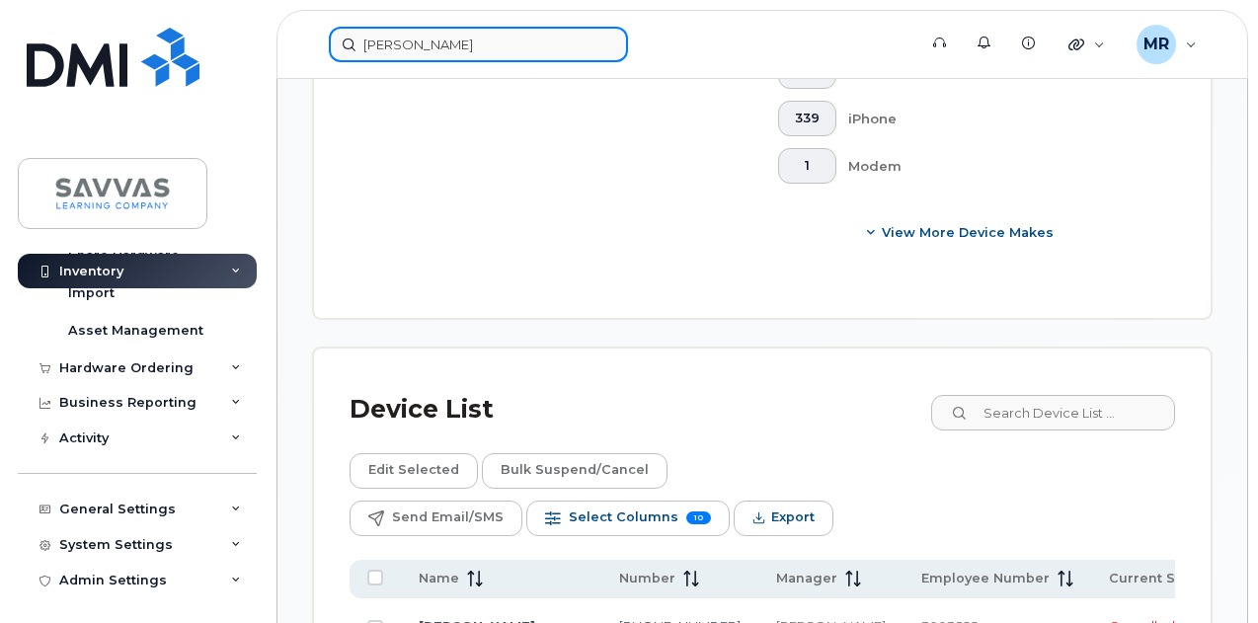
click at [438, 42] on input "motz" at bounding box center [478, 45] width 299 height 36
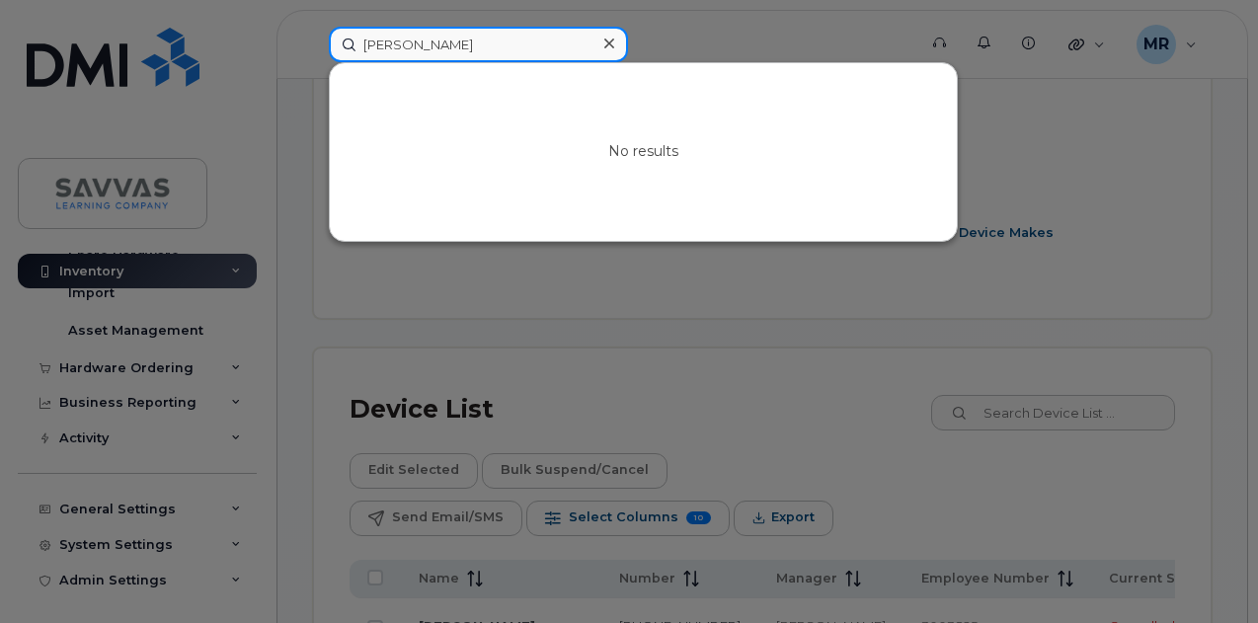
paste input "3136990755"
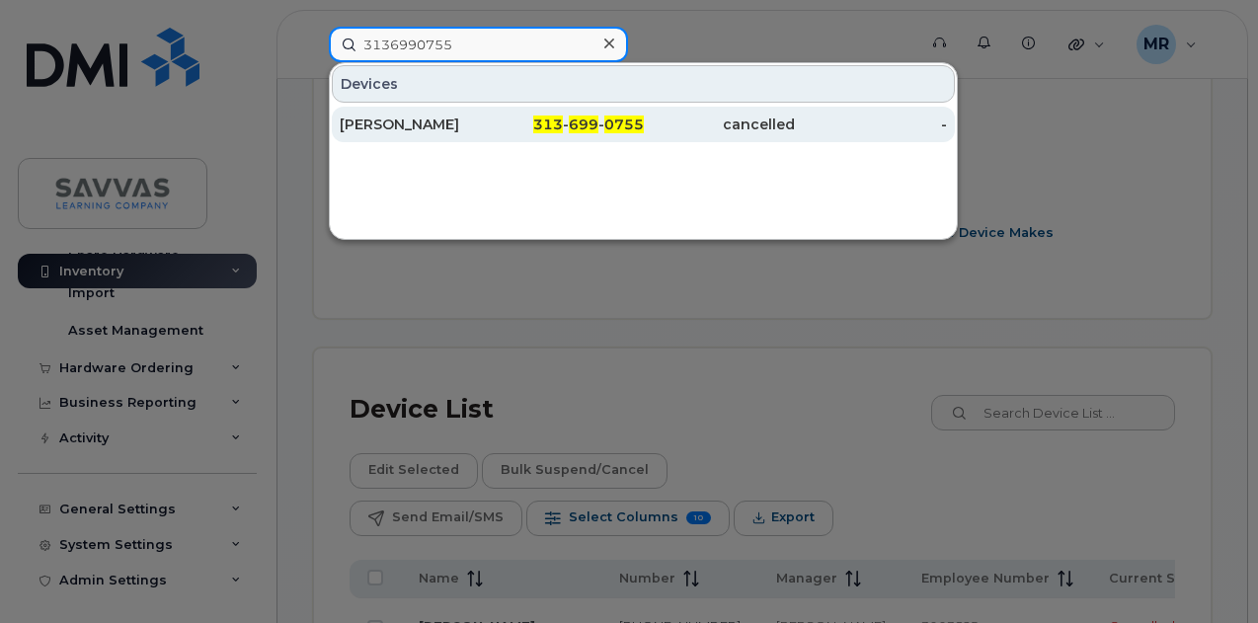
type input "3136990755"
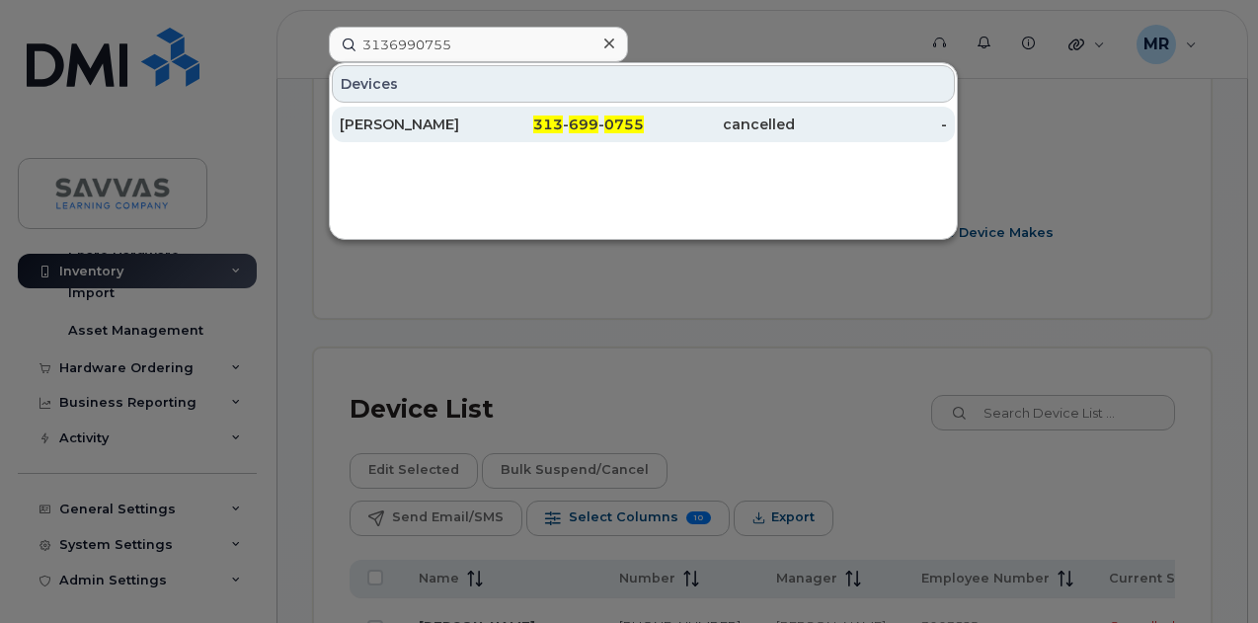
drag, startPoint x: 491, startPoint y: 121, endPoint x: 525, endPoint y: 133, distance: 36.5
click at [491, 121] on div "PATRICE SIMPSON" at bounding box center [416, 125] width 152 height 20
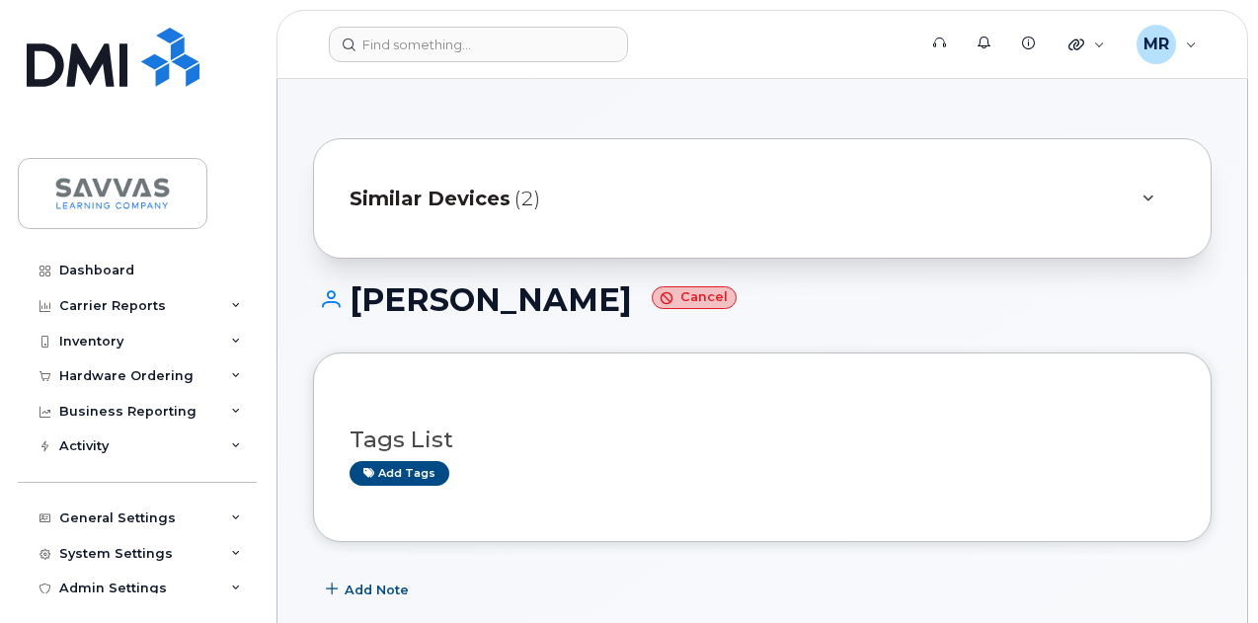
click at [586, 173] on div "Similar Devices (2)" at bounding box center [762, 198] width 898 height 120
click at [606, 197] on div "Similar Devices (2)" at bounding box center [735, 198] width 770 height 47
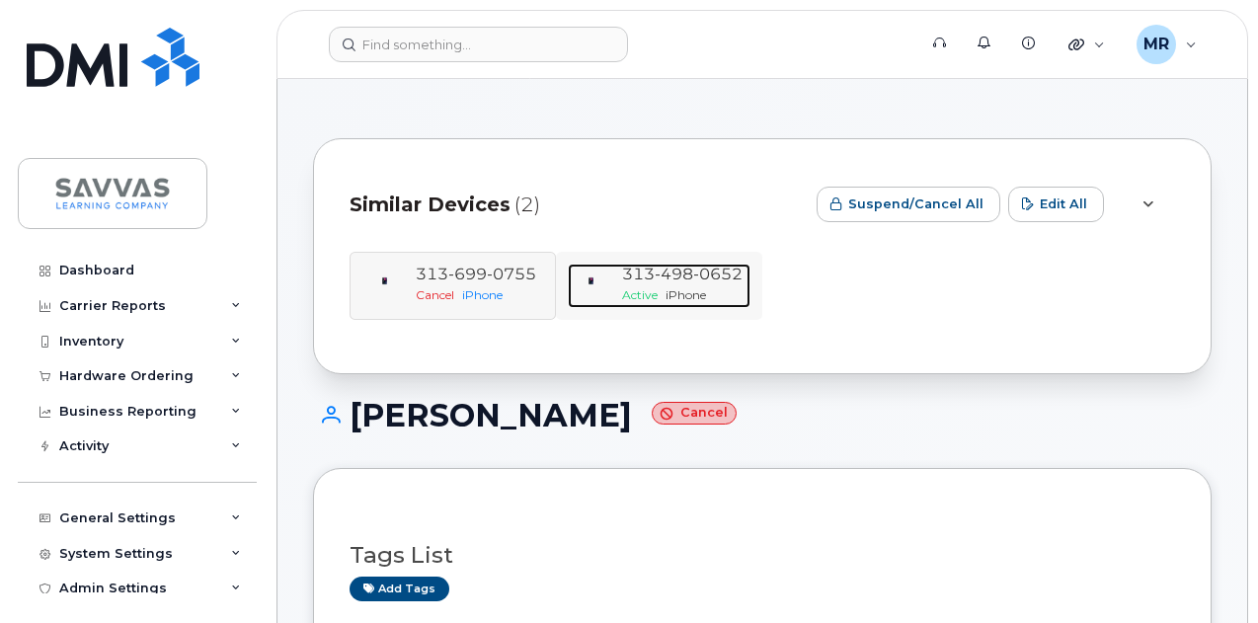
click at [718, 273] on span "0652" at bounding box center [717, 274] width 49 height 19
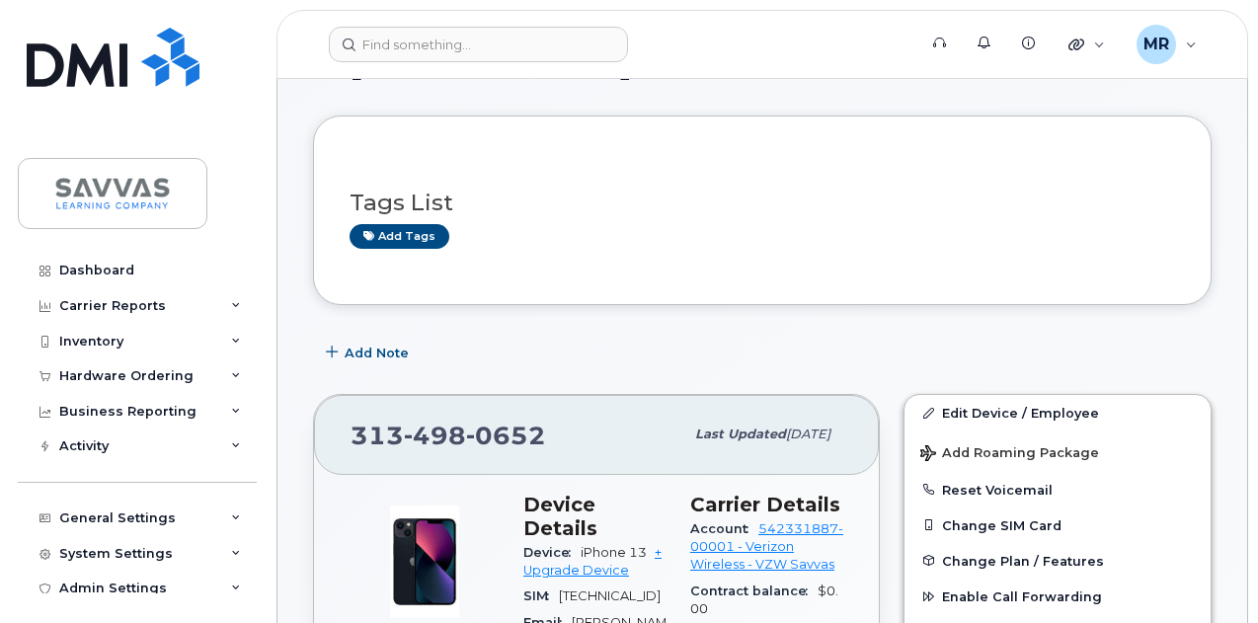
scroll to position [395, 0]
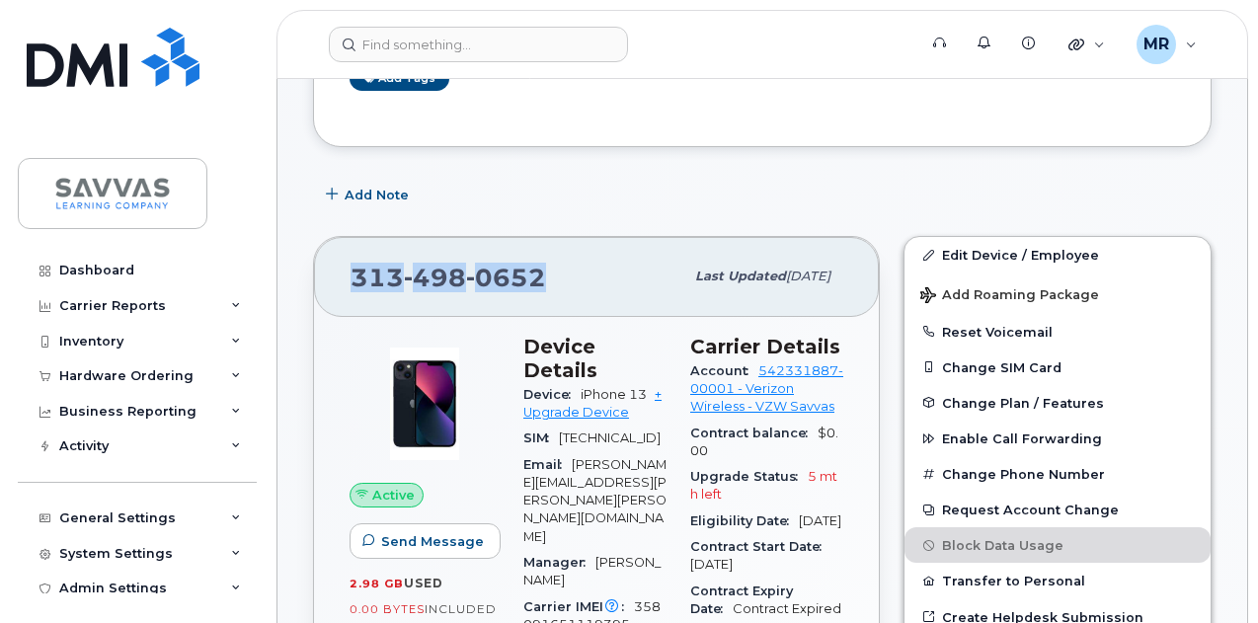
drag, startPoint x: 557, startPoint y: 264, endPoint x: 355, endPoint y: 281, distance: 202.2
click at [355, 281] on div "313 498 0652" at bounding box center [516, 276] width 333 height 41
copy span "313 498 0652"
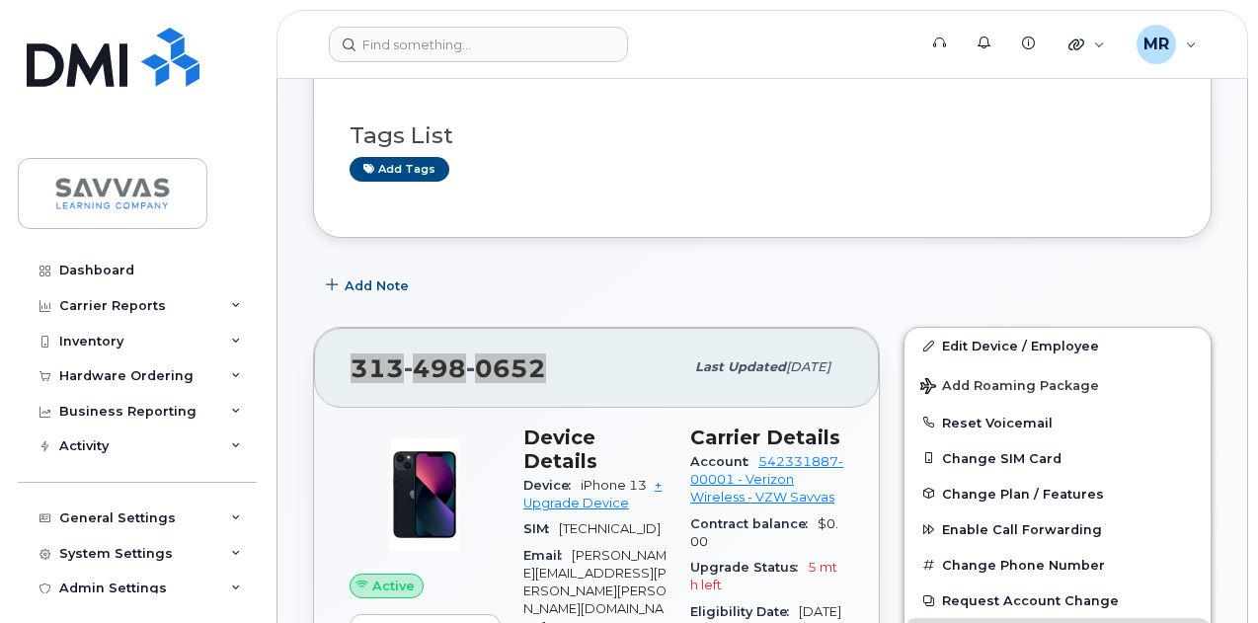
scroll to position [99, 0]
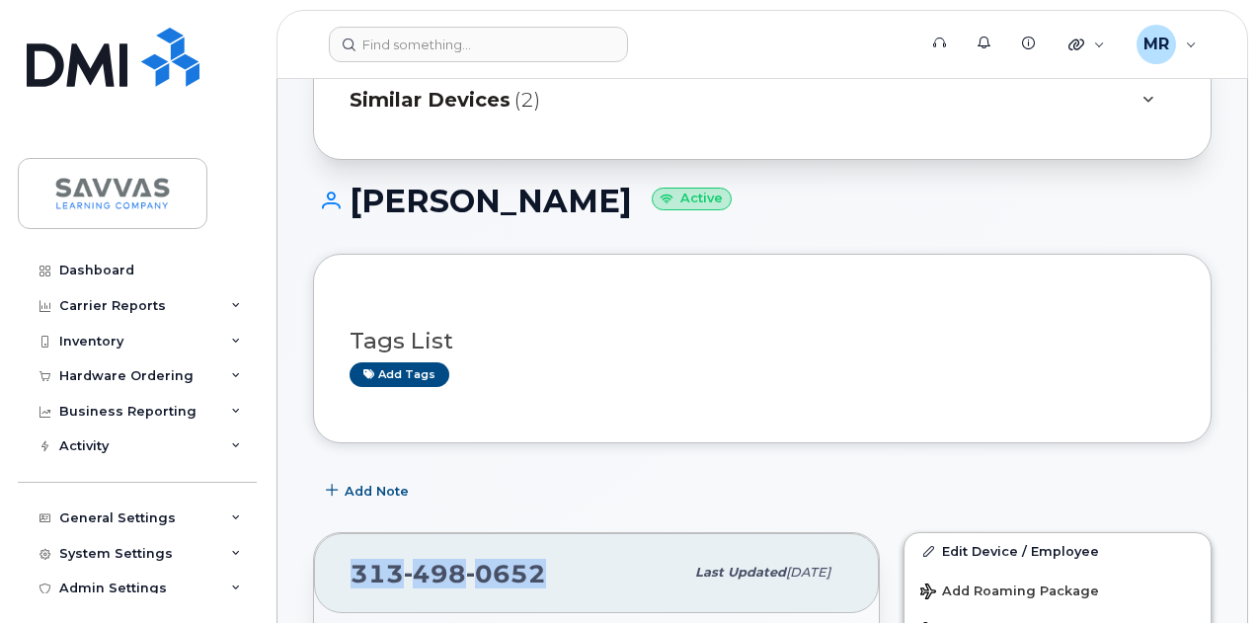
drag, startPoint x: 348, startPoint y: 193, endPoint x: 652, endPoint y: 204, distance: 304.3
click at [652, 204] on h1 "PATRICE SIMPSON Active" at bounding box center [762, 201] width 898 height 35
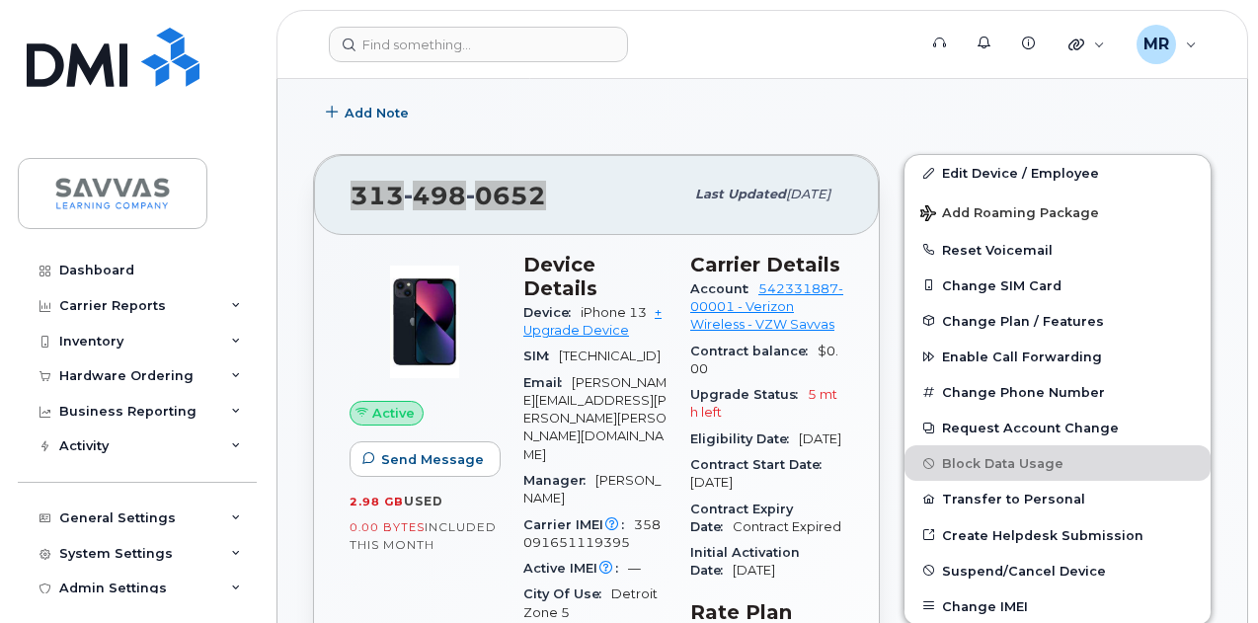
scroll to position [494, 0]
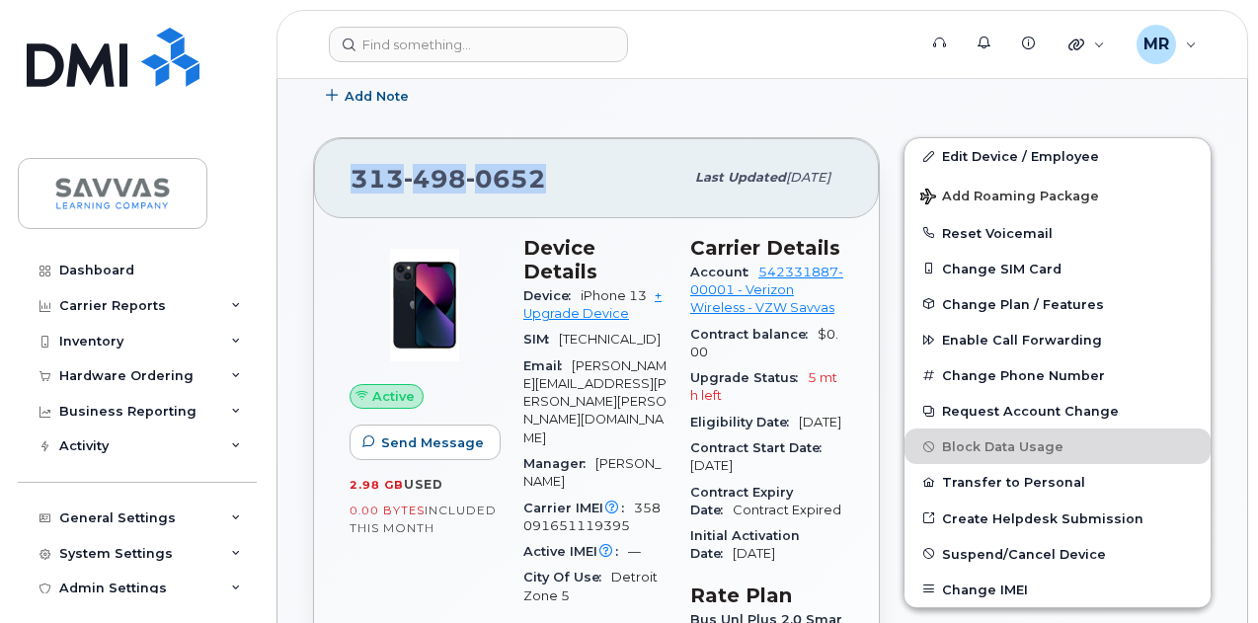
drag, startPoint x: 340, startPoint y: 220, endPoint x: 348, endPoint y: 228, distance: 11.2
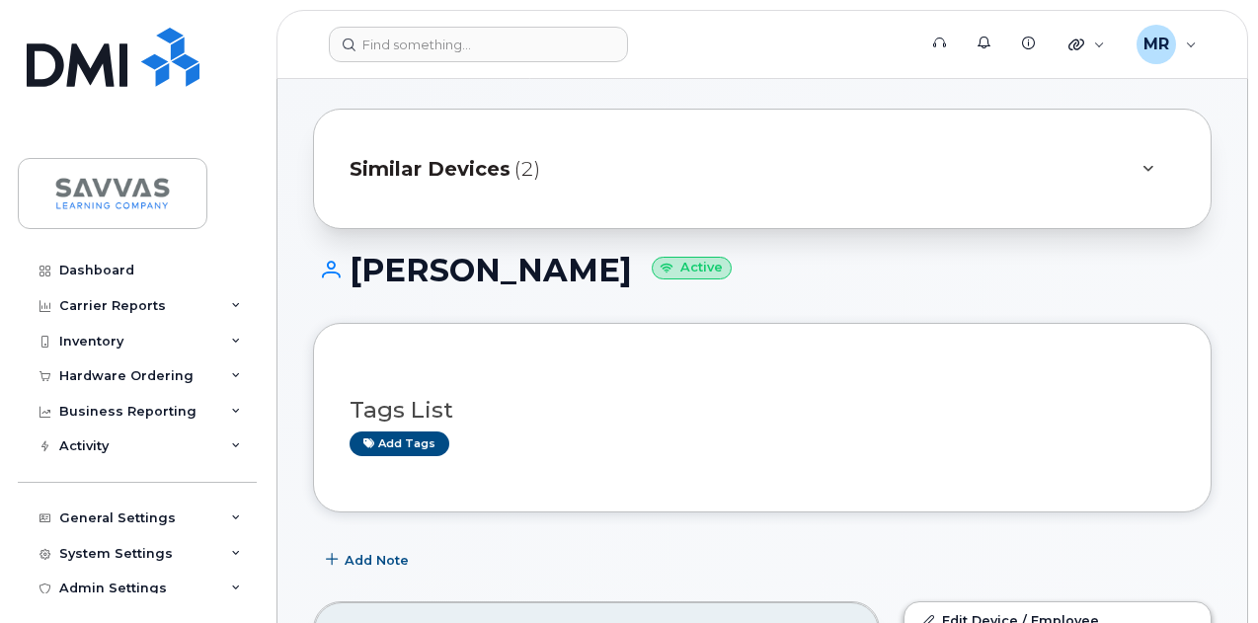
scroll to position [0, 0]
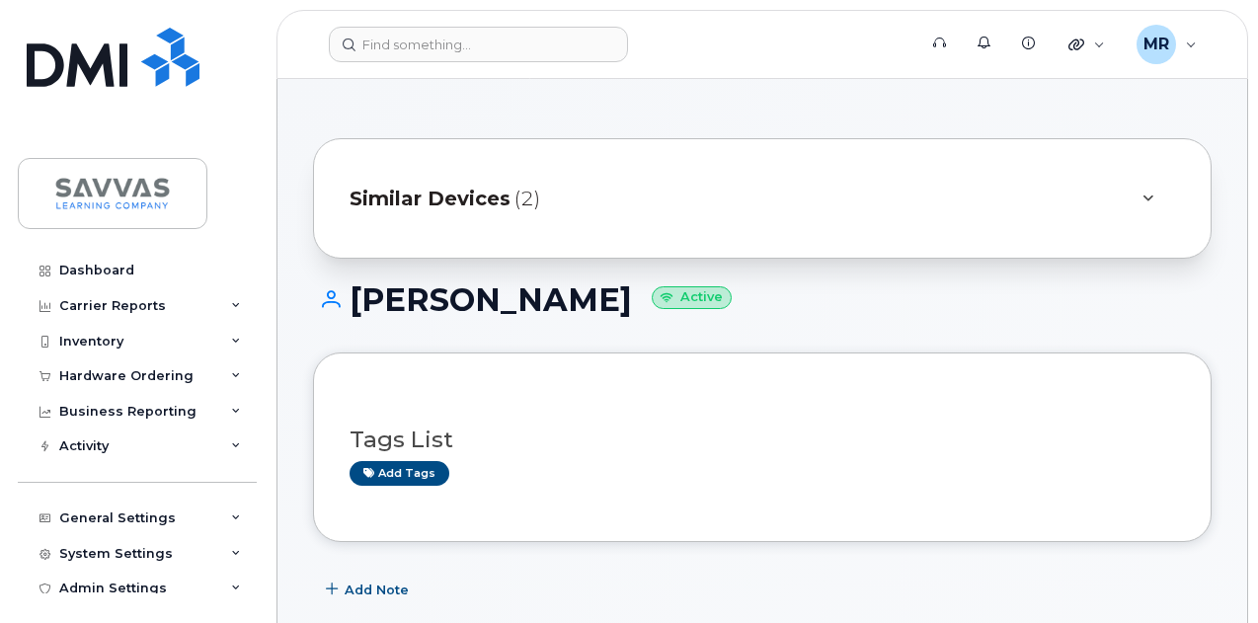
click at [623, 211] on div "Similar Devices (2)" at bounding box center [735, 198] width 770 height 47
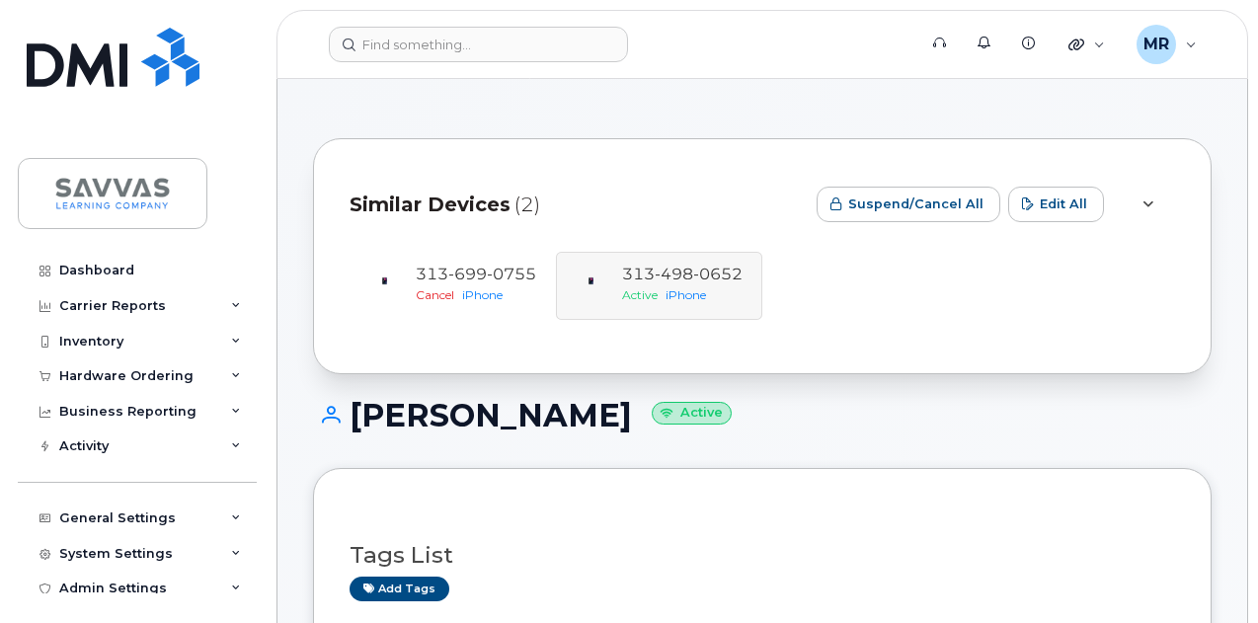
click at [920, 428] on h1 "PATRICE SIMPSON Active" at bounding box center [762, 415] width 898 height 35
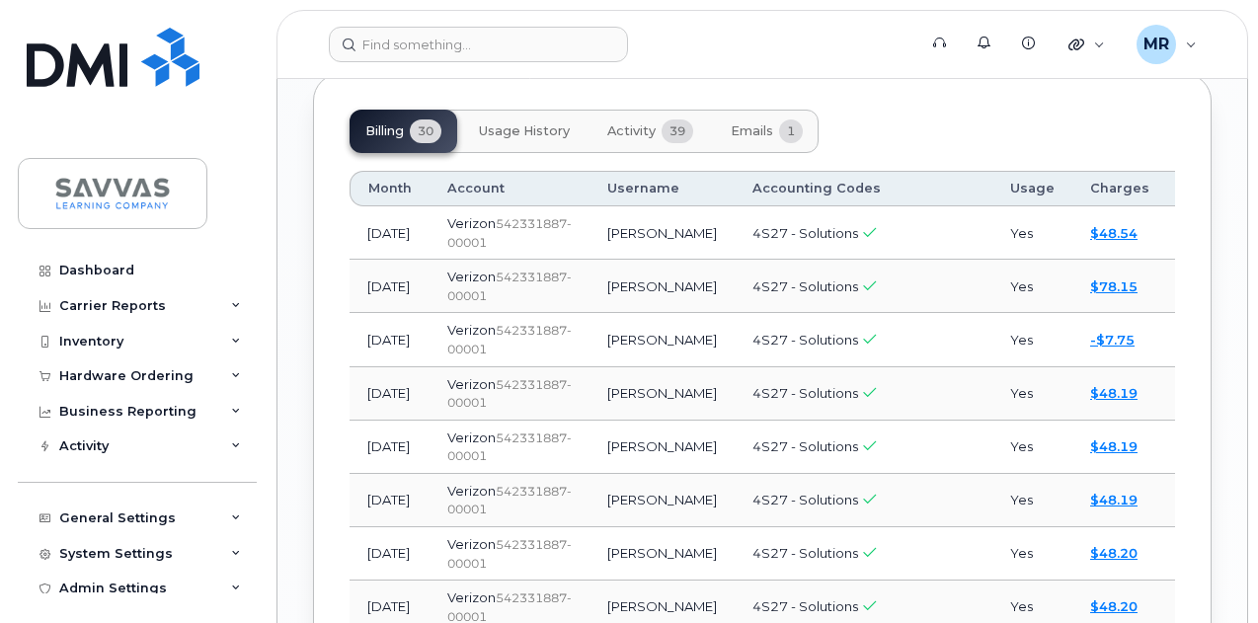
scroll to position [1876, 0]
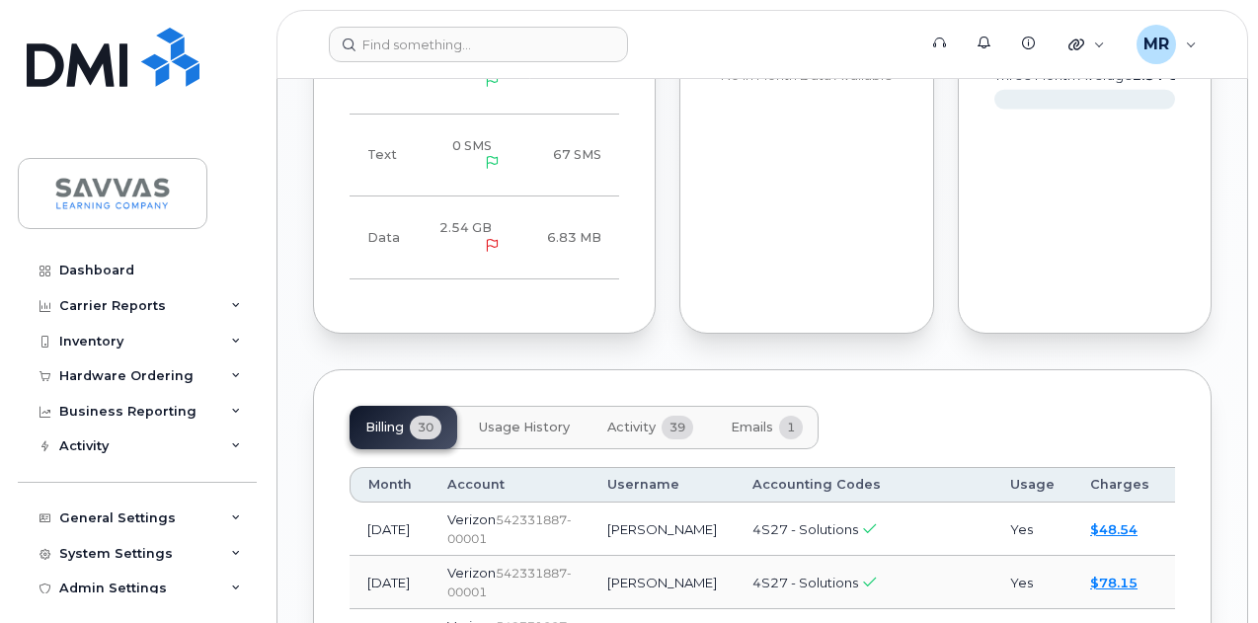
click at [564, 406] on button "Usage History" at bounding box center [524, 427] width 122 height 43
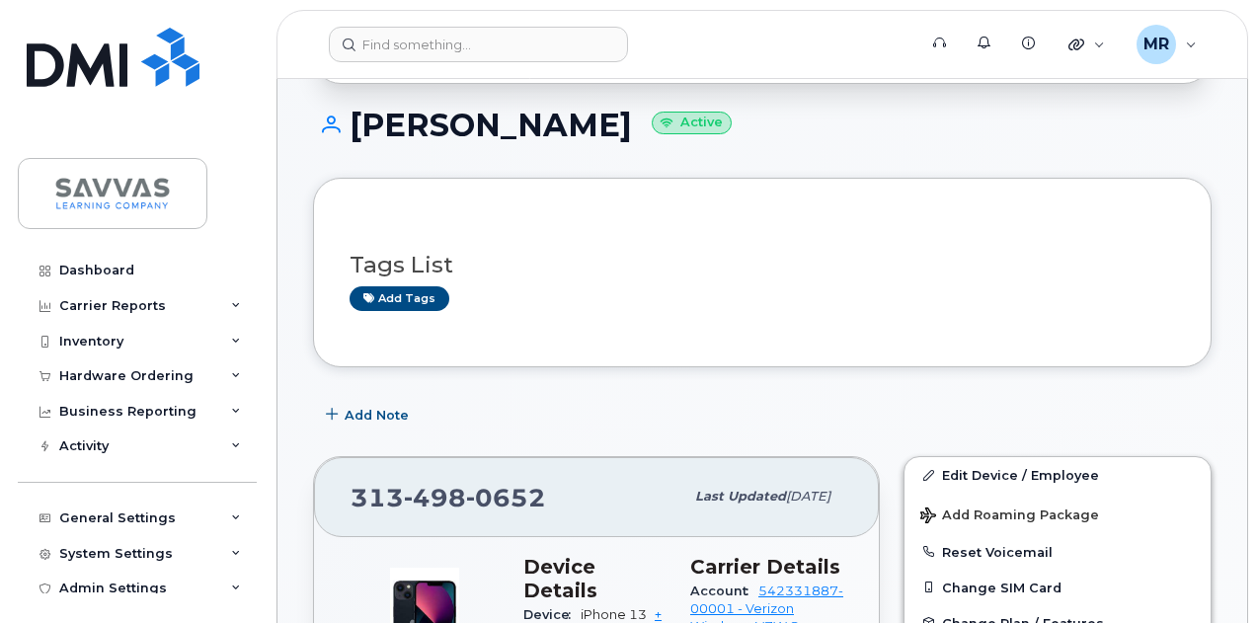
scroll to position [592, 0]
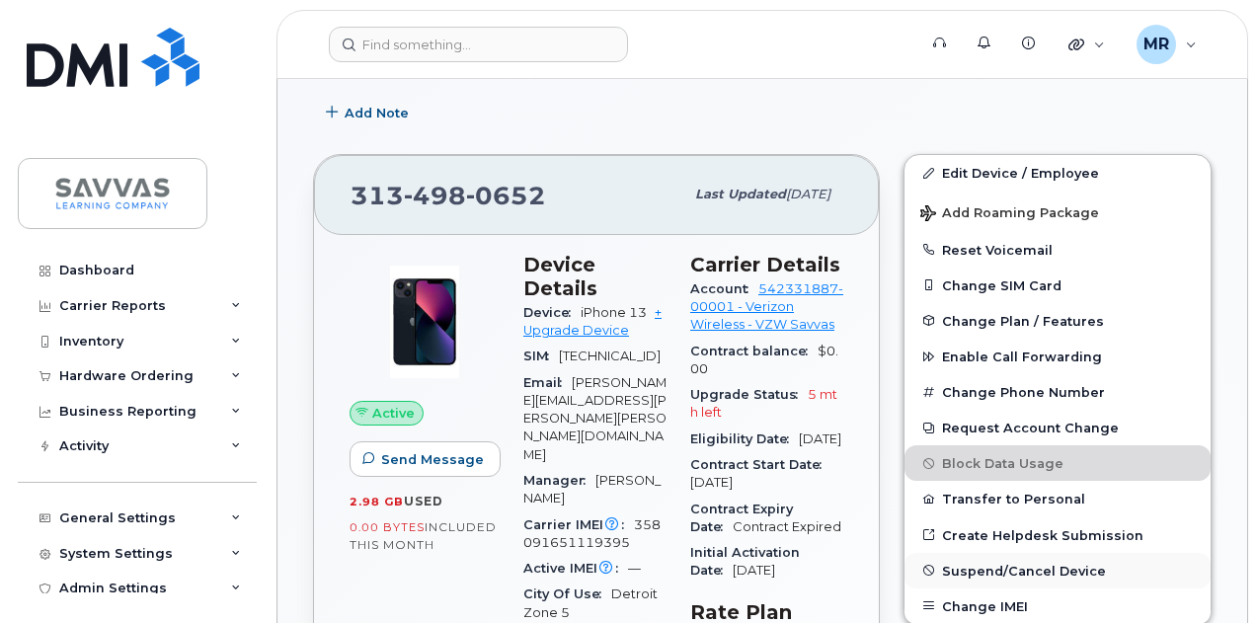
click at [1045, 563] on span "Suspend/Cancel Device" at bounding box center [1024, 570] width 164 height 15
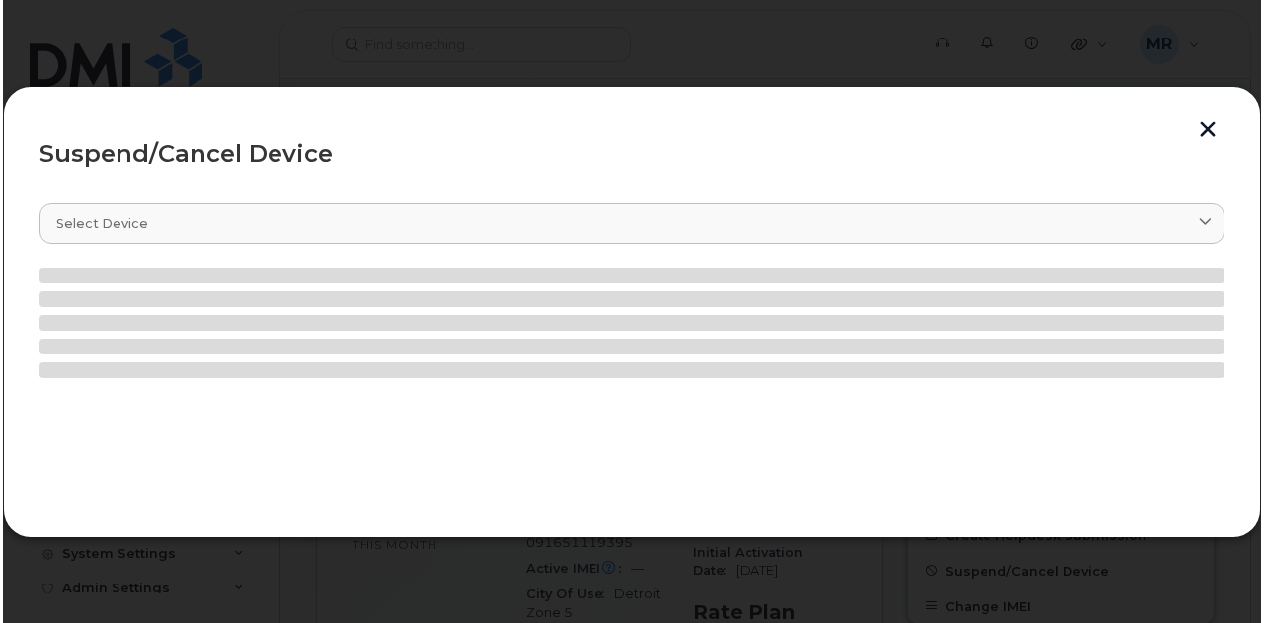
scroll to position [593, 0]
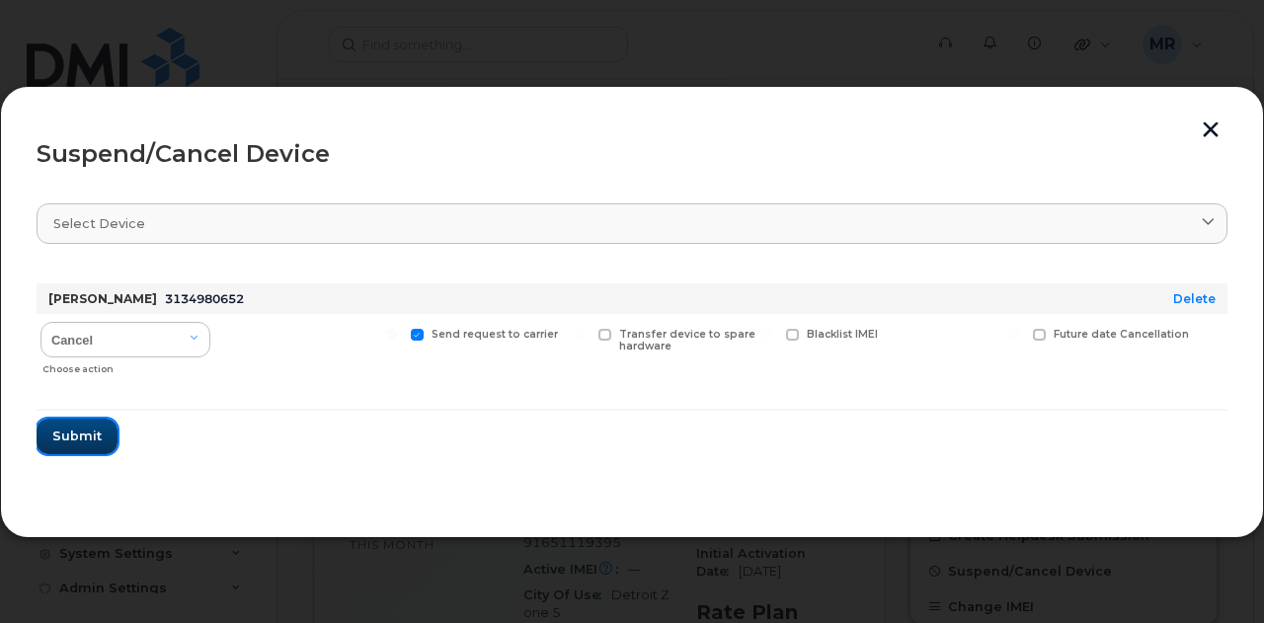
click at [75, 437] on span "Submit" at bounding box center [76, 436] width 49 height 19
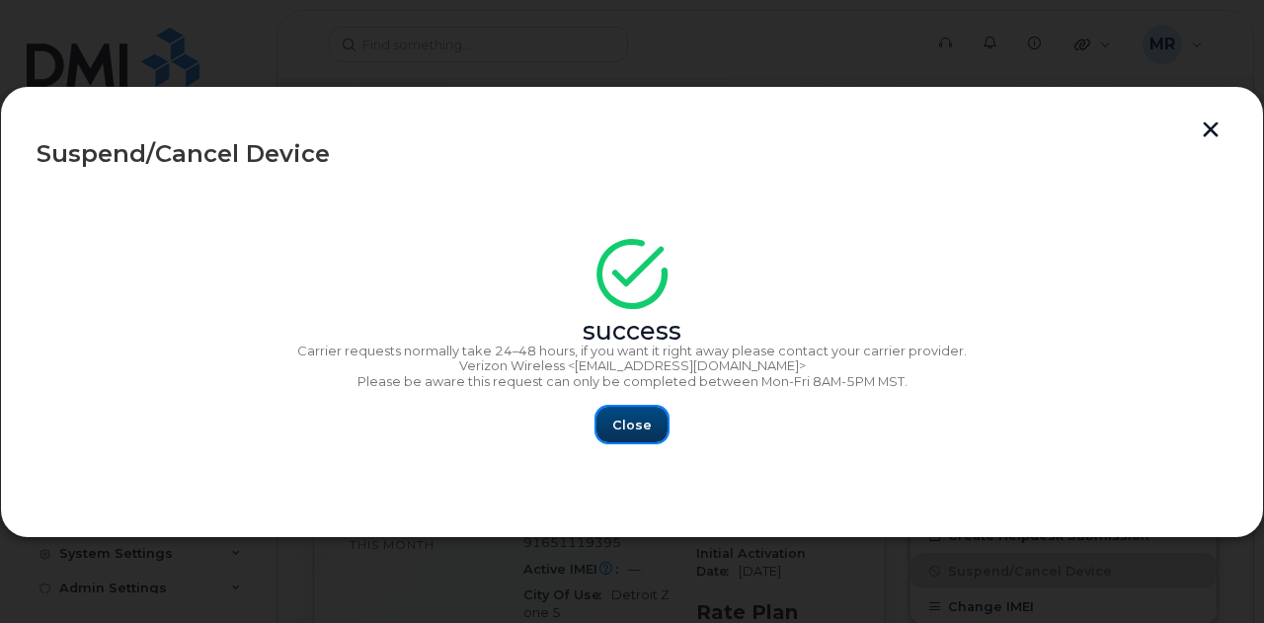
drag, startPoint x: 635, startPoint y: 425, endPoint x: 683, endPoint y: 420, distance: 48.6
click at [632, 423] on span "Close" at bounding box center [631, 425] width 39 height 19
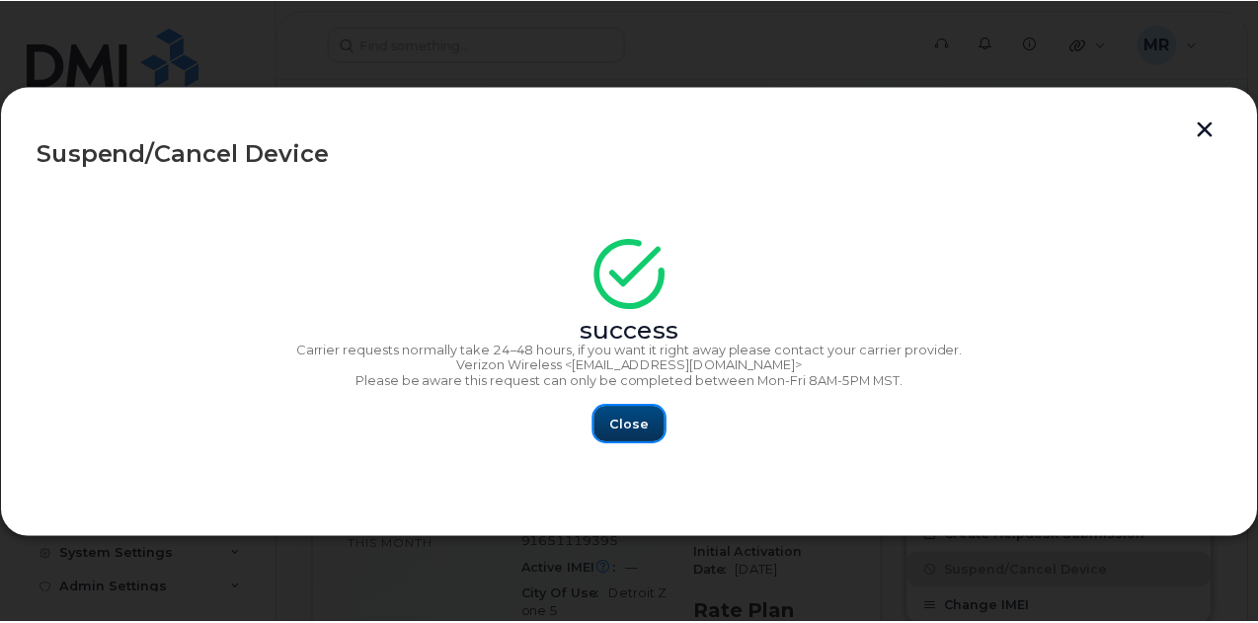
scroll to position [592, 0]
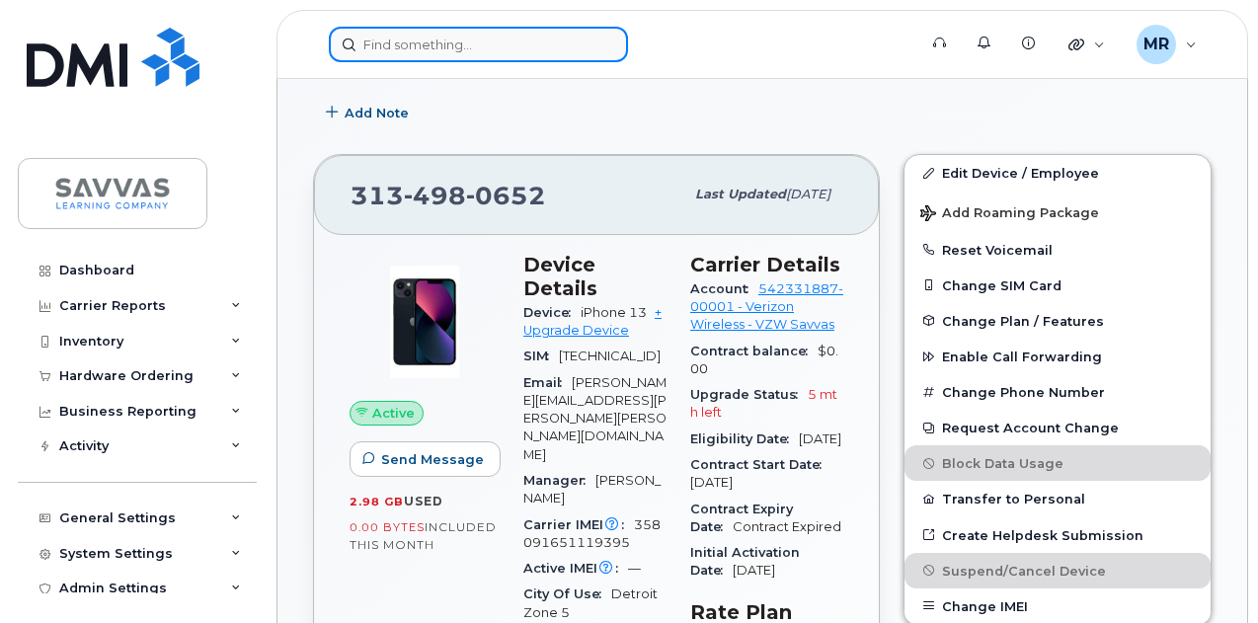
click at [420, 46] on input at bounding box center [478, 45] width 299 height 36
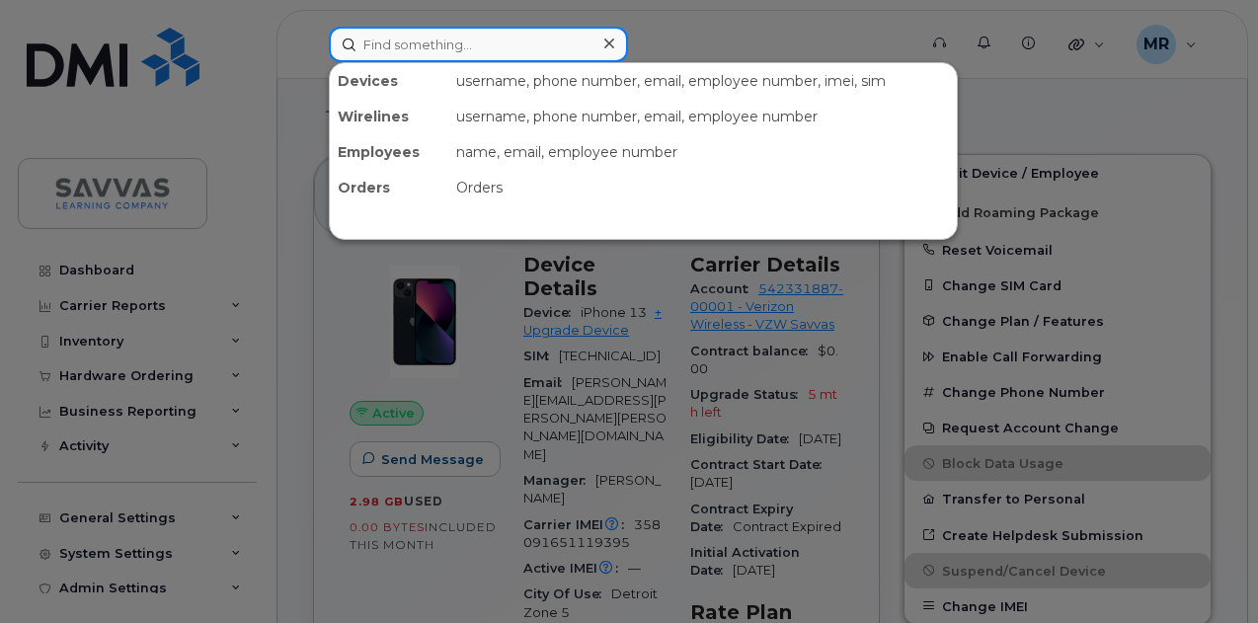
paste input "[PERSON_NAME]"
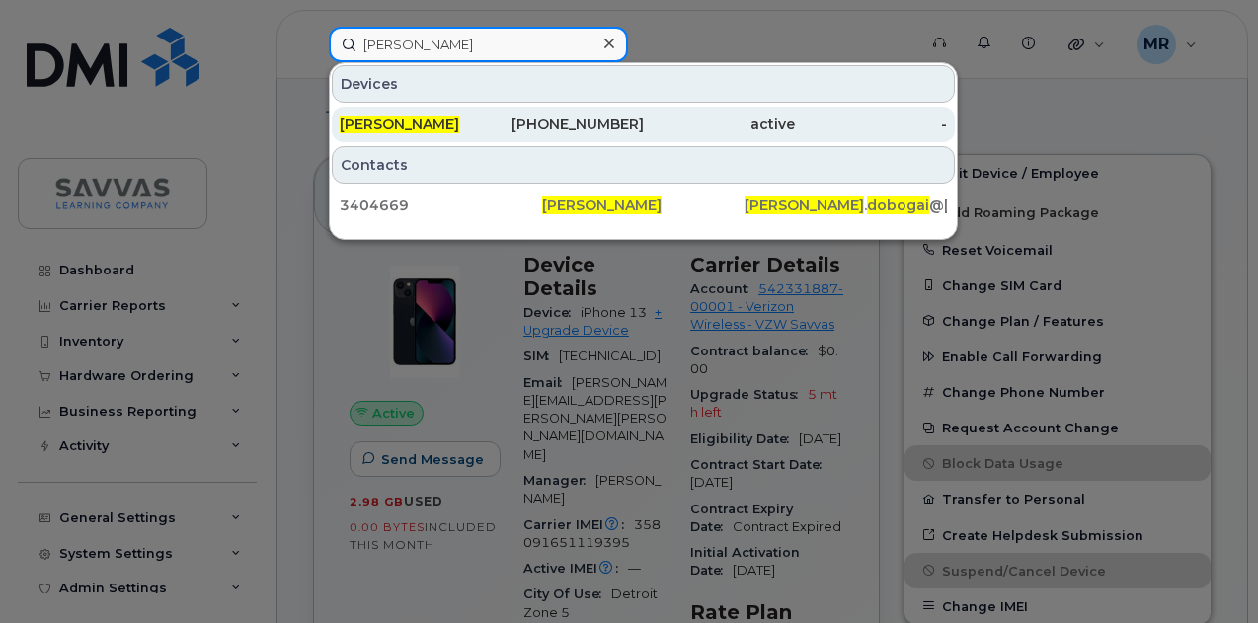
type input "[PERSON_NAME]"
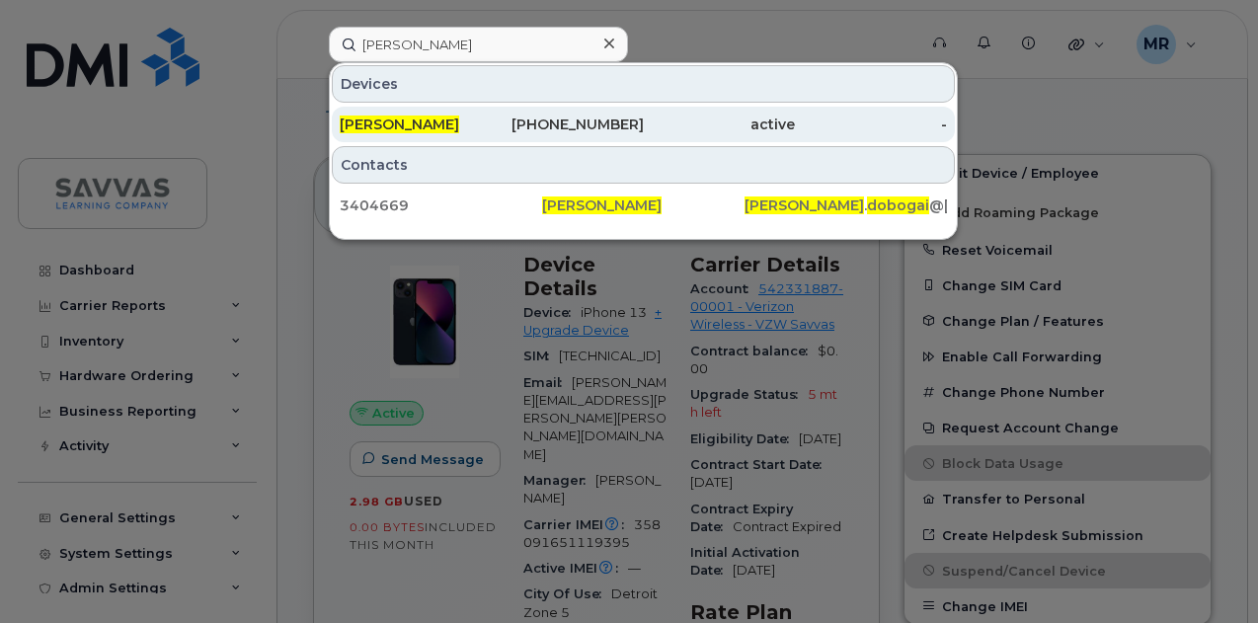
click at [468, 125] on div "[PERSON_NAME]" at bounding box center [416, 125] width 152 height 20
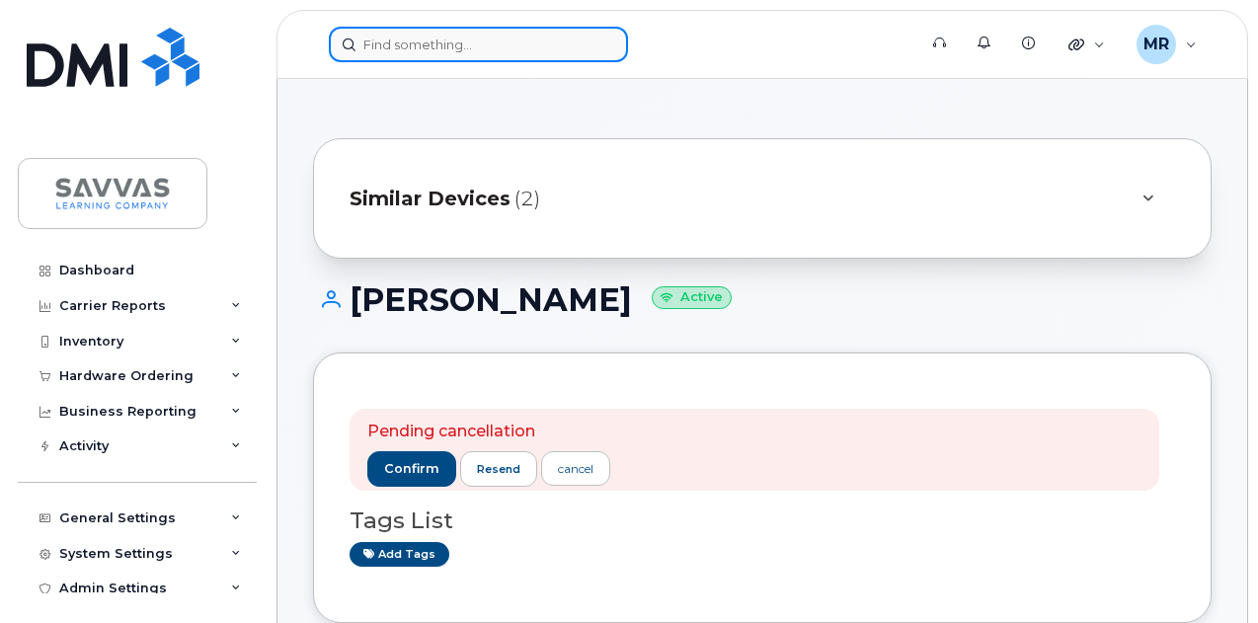
click at [420, 39] on input at bounding box center [478, 45] width 299 height 36
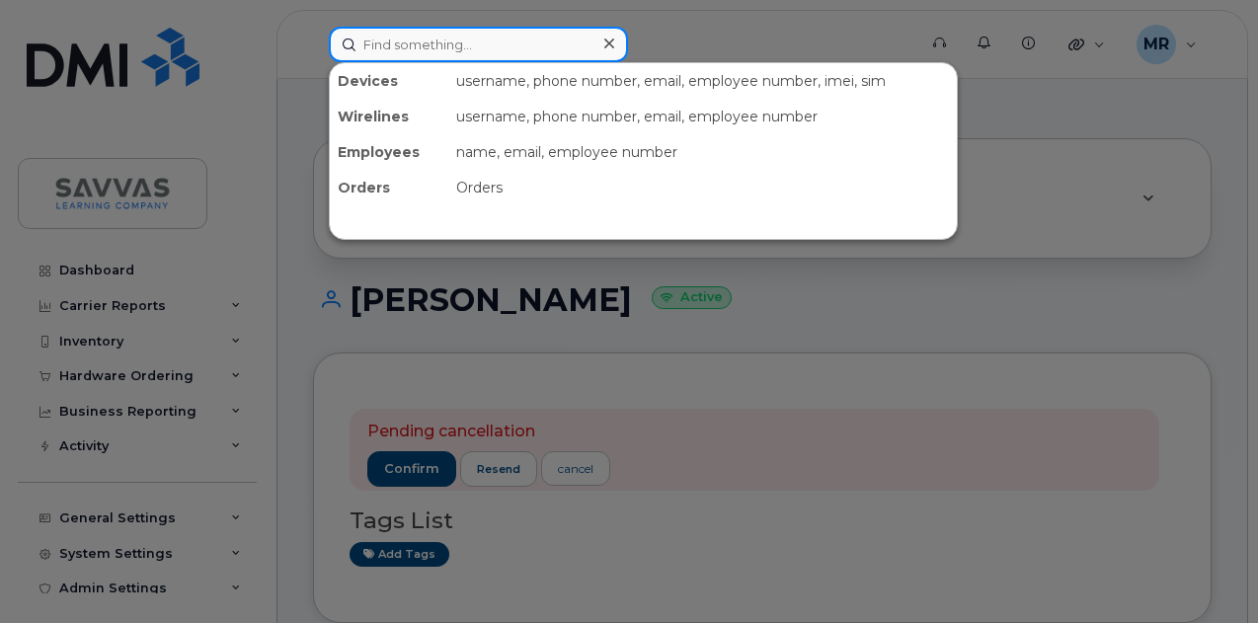
paste input "SANGURIMA"
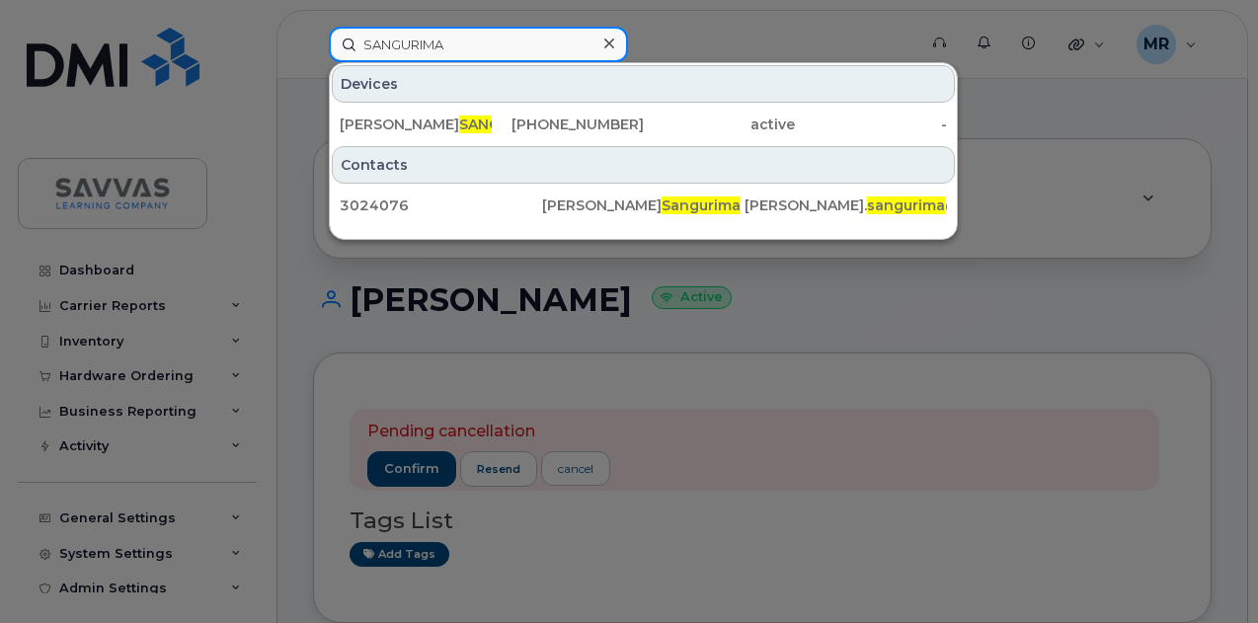
paste input "[PERSON_NAME]"
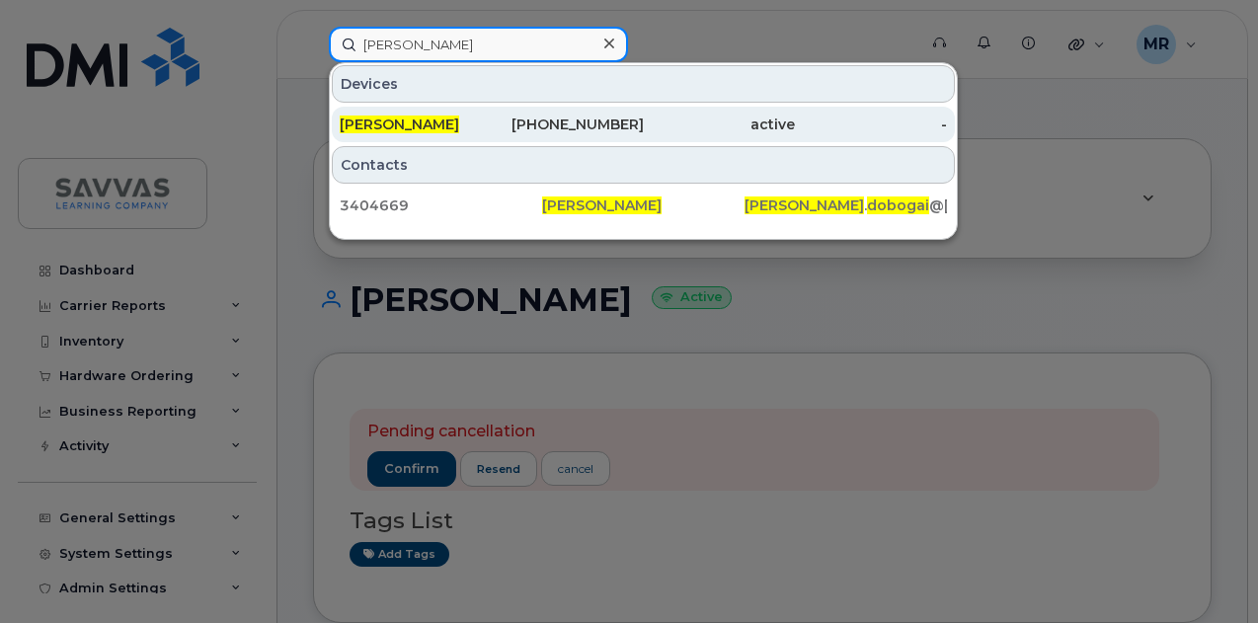
type input "[PERSON_NAME]"
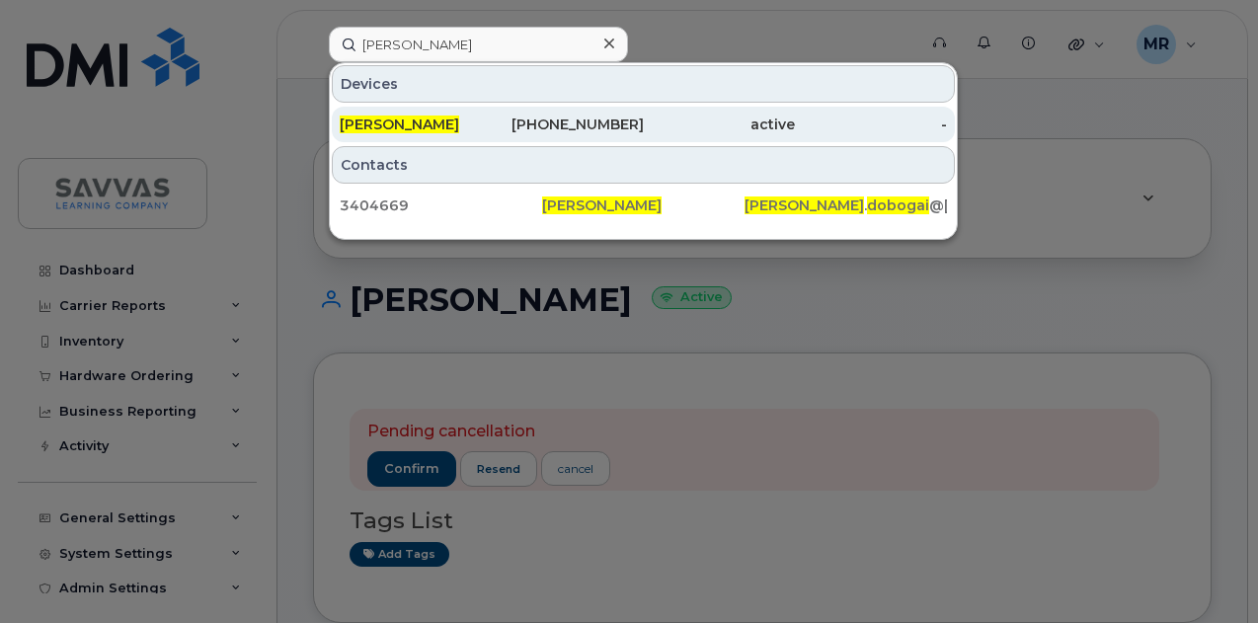
click at [547, 124] on div "414-207-1780" at bounding box center [568, 125] width 152 height 20
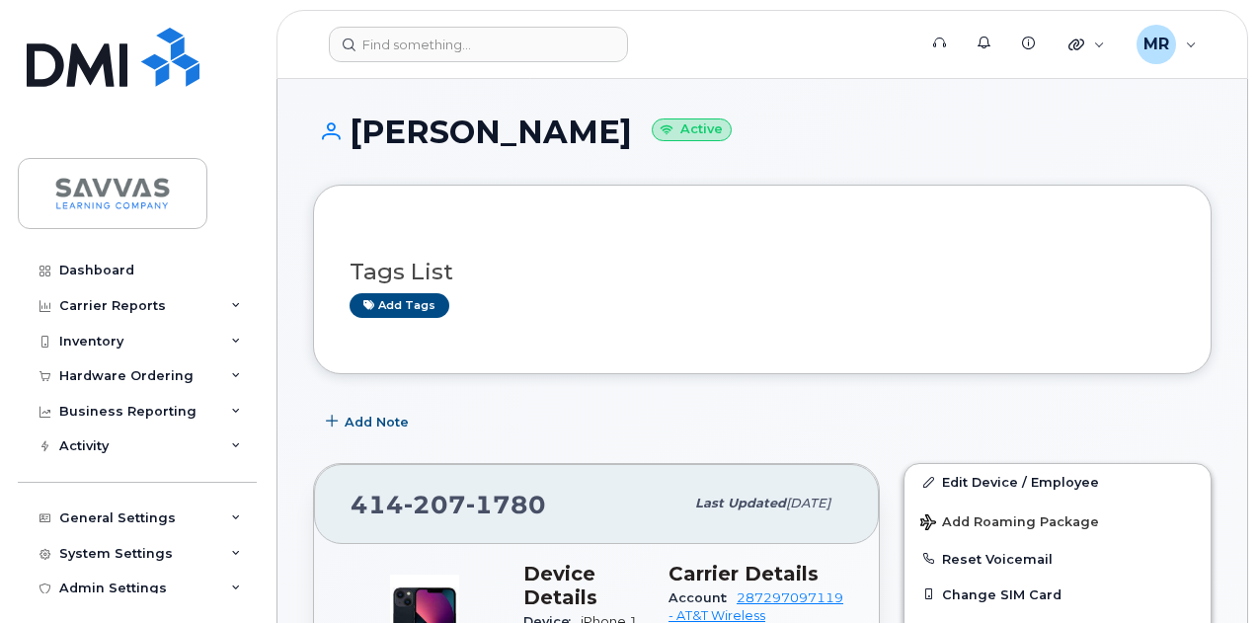
click at [407, 25] on header "Support Alerts Knowledge Base Quicklinks Suspend / Cancel Device Change SIM Car…" at bounding box center [762, 44] width 972 height 69
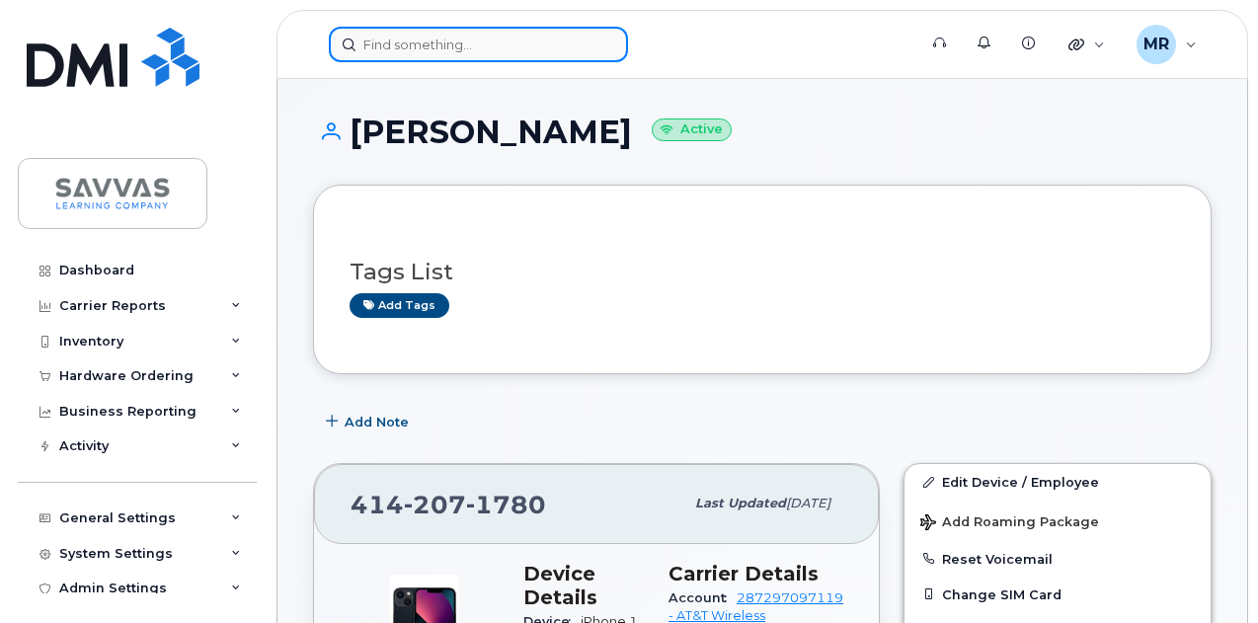
click at [444, 35] on input at bounding box center [478, 45] width 299 height 36
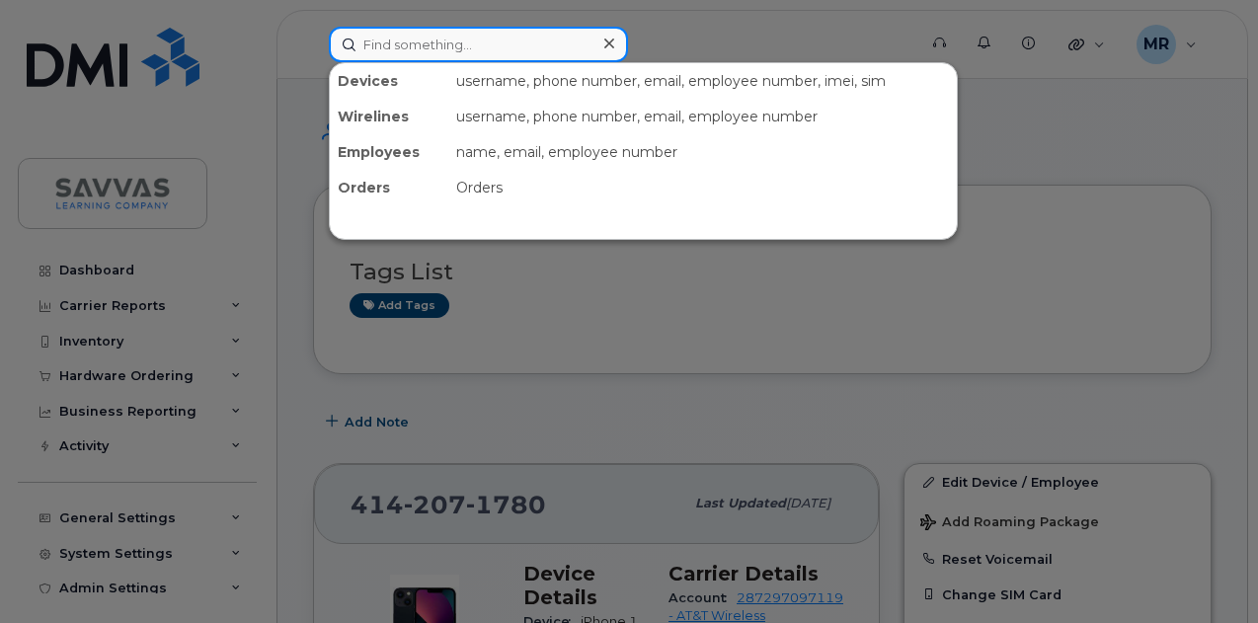
paste input "[PERSON_NAME]"
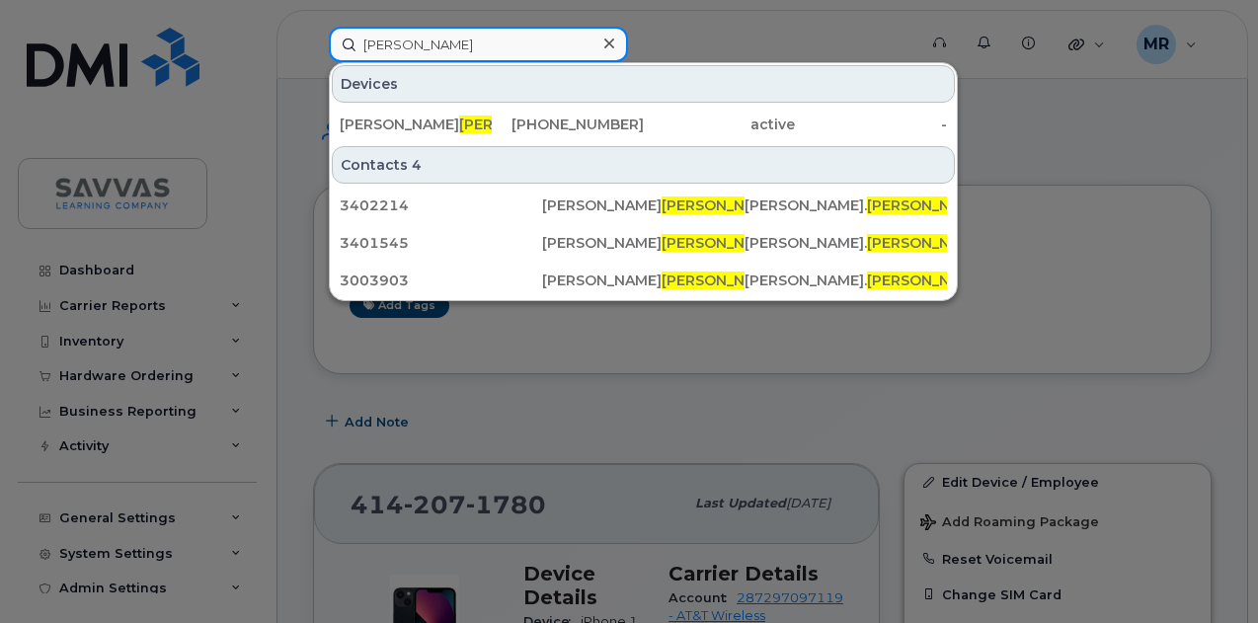
type input "[PERSON_NAME]"
